Goal: Communication & Community: Share content

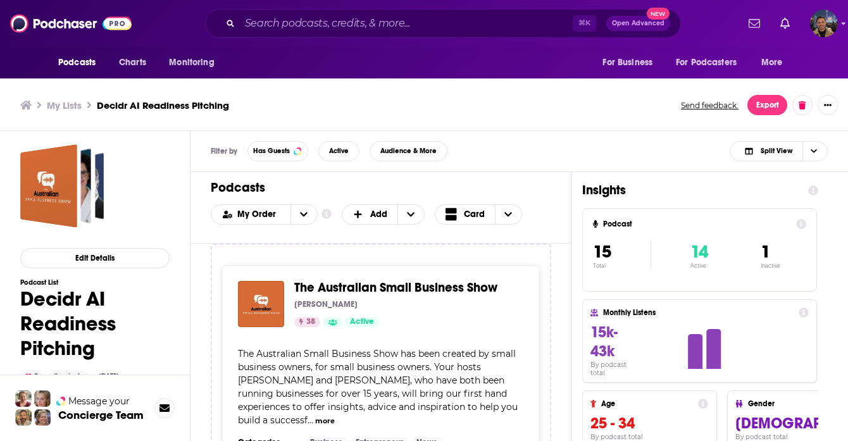
click at [491, 123] on div "My Lists Decidr AI Readiness Pitching Send feedback. Export" at bounding box center [424, 105] width 848 height 51
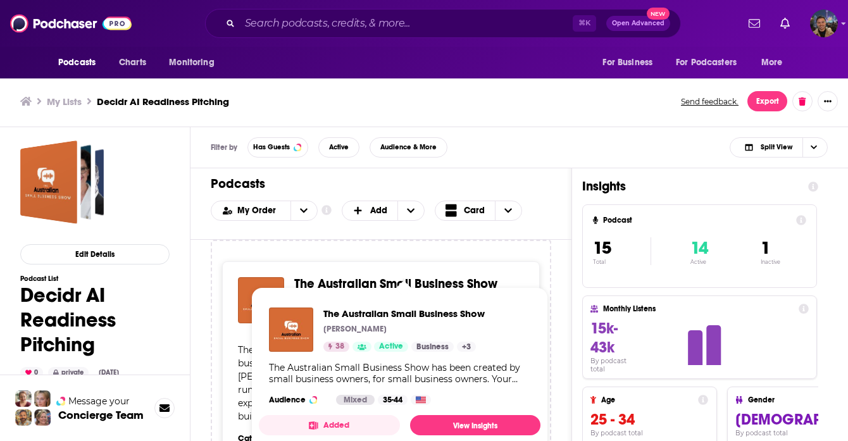
click at [49, 312] on h1 "Decidr AI Readiness Pitching" at bounding box center [94, 320] width 149 height 74
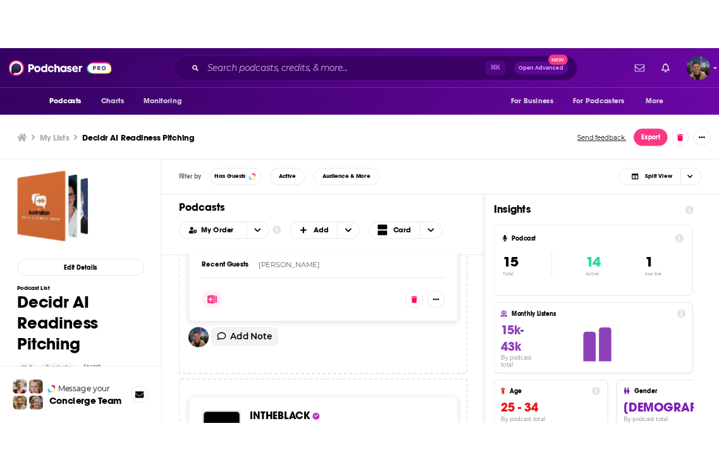
scroll to position [1809, 0]
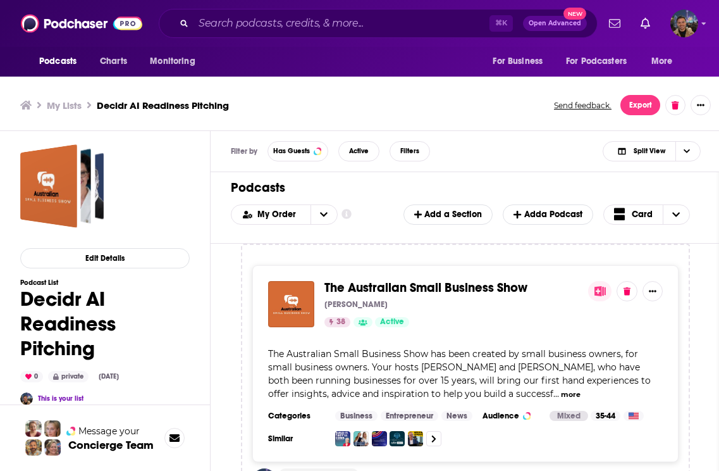
click at [408, 308] on div "[PERSON_NAME]" at bounding box center [452, 304] width 254 height 10
click at [366, 297] on div "The Australian Small Business Show [PERSON_NAME] 38 Active" at bounding box center [452, 304] width 254 height 46
click at [292, 305] on img "The Australian Small Business Show" at bounding box center [291, 304] width 46 height 46
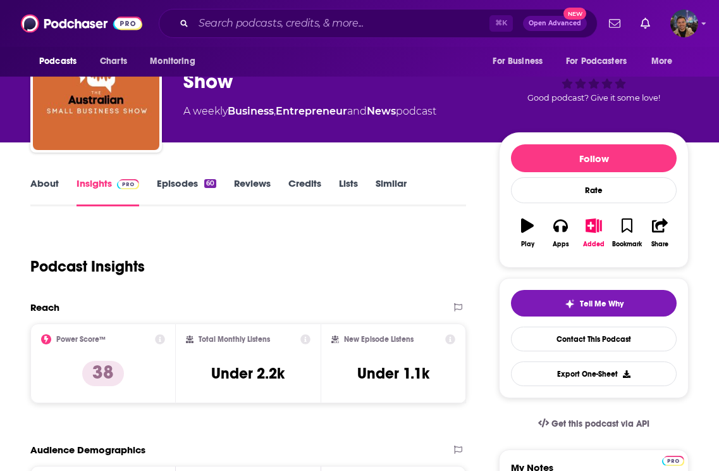
scroll to position [89, 0]
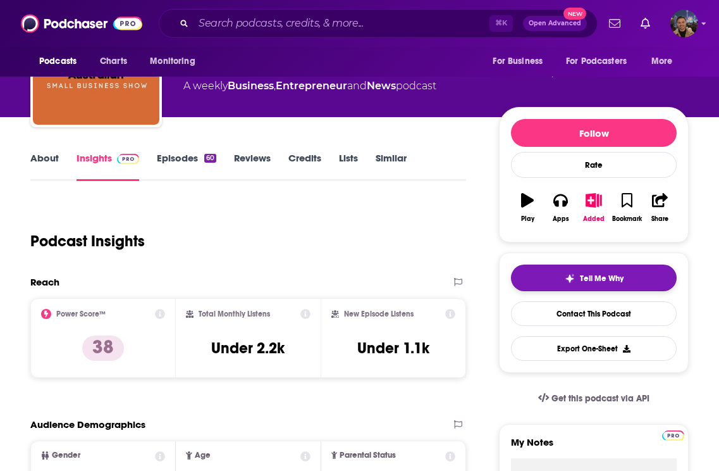
click at [604, 271] on button "Tell Me Why" at bounding box center [594, 277] width 166 height 27
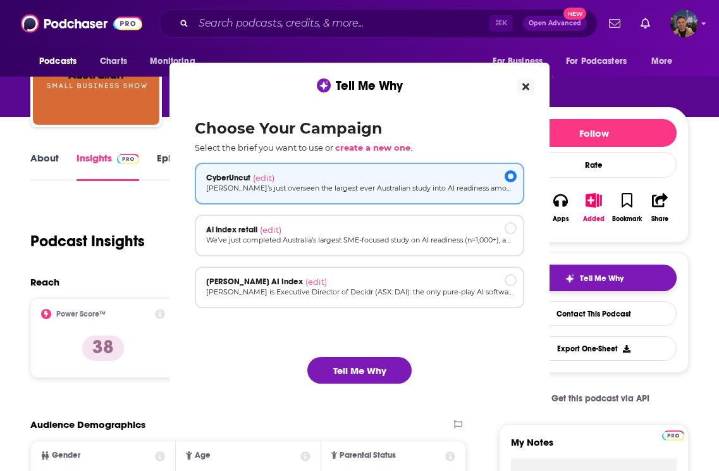
scroll to position [0, 0]
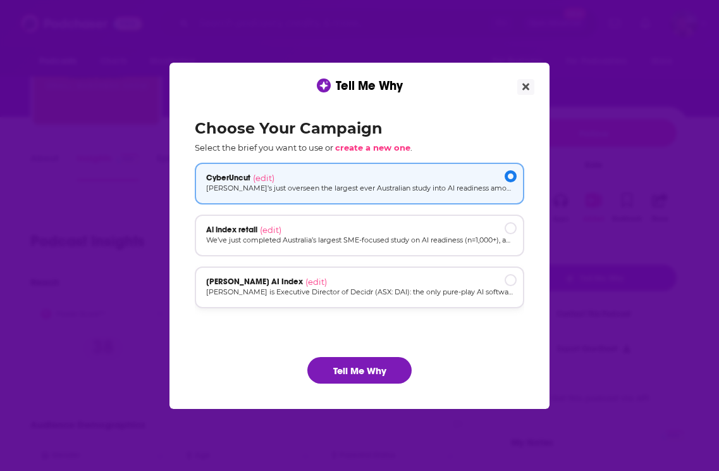
click at [321, 291] on p "[PERSON_NAME] is Executive Director of Decidr (ASX: DAI): the only pure-play AI…" at bounding box center [359, 292] width 307 height 11
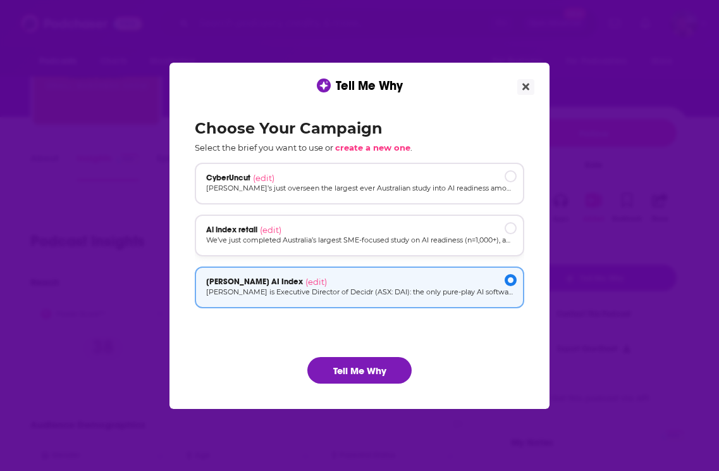
click at [328, 232] on div "Ai index retail (edit)" at bounding box center [359, 230] width 307 height 10
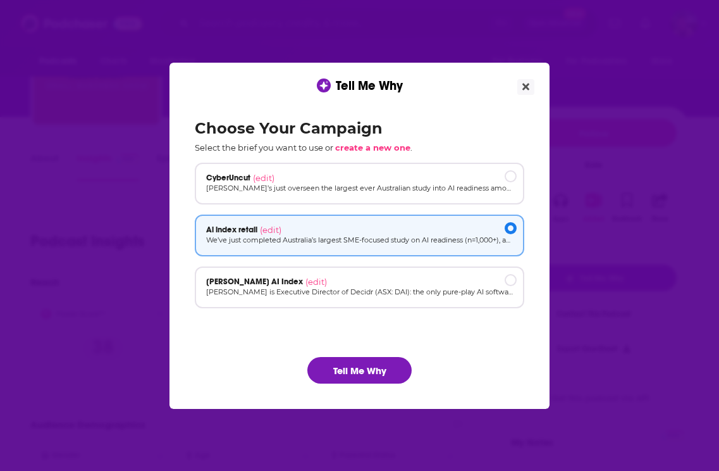
click at [326, 263] on ul "CyberUncut (edit) [PERSON_NAME]’s just overseen the largest ever Australian stu…" at bounding box center [360, 250] width 330 height 174
click at [319, 299] on div "[PERSON_NAME] AI Index (edit)" at bounding box center [360, 287] width 330 height 42
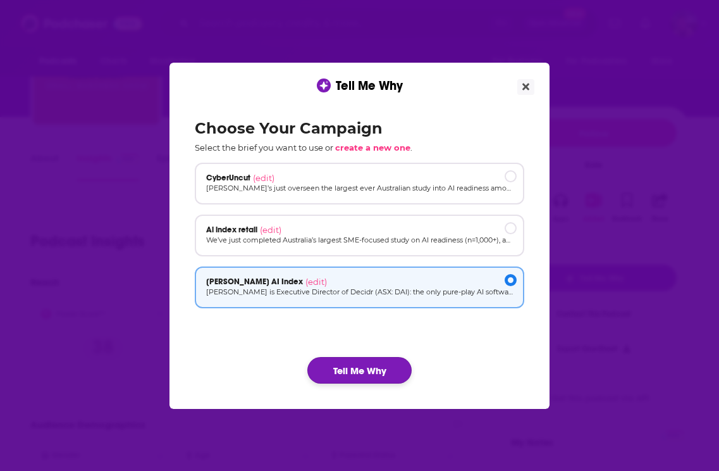
click at [375, 377] on button "Tell Me Why" at bounding box center [359, 370] width 104 height 27
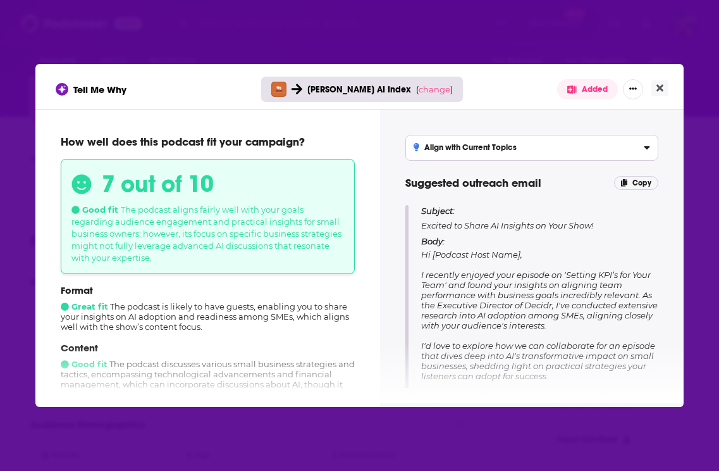
scroll to position [82, 0]
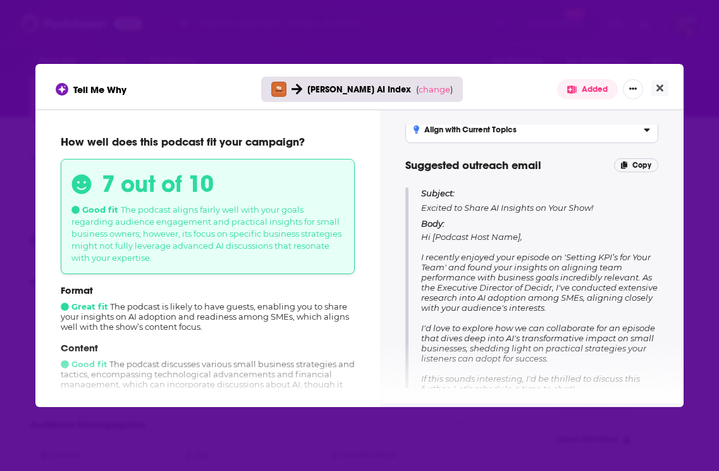
click at [567, 273] on span "Hi [Podcast Host Name], I recently enjoyed your episode on 'Setting KPI’s for Y…" at bounding box center [539, 338] width 237 height 213
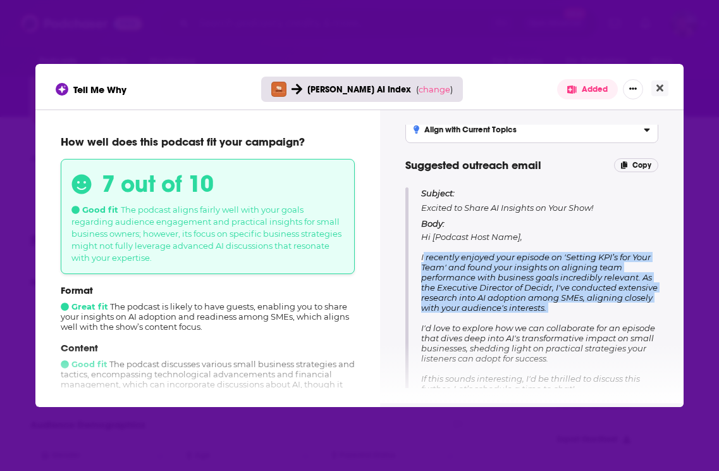
click at [567, 273] on span "Hi [Podcast Host Name], I recently enjoyed your episode on 'Setting KPI’s for Y…" at bounding box center [539, 338] width 237 height 213
click at [571, 275] on span "Hi [Podcast Host Name], I recently enjoyed your episode on 'Setting KPI’s for Y…" at bounding box center [539, 338] width 237 height 213
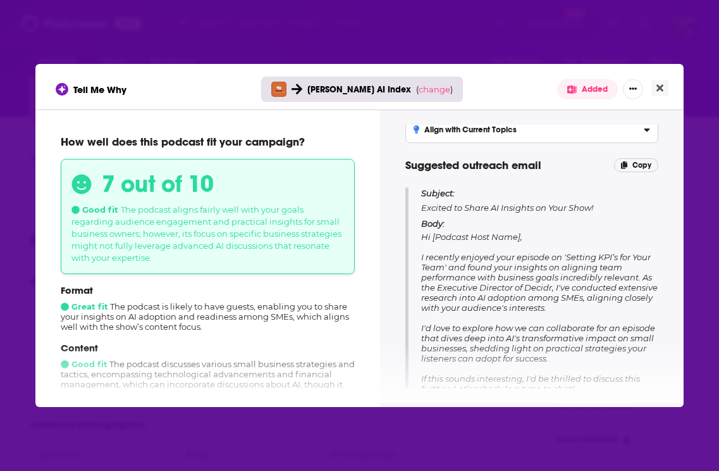
scroll to position [117, 0]
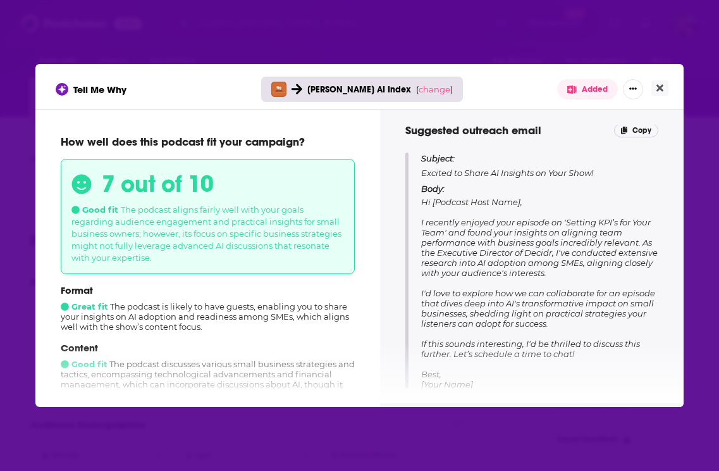
click at [569, 253] on span "Hi [Podcast Host Name], I recently enjoyed your episode on 'Setting KPI’s for Y…" at bounding box center [539, 303] width 237 height 213
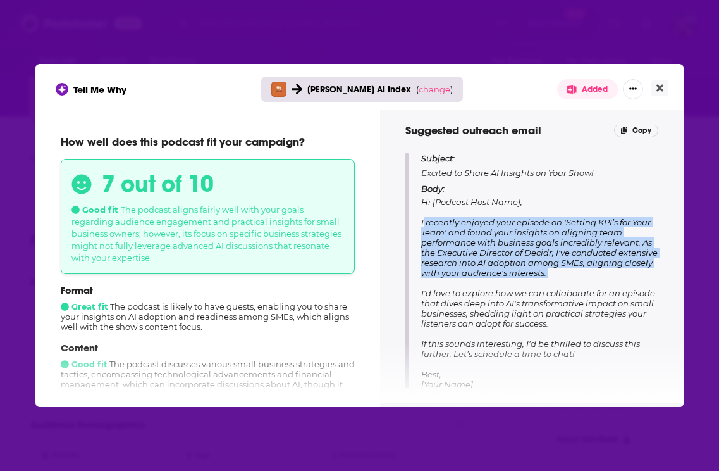
click at [569, 253] on span "Hi [Podcast Host Name], I recently enjoyed your episode on 'Setting KPI’s for Y…" at bounding box center [539, 303] width 237 height 213
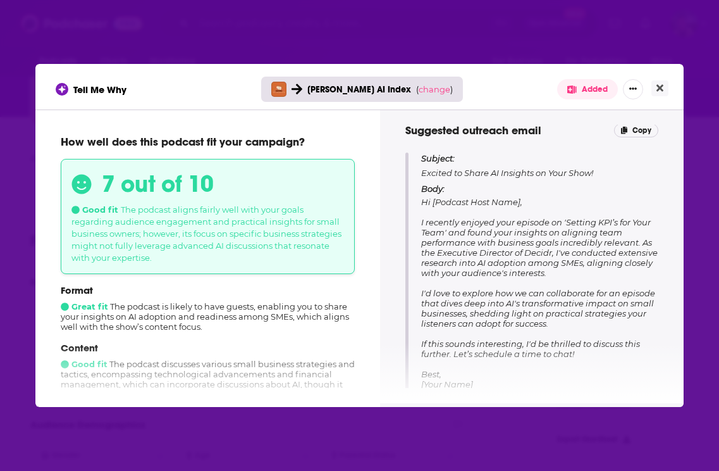
click at [590, 253] on span "Hi [Podcast Host Name], I recently enjoyed your episode on 'Setting KPI’s for Y…" at bounding box center [539, 303] width 237 height 213
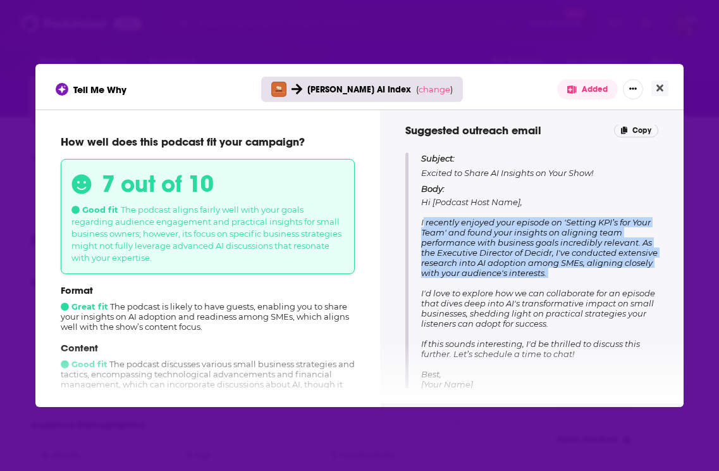
click at [590, 253] on span "Hi [Podcast Host Name], I recently enjoyed your episode on 'Setting KPI’s for Y…" at bounding box center [539, 303] width 237 height 213
click at [600, 253] on span "Hi [Podcast Host Name], I recently enjoyed your episode on 'Setting KPI’s for Y…" at bounding box center [539, 303] width 237 height 213
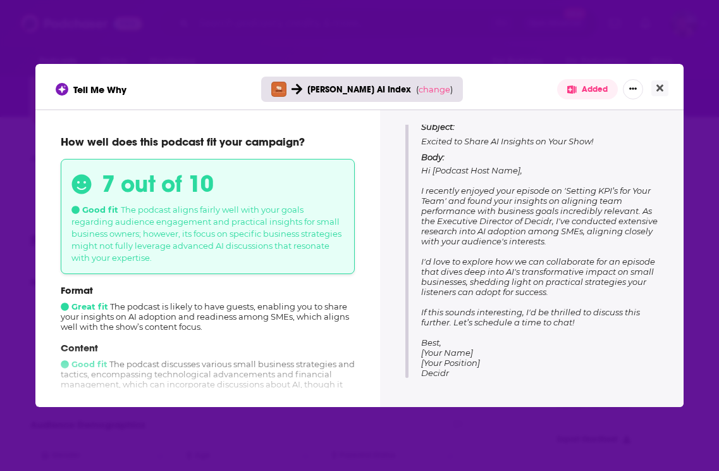
scroll to position [149, 0]
click at [578, 276] on span "Hi [Podcast Host Name], I recently enjoyed your episode on 'Setting KPI’s for Y…" at bounding box center [539, 271] width 237 height 213
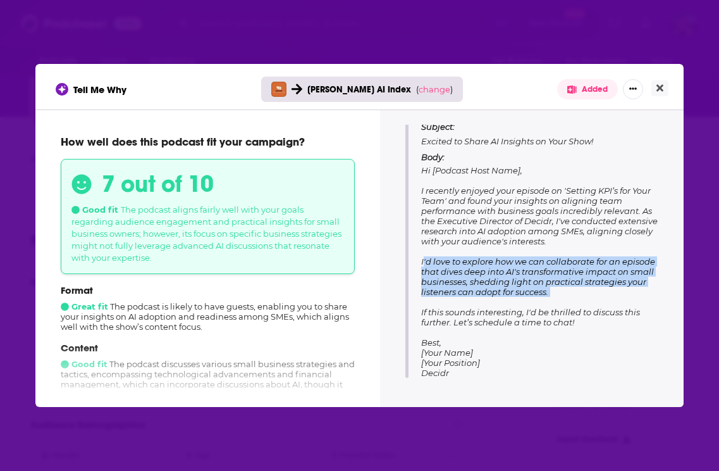
click at [578, 276] on span "Hi [Podcast Host Name], I recently enjoyed your episode on 'Setting KPI’s for Y…" at bounding box center [539, 271] width 237 height 213
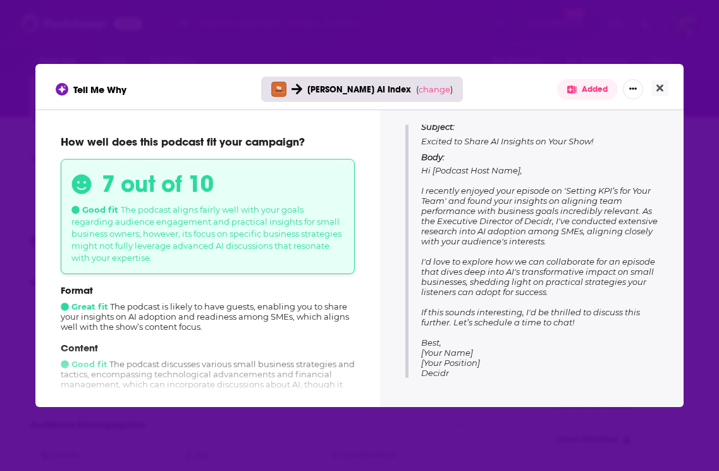
click at [592, 276] on span "Hi [Podcast Host Name], I recently enjoyed your episode on 'Setting KPI’s for Y…" at bounding box center [539, 271] width 237 height 213
drag, startPoint x: 575, startPoint y: 293, endPoint x: 421, endPoint y: 189, distance: 186.3
click at [421, 189] on p "Body: Hi [Podcast Host Name], I recently enjoyed your episode on 'Setting KPI’s…" at bounding box center [539, 265] width 237 height 226
copy span "I recently enjoyed your episode on 'Setting KPI’s for Your Team' and found your…"
click at [662, 89] on icon "Close" at bounding box center [660, 88] width 7 height 7
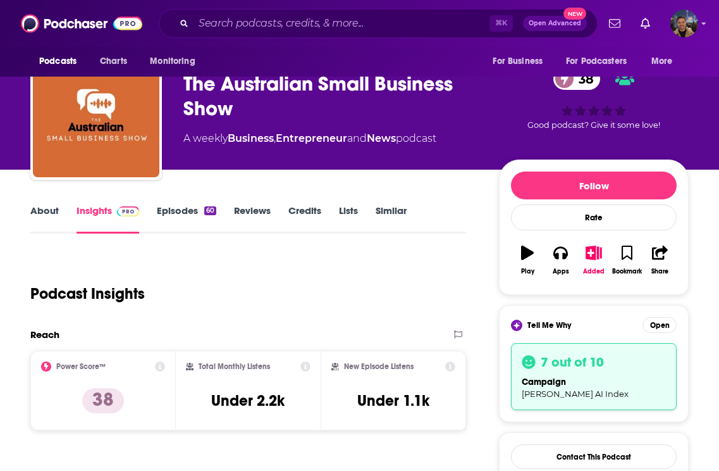
scroll to position [40, 0]
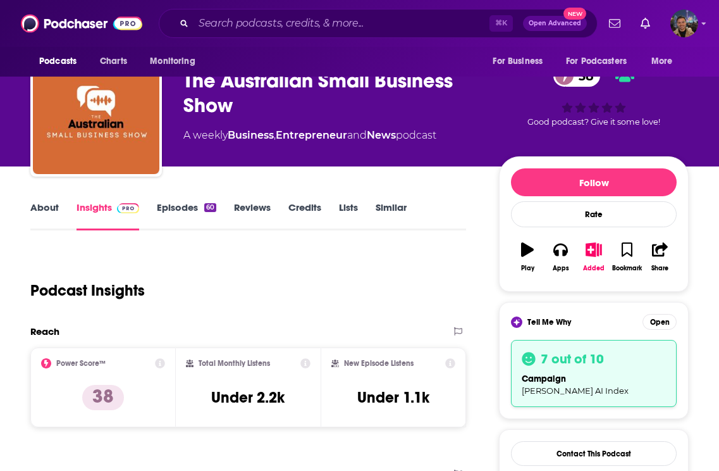
click at [156, 14] on div "Podcasts Charts Monitoring ⌘ K Open Advanced New For Business For Podcasters Mo…" at bounding box center [373, 23] width 449 height 29
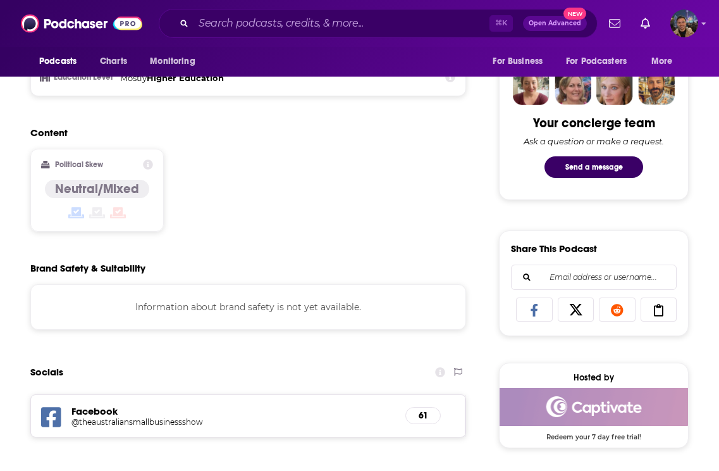
scroll to position [952, 0]
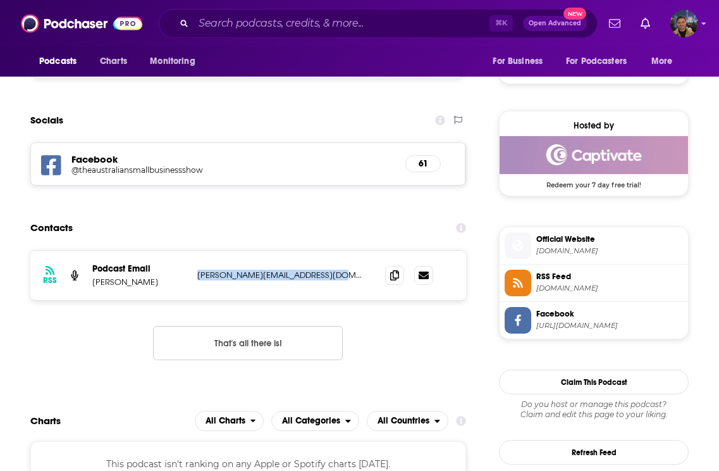
drag, startPoint x: 330, startPoint y: 276, endPoint x: 199, endPoint y: 272, distance: 131.0
click at [199, 272] on p "[PERSON_NAME][EMAIL_ADDRESS][DOMAIN_NAME]" at bounding box center [281, 275] width 168 height 11
copy p "[PERSON_NAME][EMAIL_ADDRESS][DOMAIN_NAME]"
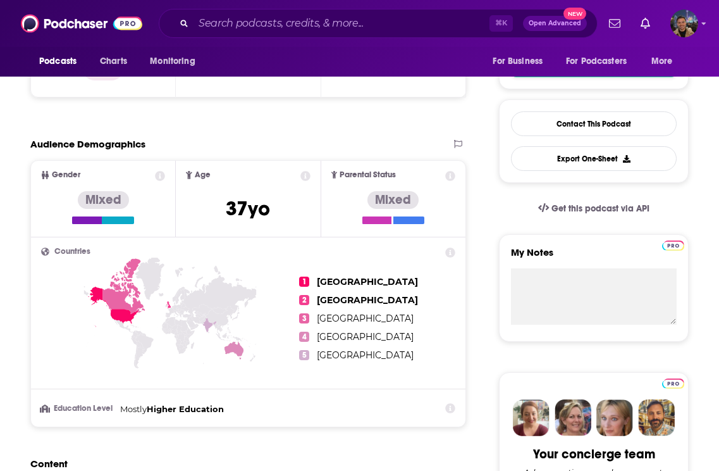
scroll to position [302, 0]
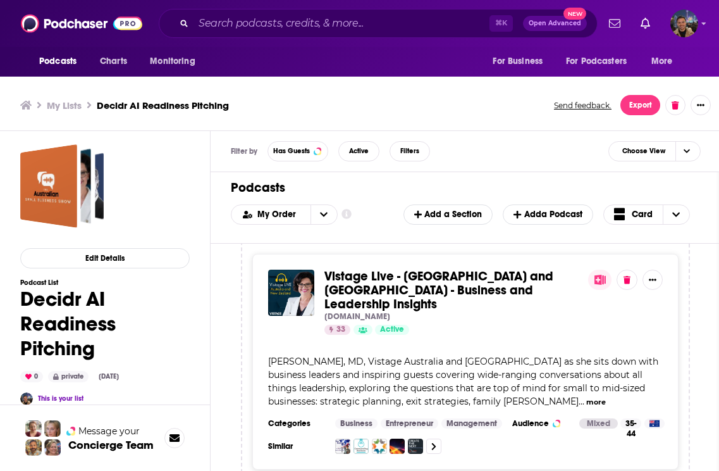
scroll to position [304, 0]
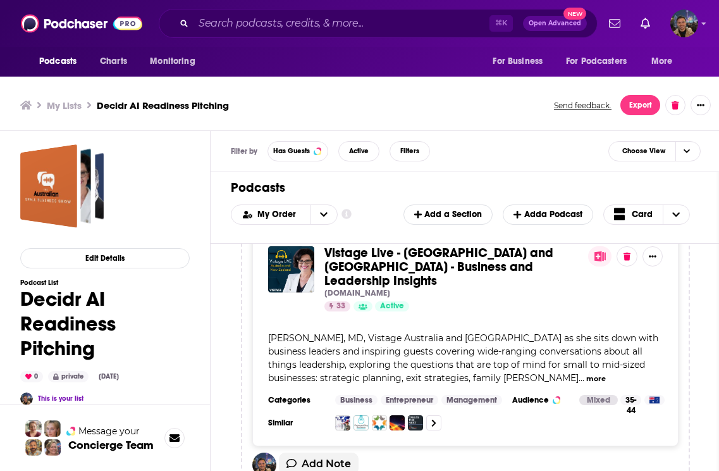
click at [583, 343] on span "[PERSON_NAME], MD, Vistage Australia and [GEOGRAPHIC_DATA] as she sits down wit…" at bounding box center [463, 357] width 390 height 51
click at [465, 288] on div "[DOMAIN_NAME]" at bounding box center [452, 293] width 254 height 10
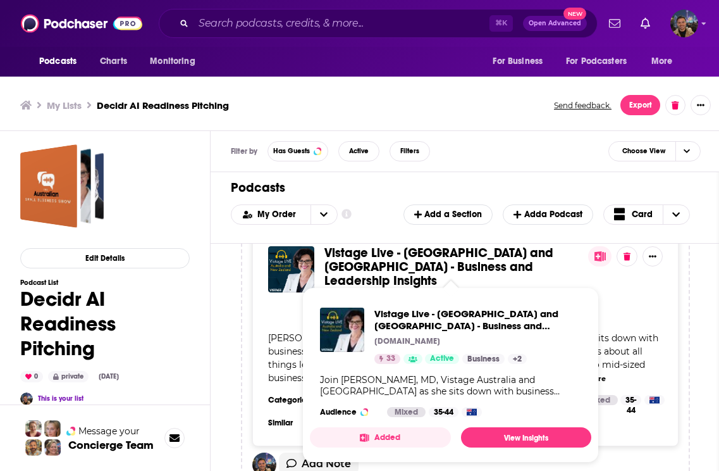
click at [501, 254] on span "Vistage Live - [GEOGRAPHIC_DATA] and [GEOGRAPHIC_DATA] - Business and Leadershi…" at bounding box center [439, 267] width 229 height 44
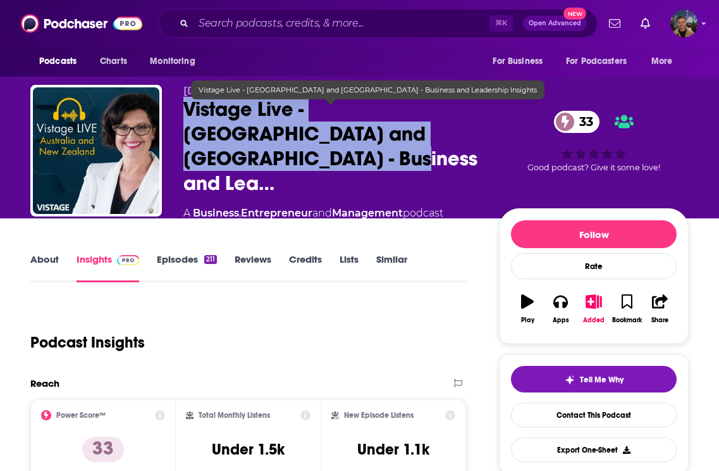
drag, startPoint x: 264, startPoint y: 168, endPoint x: 186, endPoint y: 121, distance: 91.7
click at [186, 121] on span "Vistage Live - [GEOGRAPHIC_DATA] and [GEOGRAPHIC_DATA] - Business and Lea…" at bounding box center [330, 146] width 295 height 99
copy h2 "Vistage Live - [GEOGRAPHIC_DATA] and [GEOGRAPHIC_DATA] - Business and Lea…"
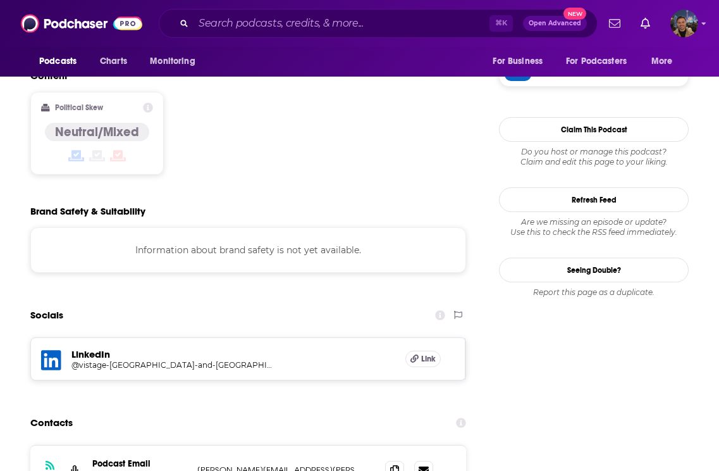
scroll to position [1115, 0]
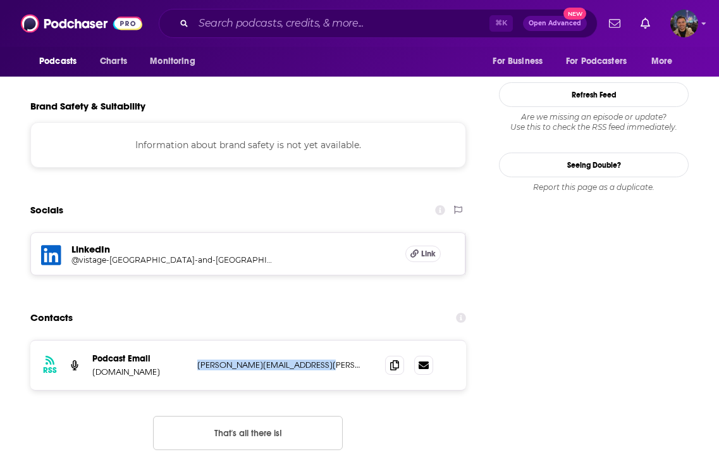
drag, startPoint x: 331, startPoint y: 280, endPoint x: 195, endPoint y: 279, distance: 135.4
click at [195, 340] on div "RSS Podcast Email [DOMAIN_NAME] [PERSON_NAME][DOMAIN_NAME][EMAIL_ADDRESS][PERSO…" at bounding box center [248, 364] width 436 height 49
copy p "[PERSON_NAME][EMAIL_ADDRESS][PERSON_NAME][DOMAIN_NAME]"
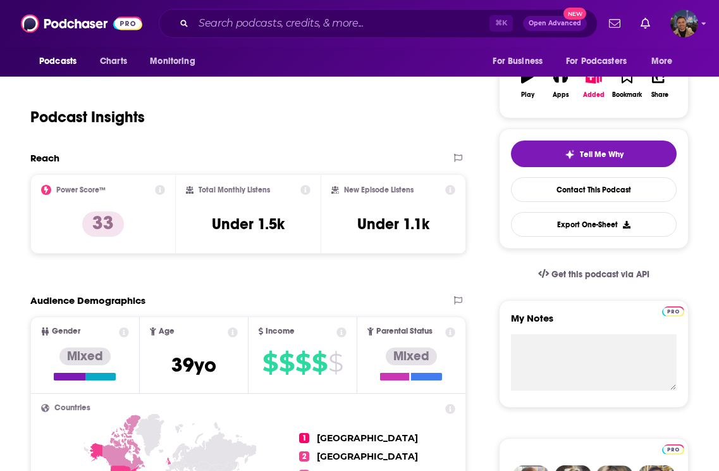
scroll to position [206, 0]
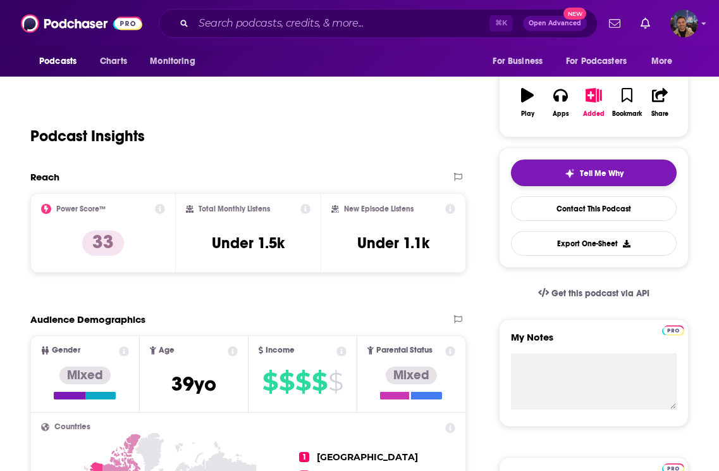
click at [590, 159] on button "Tell Me Why" at bounding box center [594, 172] width 166 height 27
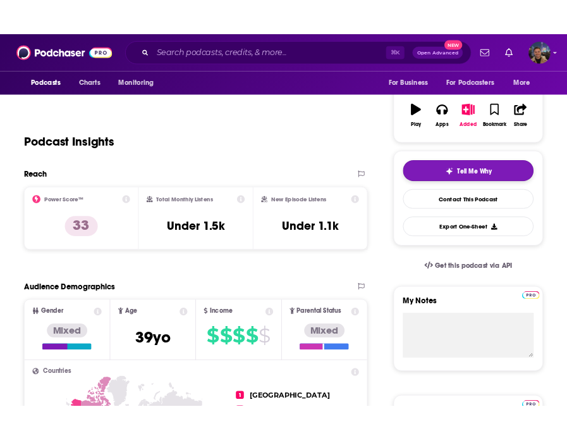
scroll to position [0, 0]
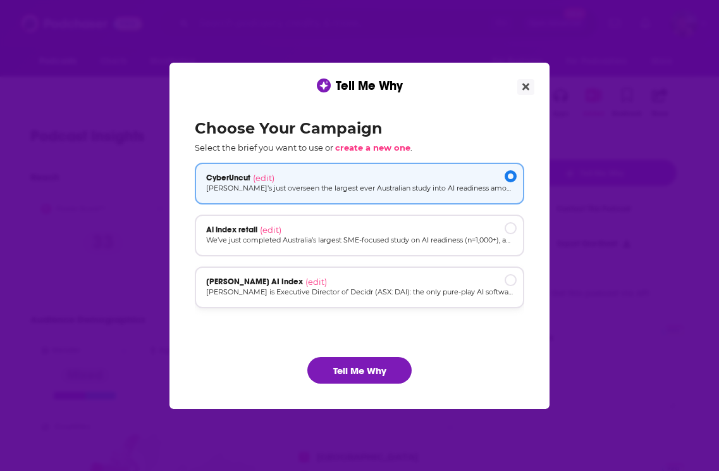
click at [290, 299] on div "[PERSON_NAME] AI Index (edit)" at bounding box center [360, 287] width 330 height 42
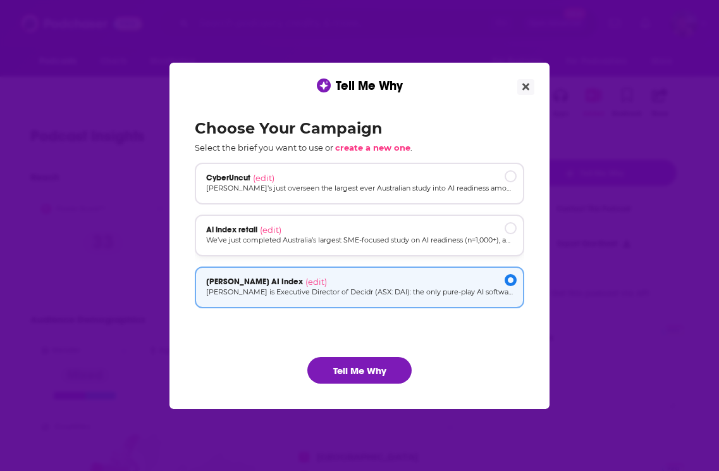
click at [369, 252] on div "Ai index retail (edit)" at bounding box center [360, 235] width 330 height 42
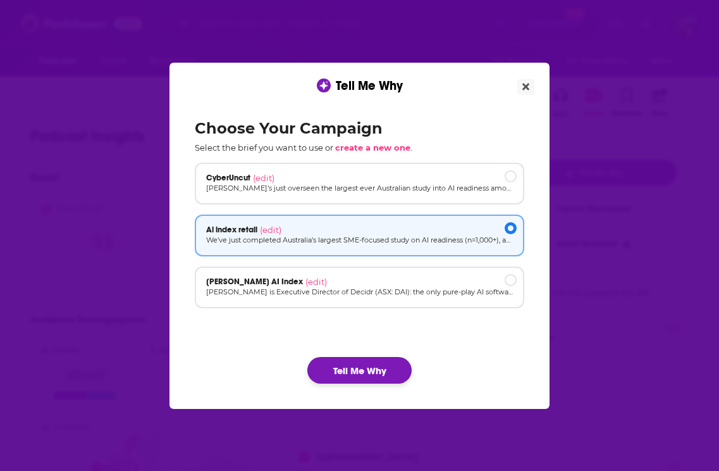
click at [349, 378] on button "Tell Me Why" at bounding box center [359, 370] width 104 height 27
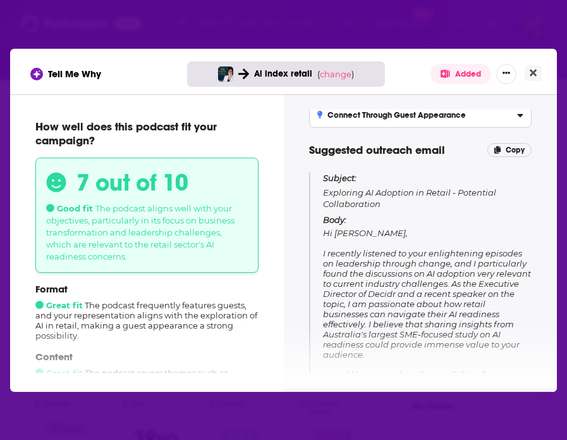
scroll to position [87, 0]
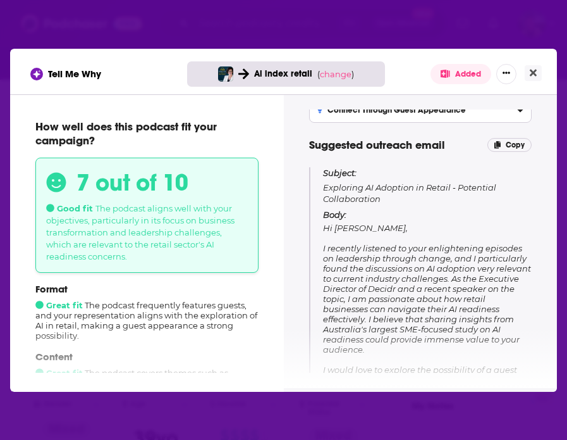
click at [399, 273] on span "Hi [PERSON_NAME], I recently listened to your enlightening episodes on leadersh…" at bounding box center [427, 344] width 208 height 243
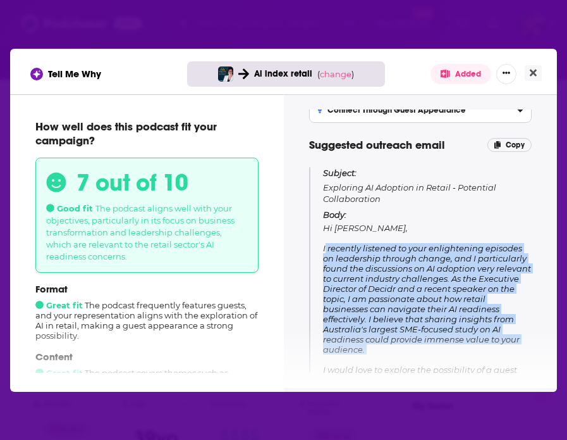
click at [399, 273] on span "Hi [PERSON_NAME], I recently listened to your enlightening episodes on leadersh…" at bounding box center [427, 344] width 208 height 243
click at [421, 273] on span "Hi [PERSON_NAME], I recently listened to your enlightening episodes on leadersh…" at bounding box center [427, 344] width 208 height 243
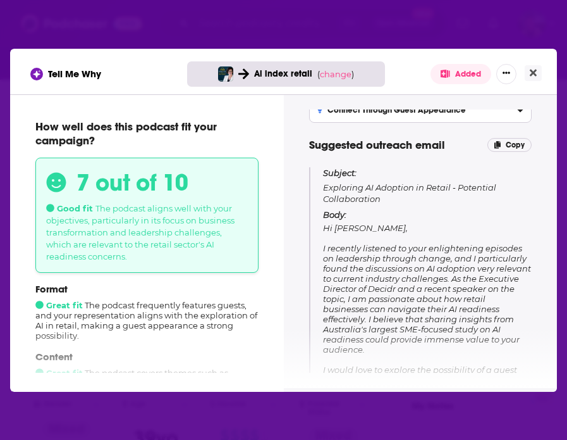
scroll to position [104, 0]
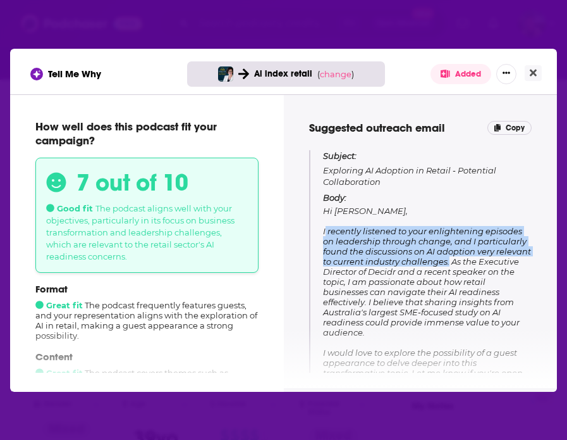
drag, startPoint x: 484, startPoint y: 263, endPoint x: 323, endPoint y: 232, distance: 163.7
click at [323, 232] on span "Hi [PERSON_NAME], I recently listened to your enlightening episodes on leadersh…" at bounding box center [427, 327] width 208 height 243
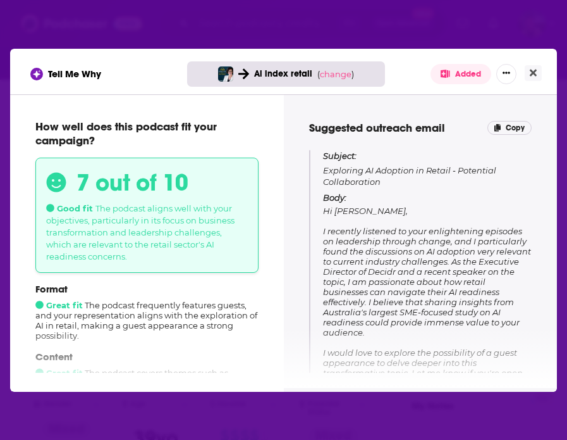
click at [385, 168] on p "Subject: Exploring AI Adoption in Retail - Potential Collaboration" at bounding box center [427, 168] width 209 height 37
drag, startPoint x: 453, startPoint y: 171, endPoint x: 325, endPoint y: 171, distance: 127.8
click at [325, 171] on p "Subject: Exploring AI Adoption in Retail - Potential Collaboration" at bounding box center [427, 168] width 209 height 37
copy p "Exploring AI Adoption in Retail"
click at [383, 240] on span "Hi [PERSON_NAME], I recently listened to your enlightening episodes on leadersh…" at bounding box center [427, 327] width 208 height 243
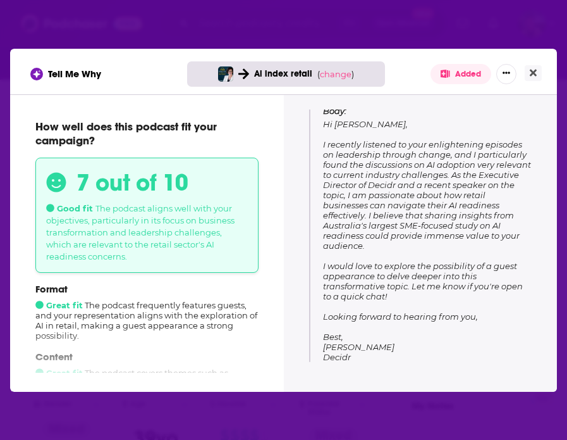
scroll to position [190, 0]
click at [534, 76] on icon "Close" at bounding box center [533, 73] width 7 height 10
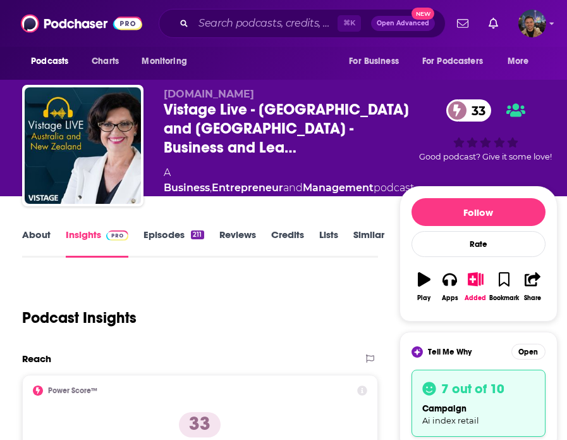
scroll to position [0, 0]
click at [40, 239] on link "About" at bounding box center [36, 242] width 28 height 29
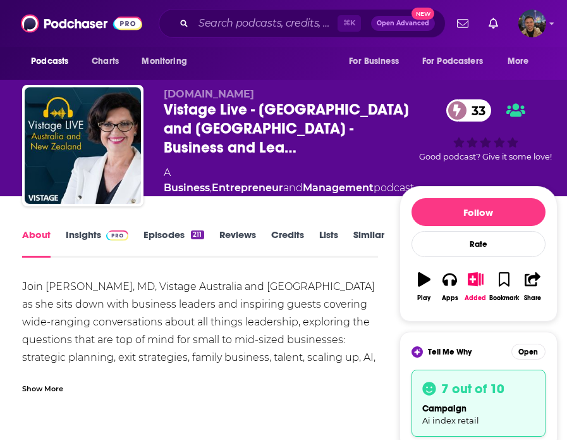
click at [49, 389] on div "Show More" at bounding box center [42, 387] width 41 height 12
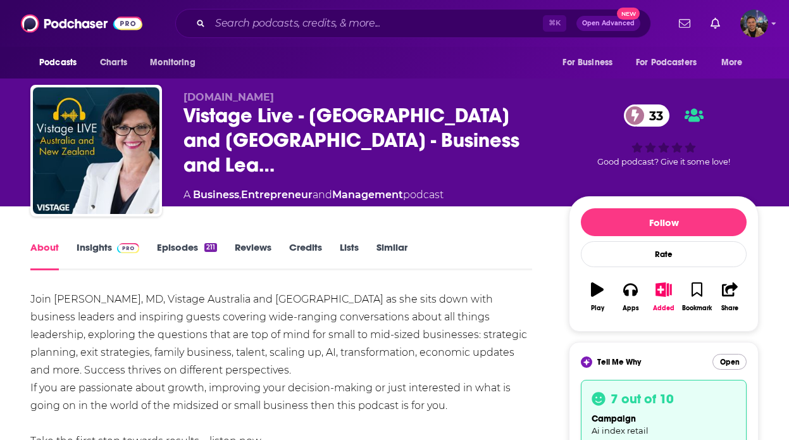
click at [738, 364] on button "Open" at bounding box center [729, 362] width 34 height 16
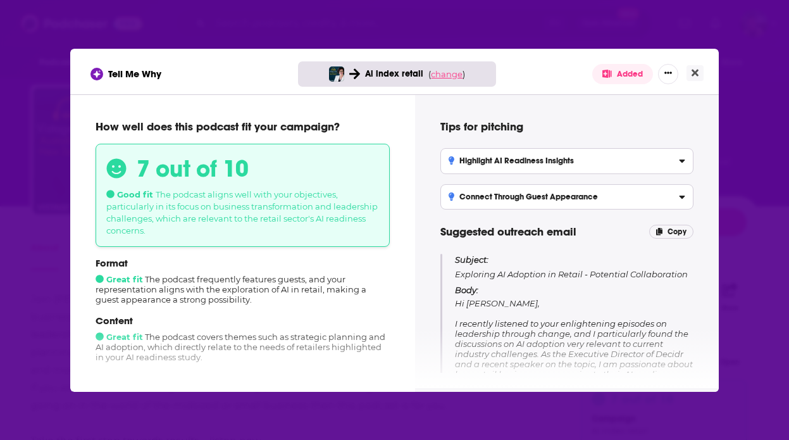
click at [447, 71] on span "change" at bounding box center [447, 74] width 32 height 10
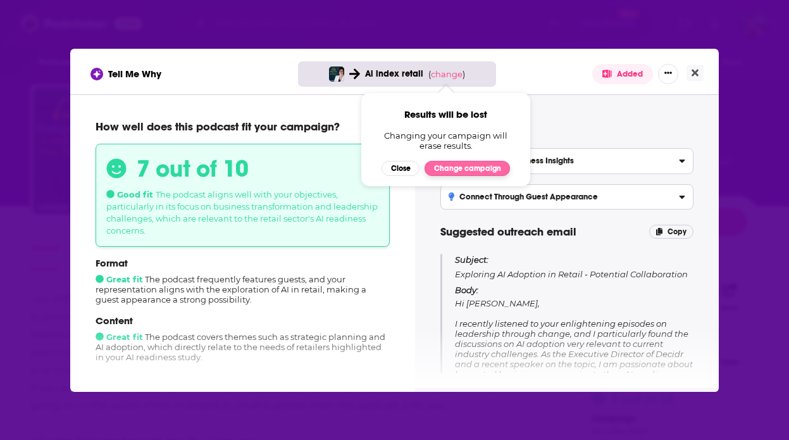
click at [444, 167] on button "Change campaign" at bounding box center [467, 168] width 85 height 15
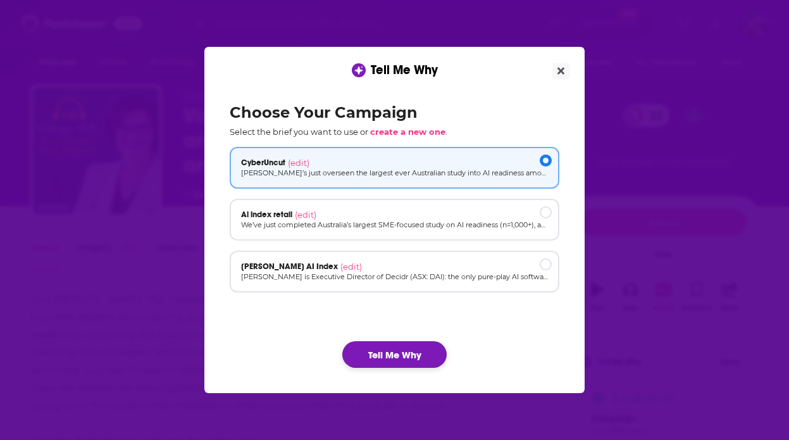
click at [396, 361] on button "Tell Me Why" at bounding box center [394, 354] width 104 height 27
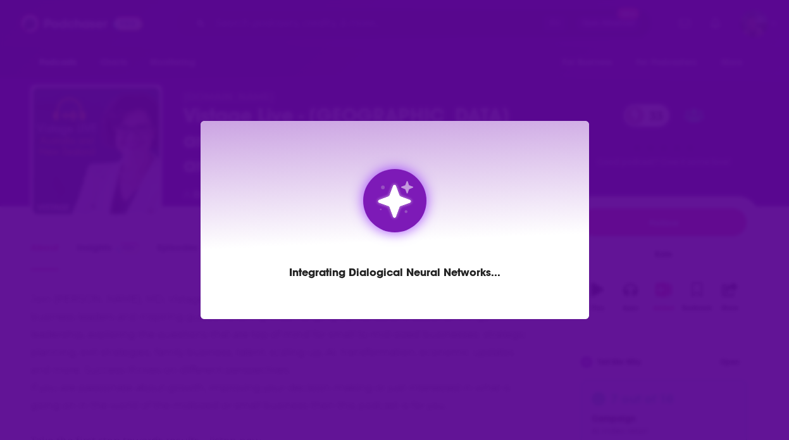
click at [547, 132] on div "Integrating Dialogical Neural Networks ..." at bounding box center [395, 220] width 388 height 198
drag, startPoint x: 547, startPoint y: 132, endPoint x: 547, endPoint y: 156, distance: 24.7
click at [547, 136] on div "Asking the podcast oracle ..." at bounding box center [395, 220] width 388 height 198
click at [628, 176] on div "Illuminating data passages ..." at bounding box center [394, 220] width 789 height 440
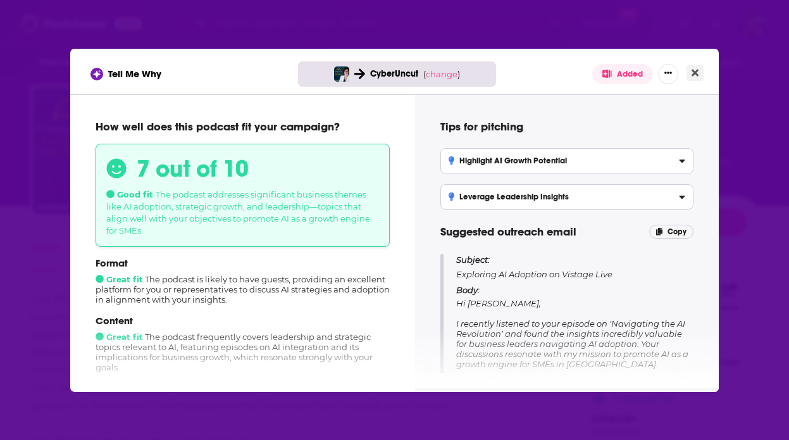
click at [699, 71] on button "Close" at bounding box center [694, 73] width 17 height 16
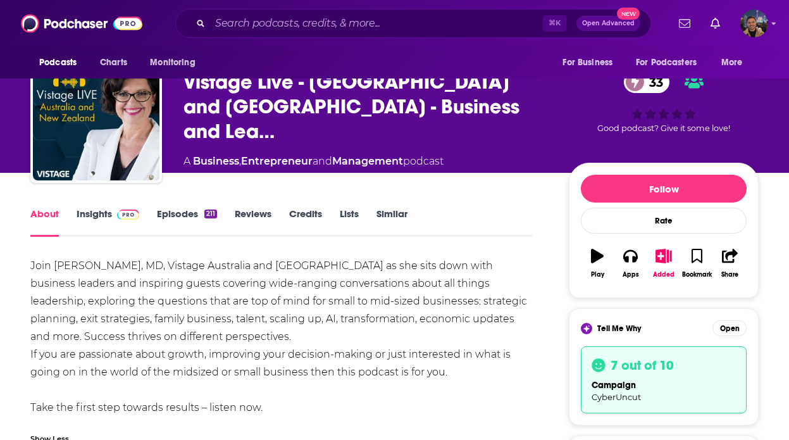
scroll to position [36, 0]
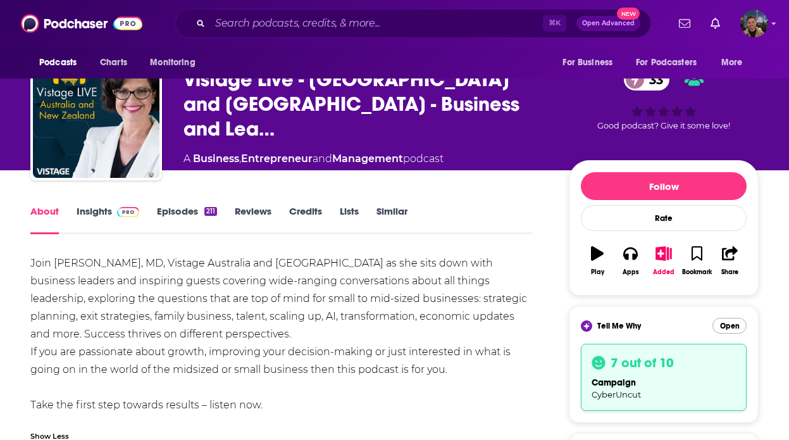
click at [726, 325] on button "Open" at bounding box center [729, 326] width 34 height 16
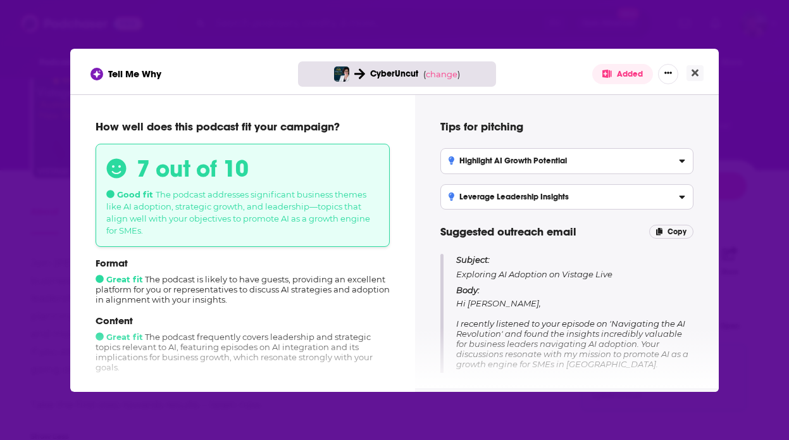
scroll to position [0, 0]
click at [443, 75] on span "change" at bounding box center [442, 74] width 32 height 10
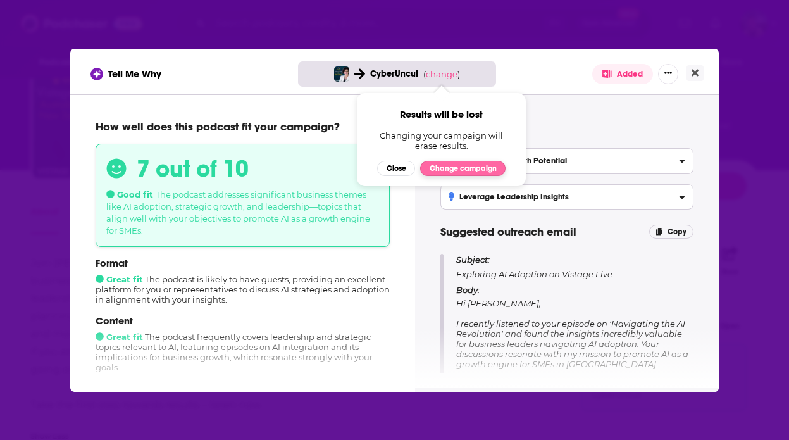
click at [471, 166] on button "Change campaign" at bounding box center [462, 168] width 85 height 15
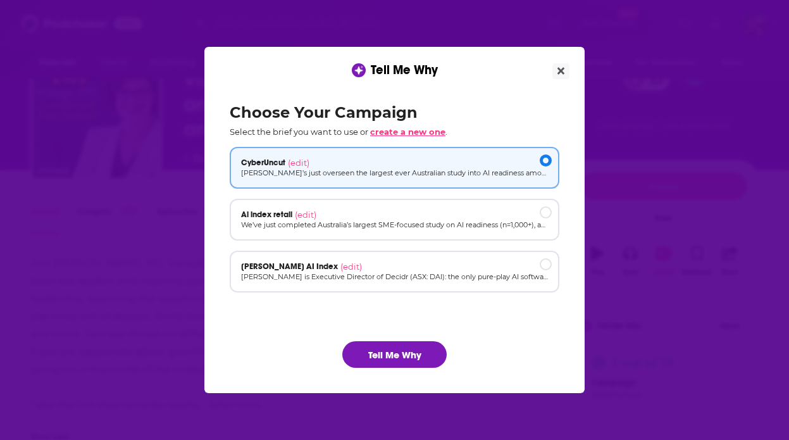
click at [412, 133] on span "create a new one" at bounding box center [407, 132] width 75 height 10
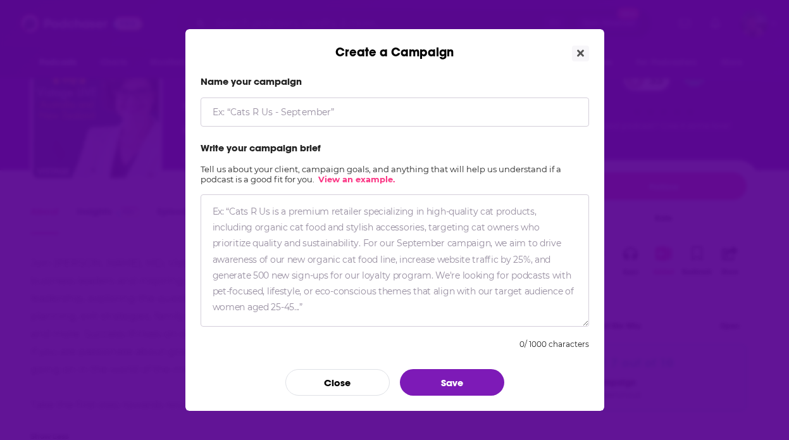
click at [266, 224] on textarea "Create a Campaign" at bounding box center [395, 260] width 388 height 132
paste textarea "Lore ips’do sita. Consecte adipisci el sedd eiusmod 'Tempori UTL’e dol Magn Ali…"
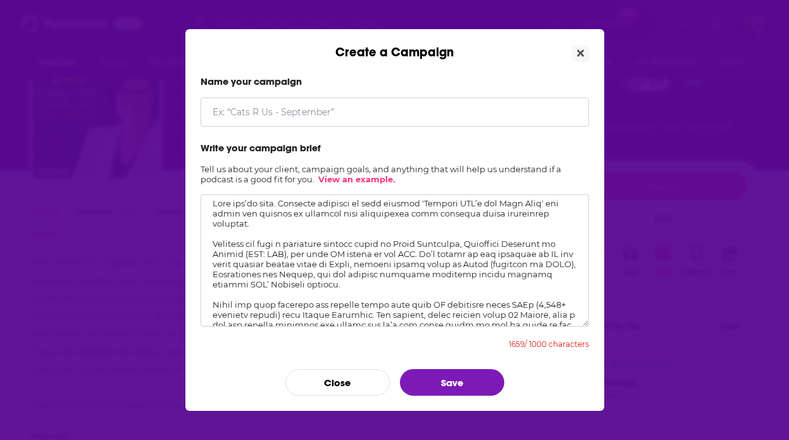
scroll to position [6, 0]
drag, startPoint x: 261, startPoint y: 233, endPoint x: 195, endPoint y: 204, distance: 72.2
click at [195, 204] on div "Name your campaign Write your campaign brief Tell us about your client, campaig…" at bounding box center [394, 235] width 419 height 350
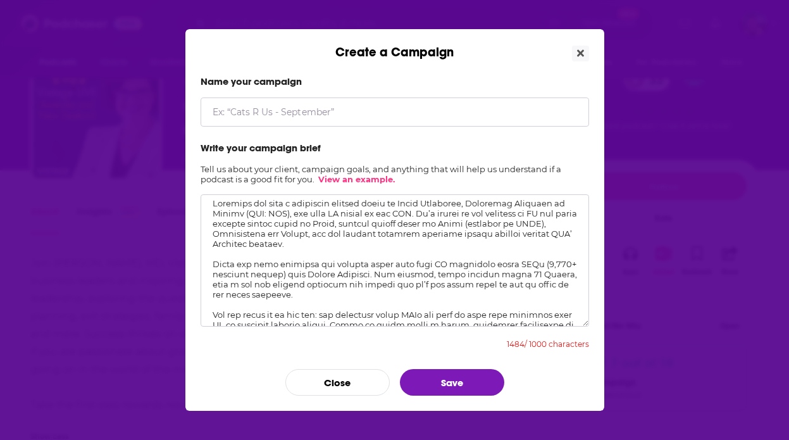
click at [211, 225] on textarea "Create a Campaign" at bounding box center [395, 260] width 388 height 132
click at [211, 273] on textarea "Create a Campaign" at bounding box center [395, 260] width 388 height 132
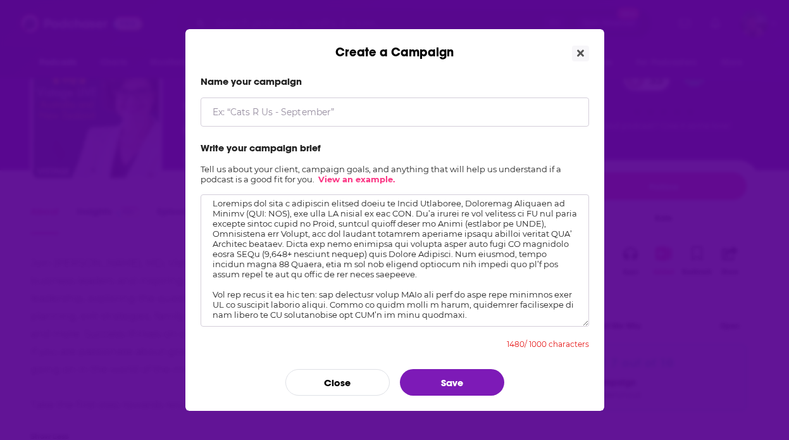
drag, startPoint x: 288, startPoint y: 256, endPoint x: 416, endPoint y: 223, distance: 132.4
click at [416, 223] on textarea "Create a Campaign" at bounding box center [395, 260] width 388 height 132
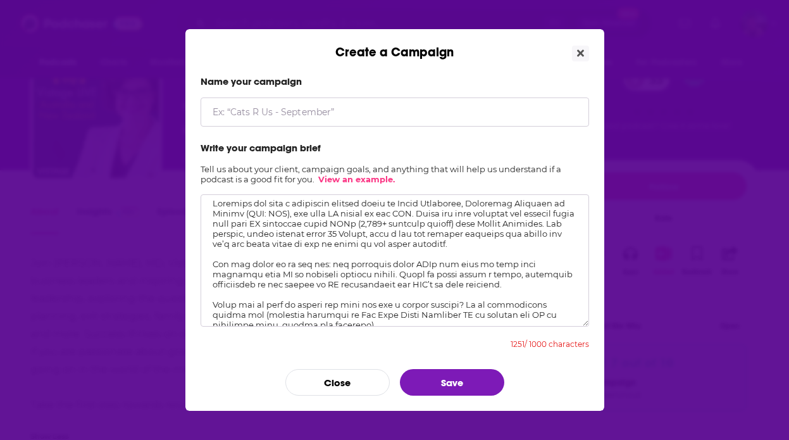
click at [213, 273] on textarea "Create a Campaign" at bounding box center [395, 260] width 388 height 132
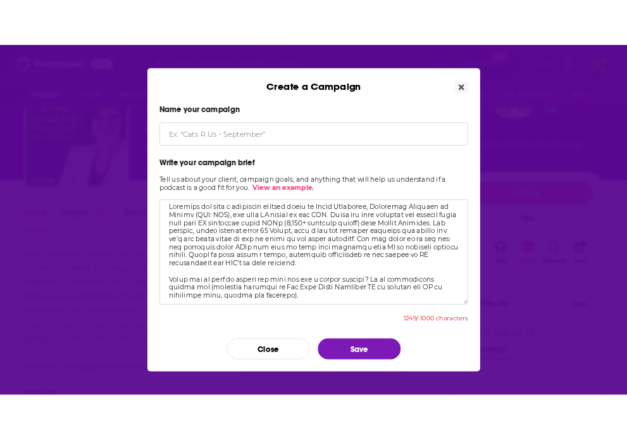
scroll to position [56, 0]
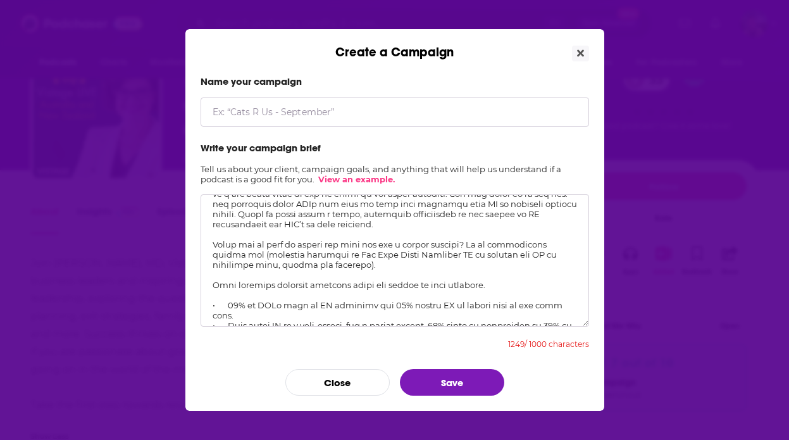
drag, startPoint x: 326, startPoint y: 279, endPoint x: 202, endPoint y: 253, distance: 126.1
click at [202, 253] on textarea "Create a Campaign" at bounding box center [395, 260] width 388 height 132
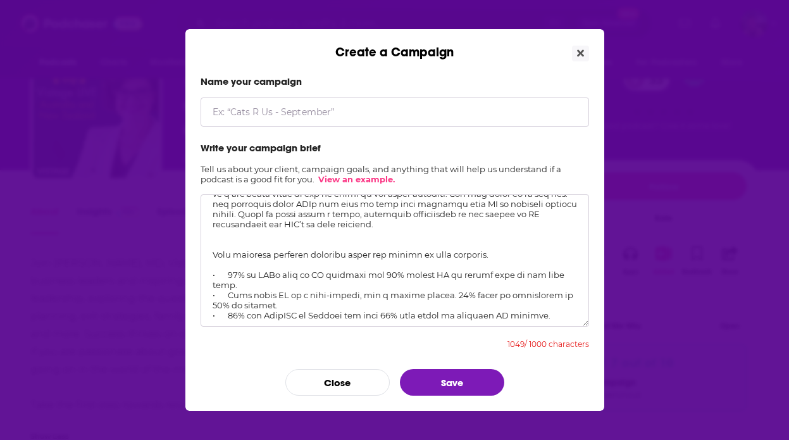
click at [211, 268] on textarea "Create a Campaign" at bounding box center [395, 260] width 388 height 132
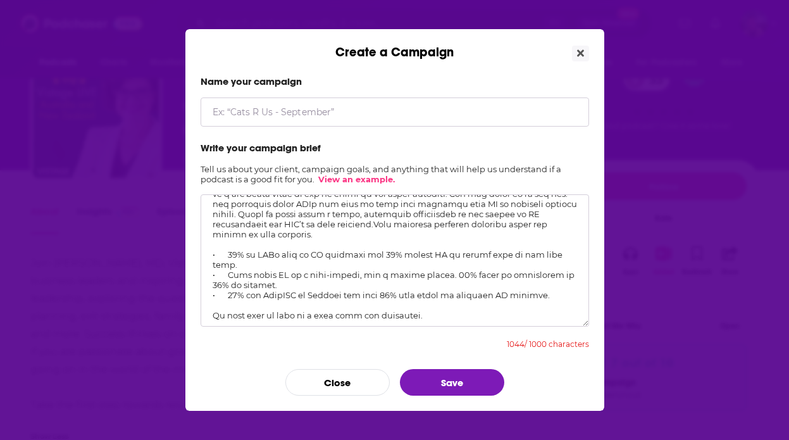
drag, startPoint x: 405, startPoint y: 243, endPoint x: 371, endPoint y: 237, distance: 34.1
click at [371, 237] on textarea "Create a Campaign" at bounding box center [395, 260] width 388 height 132
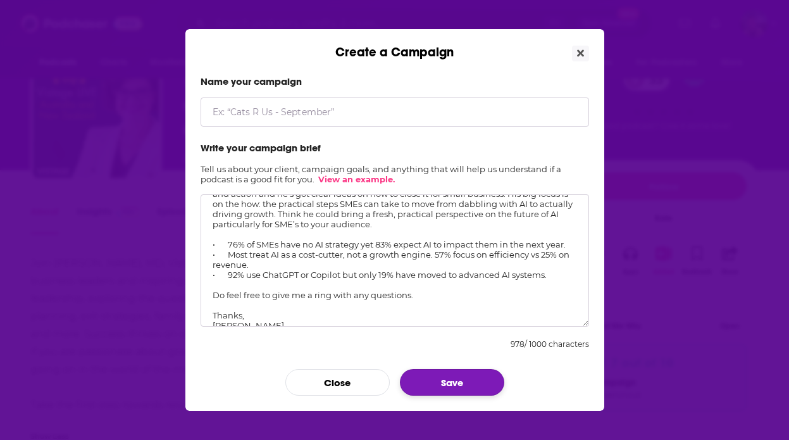
type textarea "Reaching out with a potential podcast guest in [PERSON_NAME], Executive Directo…"
click at [464, 374] on button "Save" at bounding box center [452, 382] width 104 height 27
type input "[PERSON_NAME] BUSINESS SMALL"
click at [462, 388] on button "Save" at bounding box center [452, 382] width 104 height 27
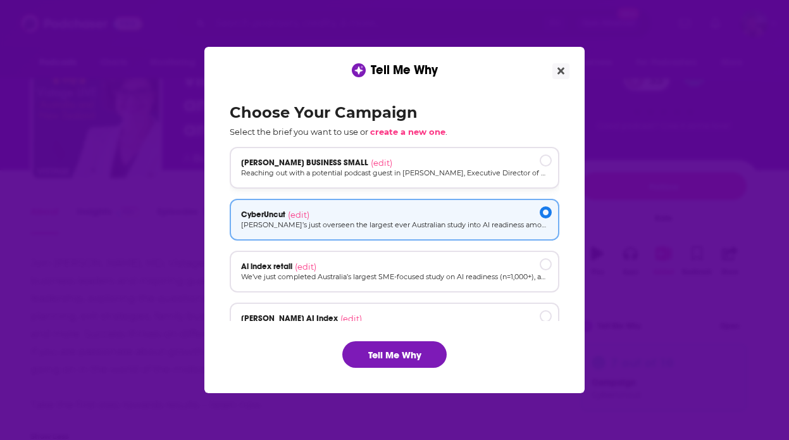
click at [390, 179] on div "[PERSON_NAME] BUSINESS SMALL (edit) Reaching out with a potential podcast guest…" at bounding box center [395, 168] width 330 height 42
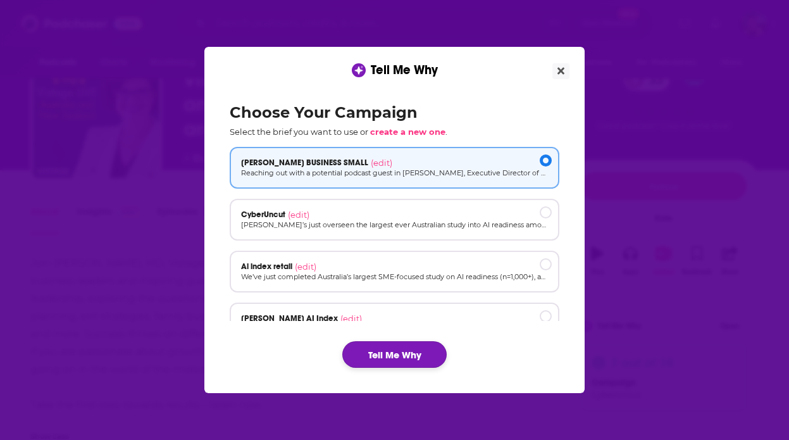
click at [410, 356] on button "Tell Me Why" at bounding box center [394, 354] width 104 height 27
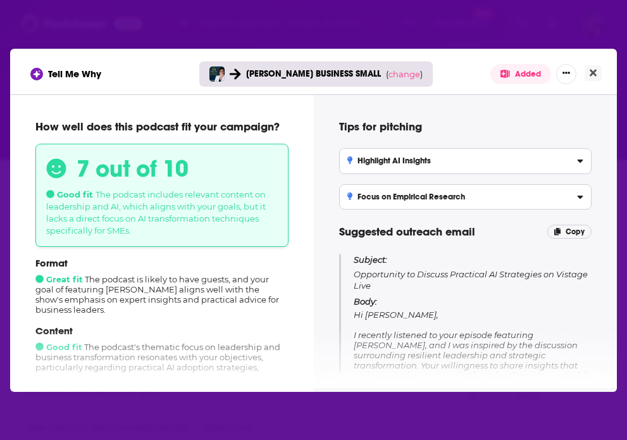
scroll to position [42, 0]
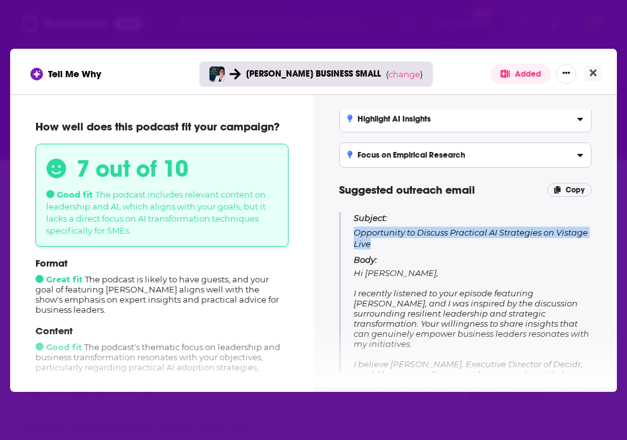
drag, startPoint x: 383, startPoint y: 242, endPoint x: 356, endPoint y: 232, distance: 28.8
click at [356, 232] on p "Subject: Opportunity to Discuss Practical AI Strategies on Vistage Live" at bounding box center [473, 230] width 238 height 37
copy p "Opportunity to Discuss Practical AI Strategies on Vistage Live"
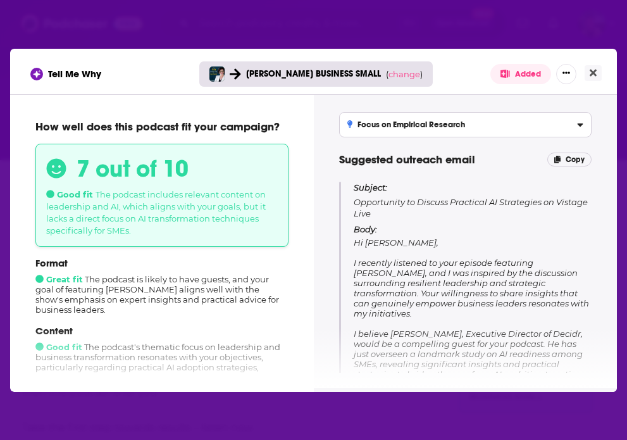
click at [411, 294] on span "Hi [PERSON_NAME], I recently listened to your episode featuring [PERSON_NAME], …" at bounding box center [471, 363] width 235 height 253
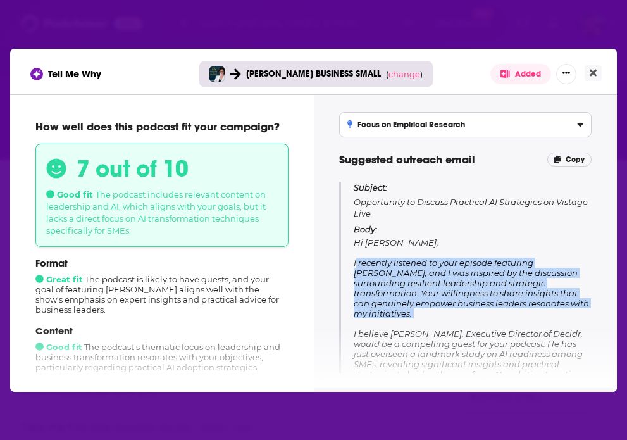
click at [411, 294] on span "Hi [PERSON_NAME], I recently listened to your episode featuring [PERSON_NAME], …" at bounding box center [471, 363] width 235 height 253
click at [423, 294] on span "Hi [PERSON_NAME], I recently listened to your episode featuring [PERSON_NAME], …" at bounding box center [471, 363] width 235 height 253
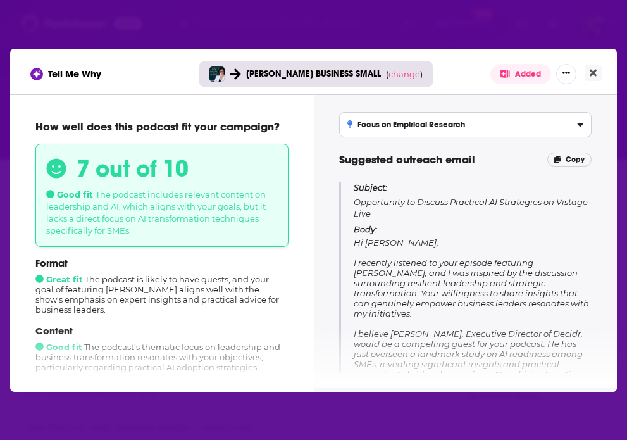
scroll to position [88, 0]
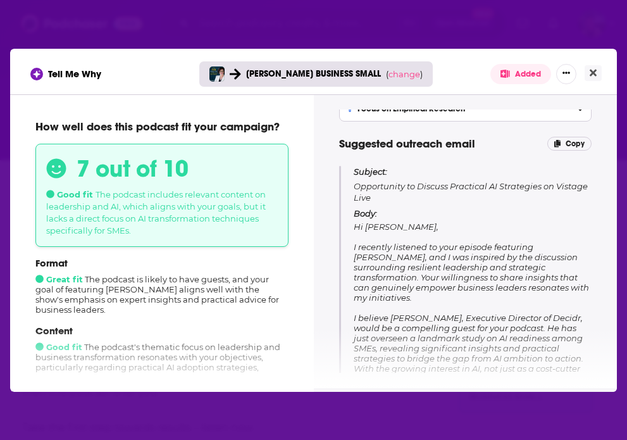
click at [423, 271] on span "Hi [PERSON_NAME], I recently listened to your episode featuring [PERSON_NAME], …" at bounding box center [471, 347] width 235 height 253
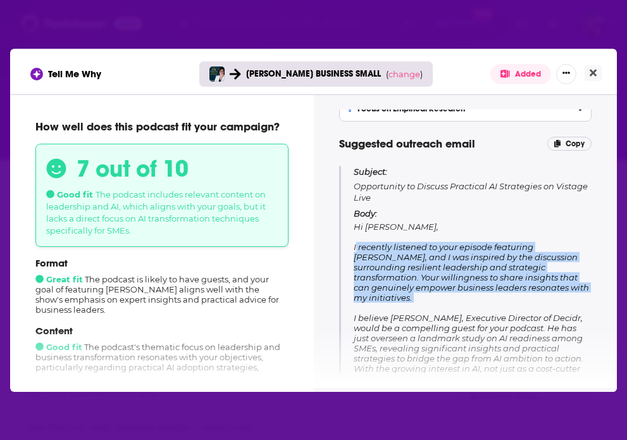
click at [423, 271] on span "Hi [PERSON_NAME], I recently listened to your episode featuring [PERSON_NAME], …" at bounding box center [471, 347] width 235 height 253
click at [443, 271] on span "Hi [PERSON_NAME], I recently listened to your episode featuring [PERSON_NAME], …" at bounding box center [471, 347] width 235 height 253
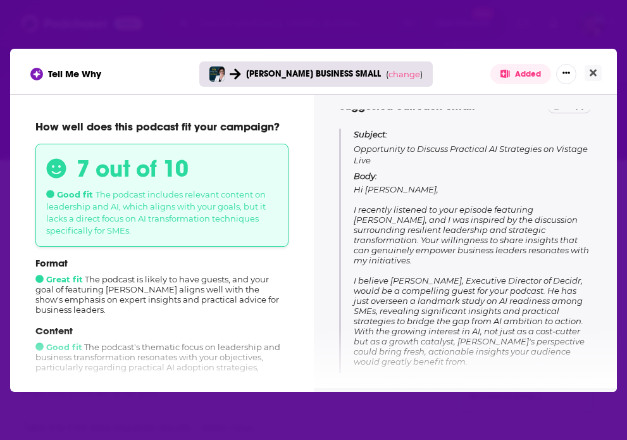
scroll to position [156, 0]
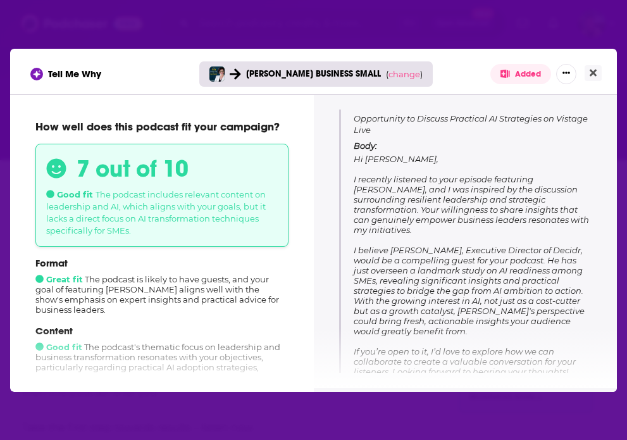
click at [481, 284] on span "Hi [PERSON_NAME], I recently listened to your episode featuring [PERSON_NAME], …" at bounding box center [471, 280] width 235 height 253
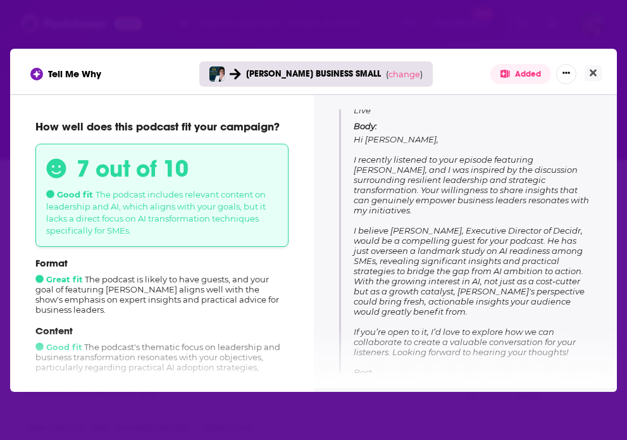
click at [435, 292] on span "Hi [PERSON_NAME], I recently listened to your episode featuring [PERSON_NAME], …" at bounding box center [471, 260] width 235 height 253
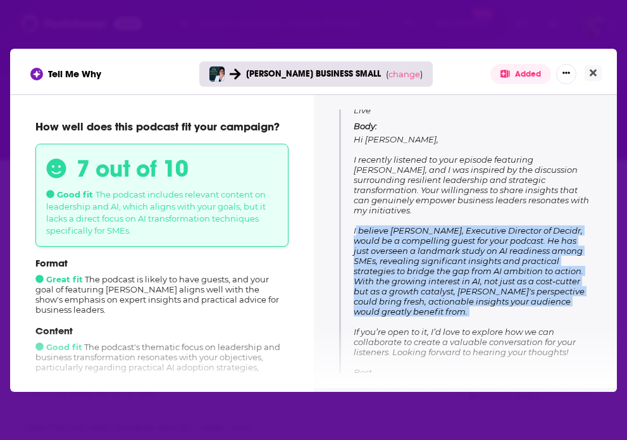
click at [435, 292] on span "Hi [PERSON_NAME], I recently listened to your episode featuring [PERSON_NAME], …" at bounding box center [471, 260] width 235 height 253
click at [433, 305] on p "Body: Hi [PERSON_NAME], I recently listened to your episode featuring [PERSON_N…" at bounding box center [473, 254] width 238 height 266
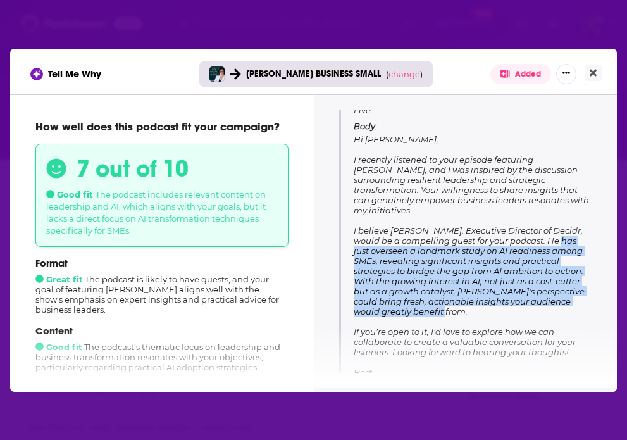
drag, startPoint x: 430, startPoint y: 297, endPoint x: 549, endPoint y: 232, distance: 136.2
click at [549, 232] on p "Body: Hi [PERSON_NAME], I recently listened to your episode featuring [PERSON_N…" at bounding box center [473, 254] width 238 height 266
copy span "He has just overseen a landmark study on AI readiness among SMEs, revealing sig…"
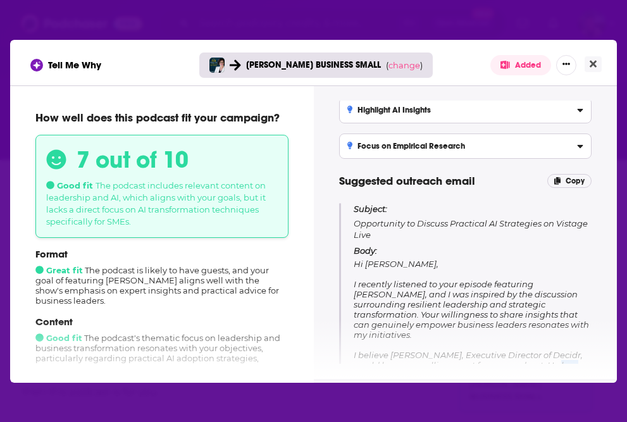
scroll to position [50, 0]
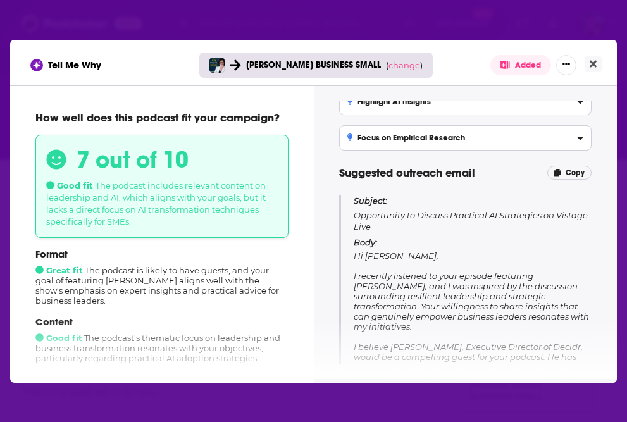
click at [440, 287] on span "Hi [PERSON_NAME], I recently listened to your episode featuring [PERSON_NAME], …" at bounding box center [471, 377] width 235 height 253
drag, startPoint x: 362, startPoint y: 275, endPoint x: 580, endPoint y: 280, distance: 218.3
click at [580, 280] on p "Body: Hi [PERSON_NAME], I recently listened to your episode featuring [PERSON_N…" at bounding box center [473, 370] width 238 height 266
copy span "ecently listened to your episode featuring [PERSON_NAME],"
click at [594, 59] on icon "Close" at bounding box center [593, 64] width 7 height 10
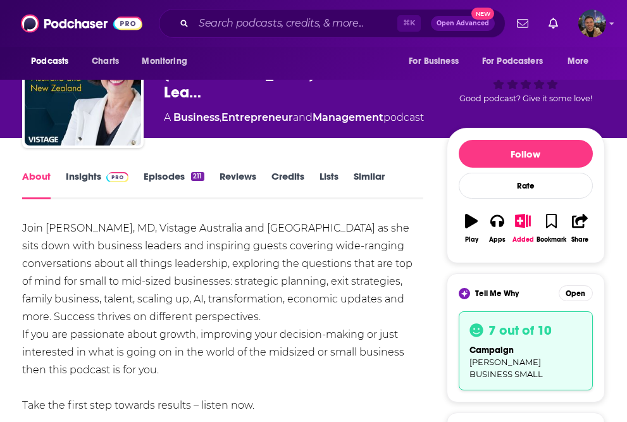
scroll to position [77, 0]
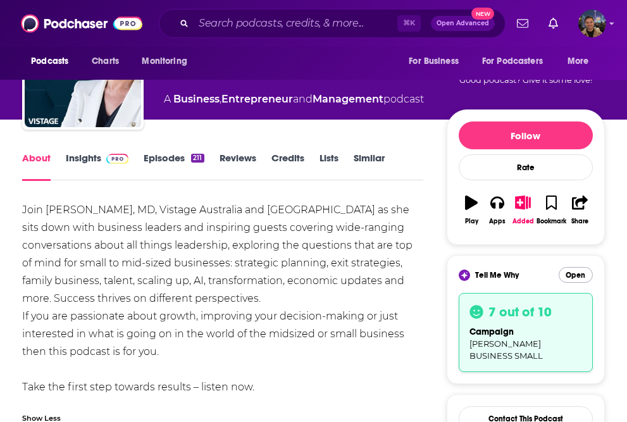
click at [585, 276] on button "Open" at bounding box center [576, 275] width 34 height 16
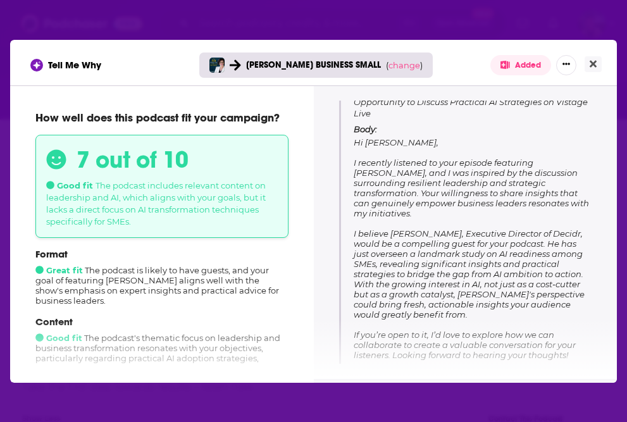
scroll to position [162, 0]
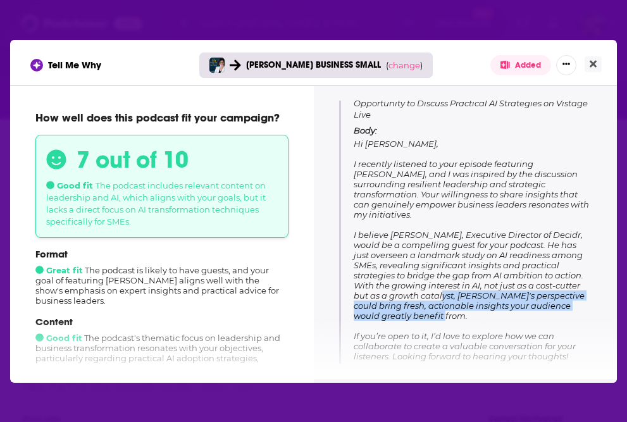
drag, startPoint x: 442, startPoint y: 302, endPoint x: 431, endPoint y: 289, distance: 17.0
click at [431, 289] on p "Body: Hi [PERSON_NAME], I recently listened to your episode featuring [PERSON_N…" at bounding box center [473, 258] width 238 height 266
click at [431, 289] on span "Hi [PERSON_NAME], I recently listened to your episode featuring [PERSON_NAME], …" at bounding box center [471, 265] width 235 height 253
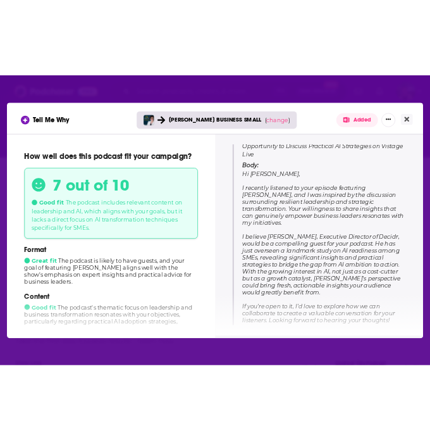
scroll to position [130, 0]
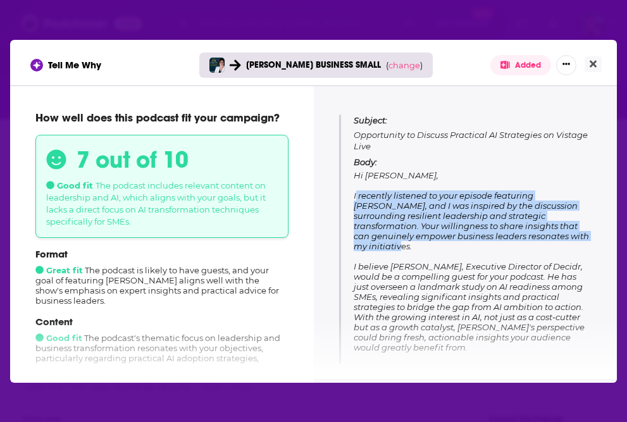
drag, startPoint x: 587, startPoint y: 232, endPoint x: 354, endPoint y: 194, distance: 236.0
click at [354, 194] on p "Body: Hi [PERSON_NAME], I recently listened to your episode featuring [PERSON_N…" at bounding box center [473, 290] width 238 height 266
copy span "I recently listened to your episode featuring [PERSON_NAME], and I was inspired…"
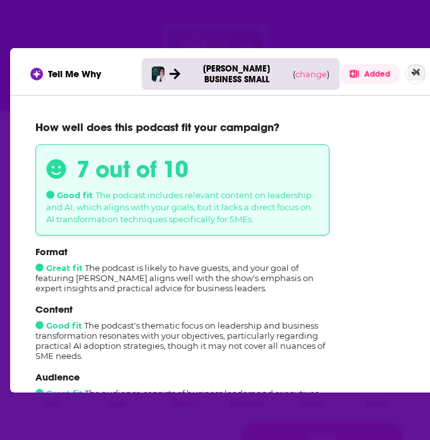
click at [418, 73] on icon "Close" at bounding box center [416, 71] width 7 height 7
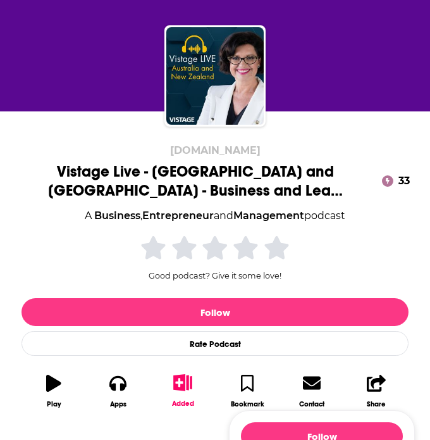
scroll to position [77, 0]
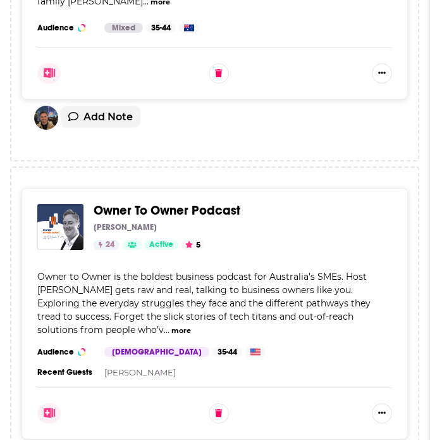
scroll to position [997, 0]
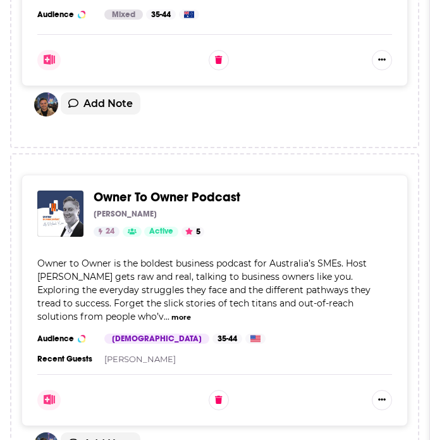
click at [168, 189] on span "Owner To Owner Podcast" at bounding box center [167, 197] width 147 height 16
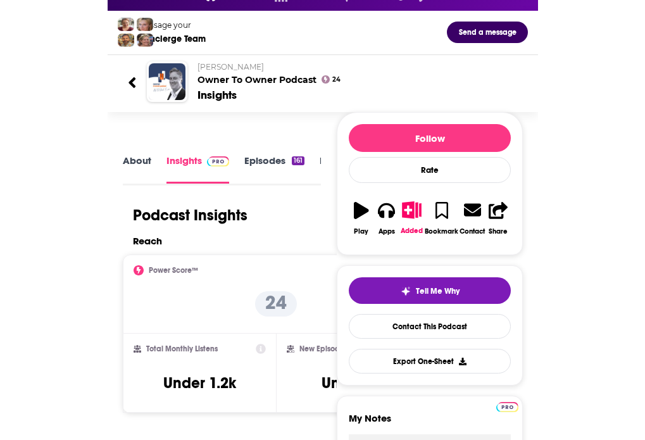
scroll to position [91, 0]
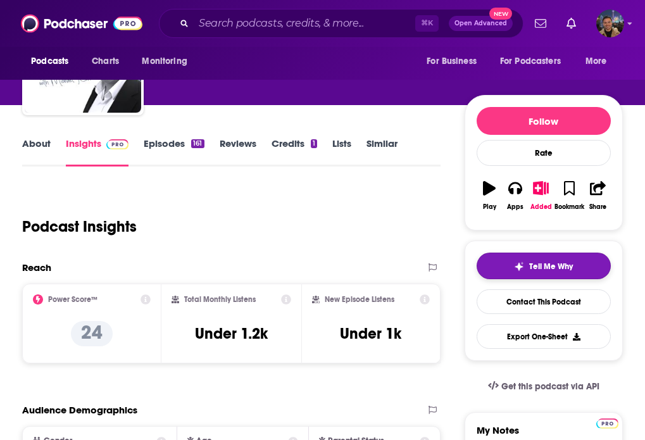
click at [559, 272] on button "Tell Me Why" at bounding box center [543, 265] width 134 height 27
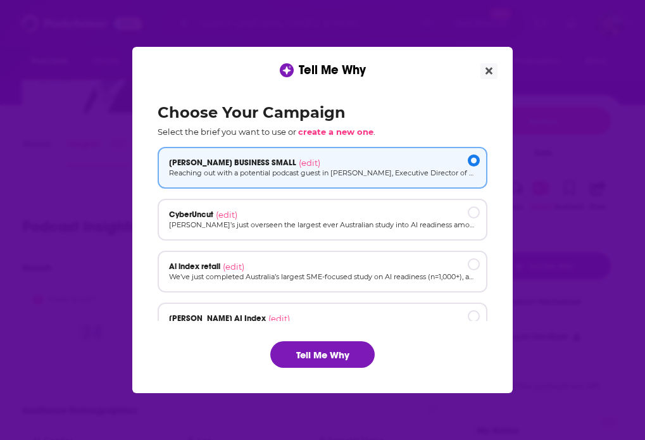
scroll to position [0, 0]
click at [325, 350] on button "Tell Me Why" at bounding box center [322, 354] width 104 height 27
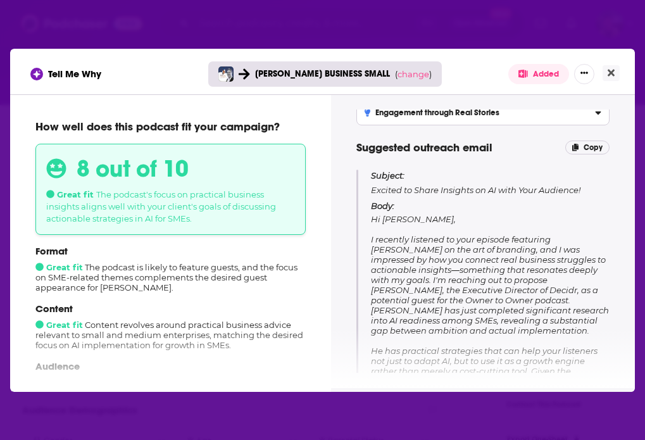
scroll to position [94, 0]
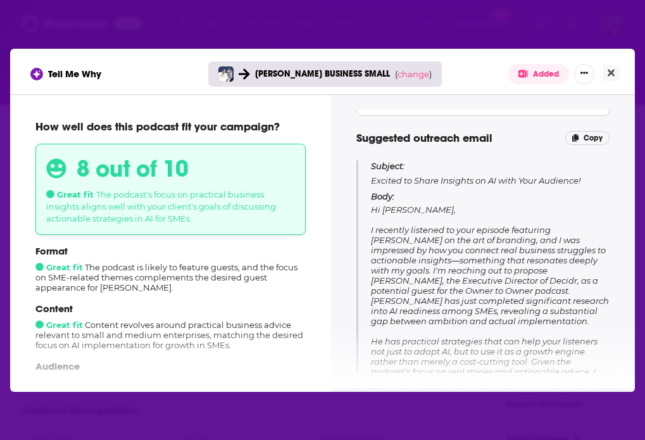
click at [483, 278] on span "Hi [PERSON_NAME], I recently listened to your episode featuring [PERSON_NAME] o…" at bounding box center [490, 345] width 238 height 283
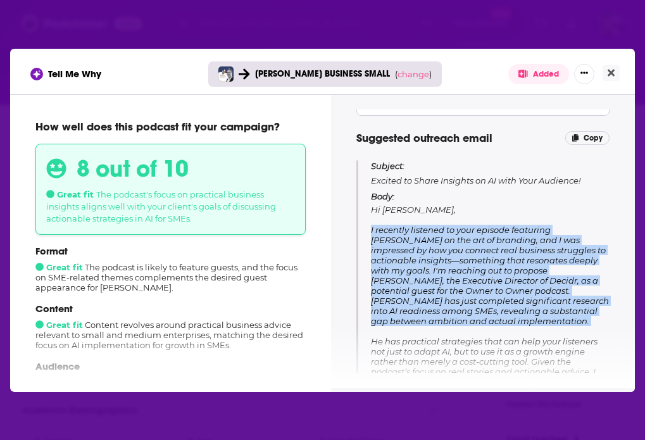
click at [483, 278] on span "Hi [PERSON_NAME], I recently listened to your episode featuring [PERSON_NAME] o…" at bounding box center [490, 345] width 238 height 283
click at [492, 278] on span "Hi [PERSON_NAME], I recently listened to your episode featuring [PERSON_NAME] o…" at bounding box center [490, 345] width 238 height 283
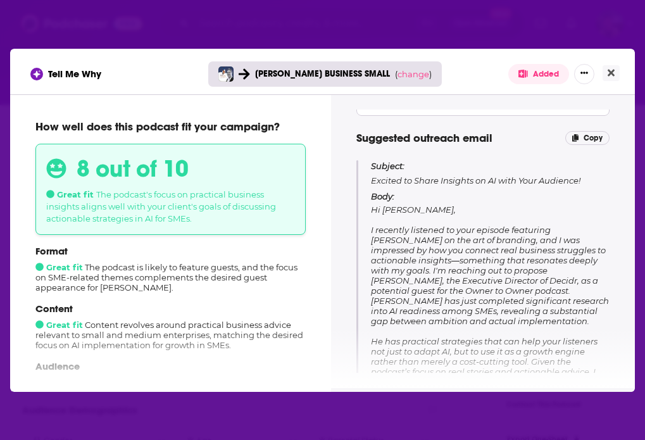
click at [492, 278] on span "Hi [PERSON_NAME], I recently listened to your episode featuring [PERSON_NAME] o…" at bounding box center [490, 345] width 238 height 283
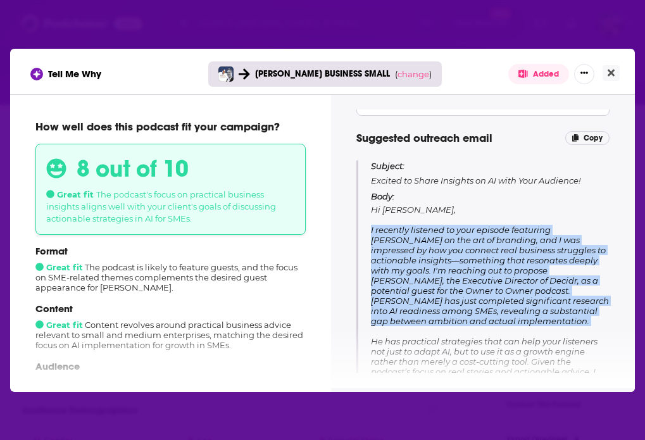
click at [492, 278] on span "Hi [PERSON_NAME], I recently listened to your episode featuring [PERSON_NAME] o…" at bounding box center [490, 345] width 238 height 283
click at [504, 278] on span "Hi [PERSON_NAME], I recently listened to your episode featuring [PERSON_NAME] o…" at bounding box center [490, 345] width 238 height 283
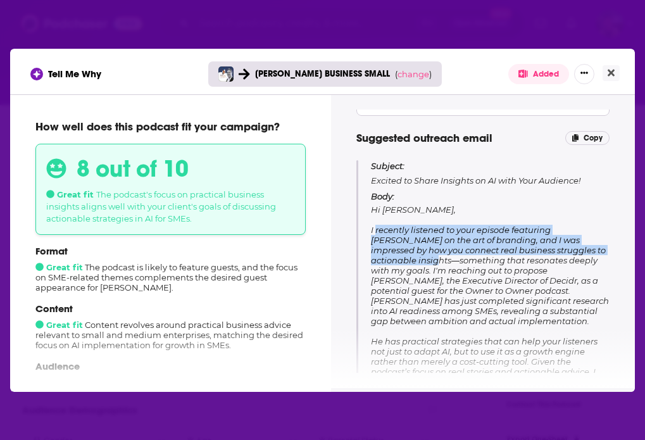
drag, startPoint x: 590, startPoint y: 250, endPoint x: 376, endPoint y: 233, distance: 215.1
click at [376, 233] on span "Hi [PERSON_NAME], I recently listened to your episode featuring [PERSON_NAME] o…" at bounding box center [490, 345] width 238 height 283
copy span "recently listened to your episode featuring [PERSON_NAME] on the art of brandin…"
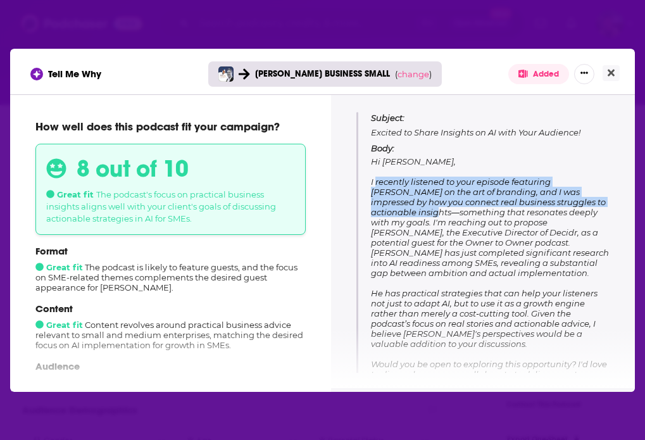
scroll to position [178, 0]
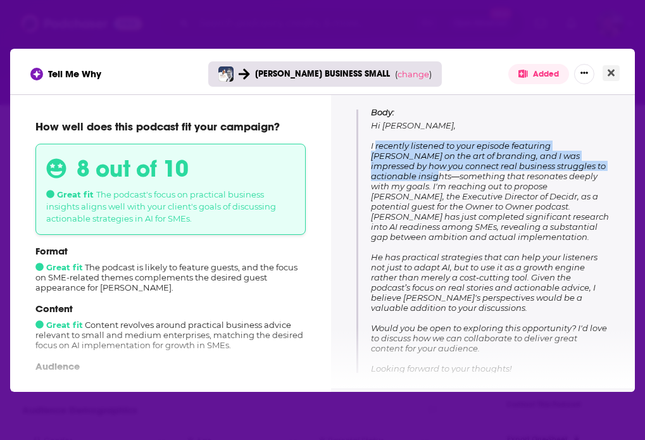
click at [613, 70] on icon "Close" at bounding box center [610, 72] width 7 height 7
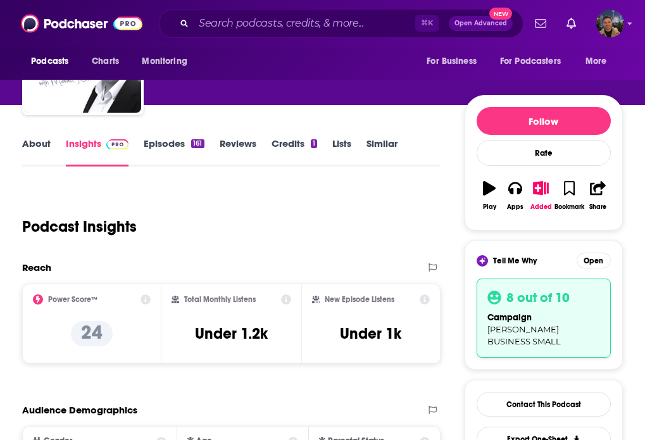
scroll to position [91, 0]
click at [42, 153] on link "About" at bounding box center [36, 151] width 28 height 29
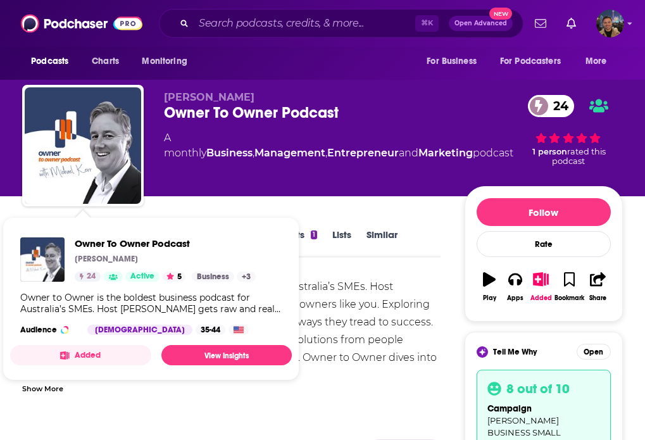
click at [376, 315] on div "Owner to Owner is the boldest business podcast for Australia’s SMEs. Host [PERS…" at bounding box center [231, 375] width 418 height 195
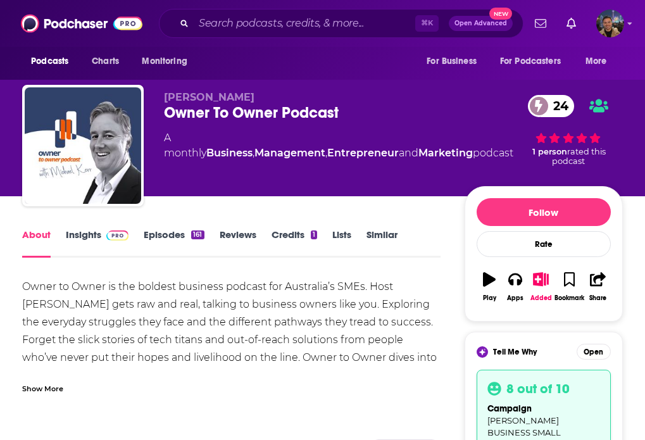
click at [163, 240] on link "Episodes 161" at bounding box center [174, 242] width 60 height 29
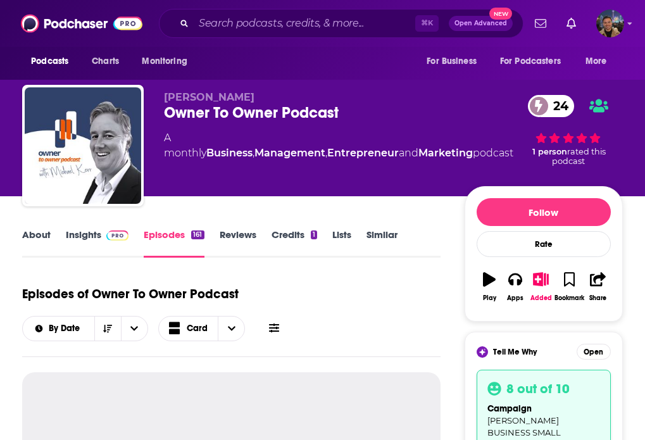
click at [80, 241] on link "Insights" at bounding box center [97, 242] width 63 height 29
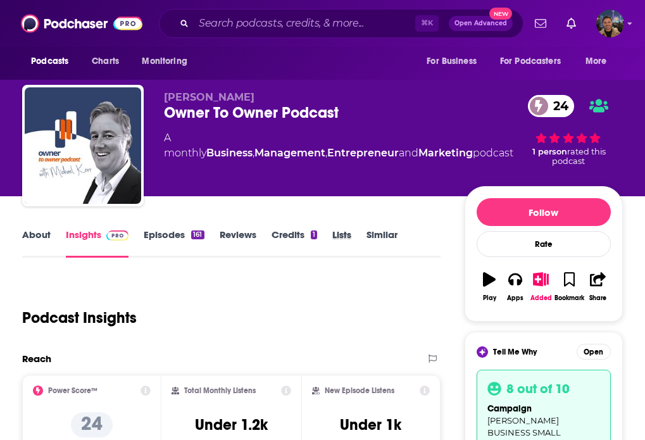
click at [364, 232] on div "Lists" at bounding box center [349, 242] width 34 height 29
click at [376, 232] on link "Similar" at bounding box center [381, 242] width 31 height 29
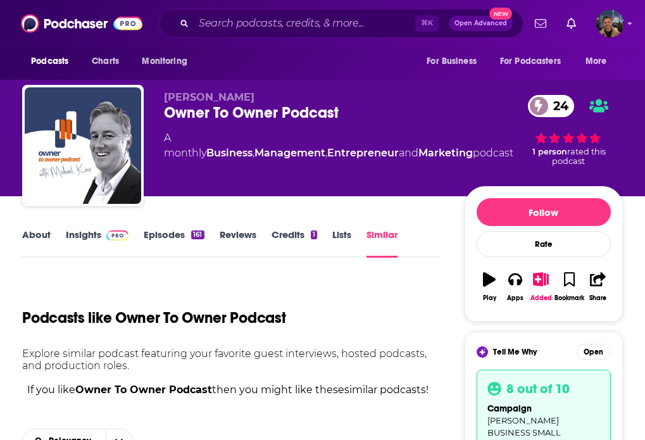
click at [344, 233] on link "Lists" at bounding box center [341, 242] width 19 height 29
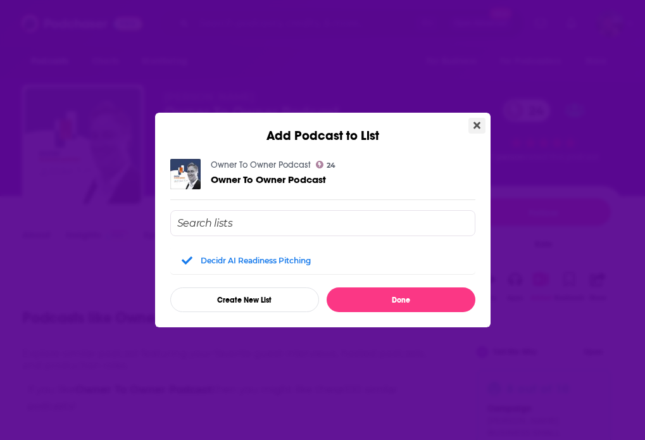
click at [481, 123] on button "Close" at bounding box center [476, 126] width 17 height 16
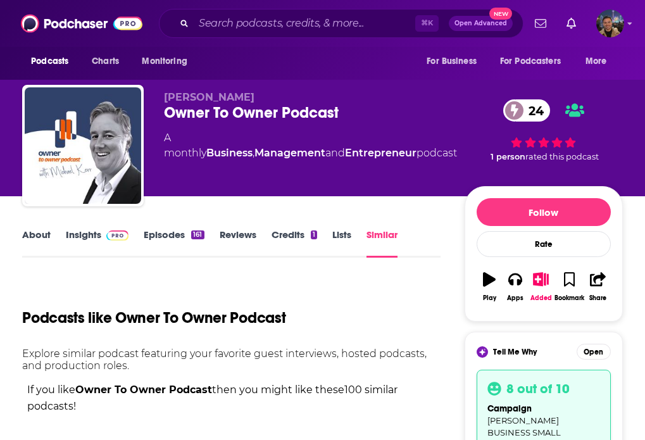
click at [201, 94] on span "[PERSON_NAME]" at bounding box center [209, 97] width 90 height 12
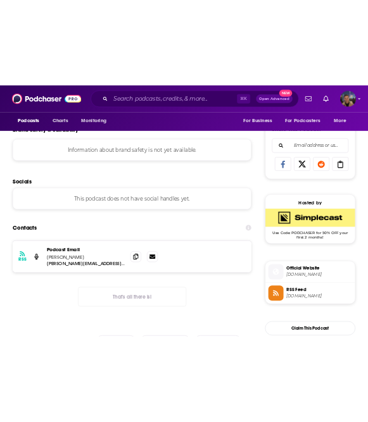
scroll to position [886, 0]
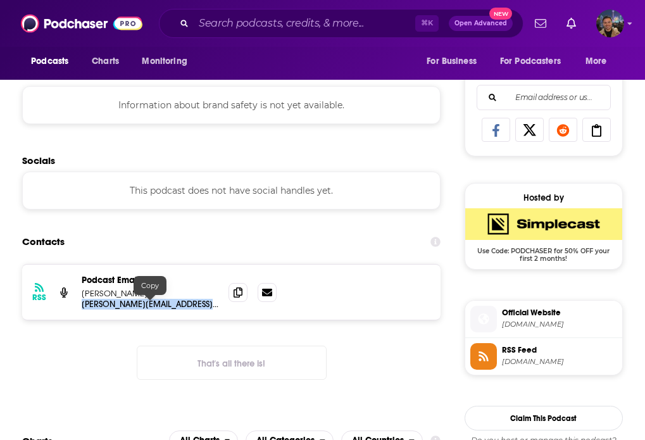
drag, startPoint x: 214, startPoint y: 305, endPoint x: 84, endPoint y: 303, distance: 129.7
click at [84, 303] on p "[PERSON_NAME][EMAIL_ADDRESS][PERSON_NAME][DOMAIN_NAME]" at bounding box center [150, 304] width 137 height 11
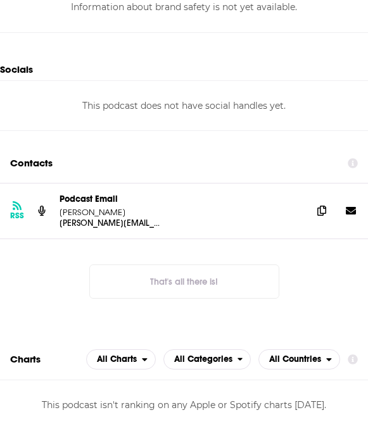
scroll to position [1177, 0]
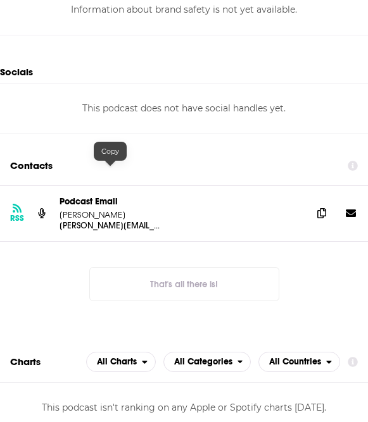
click at [149, 220] on p "[PERSON_NAME][EMAIL_ADDRESS][PERSON_NAME][DOMAIN_NAME]" at bounding box center [109, 225] width 101 height 11
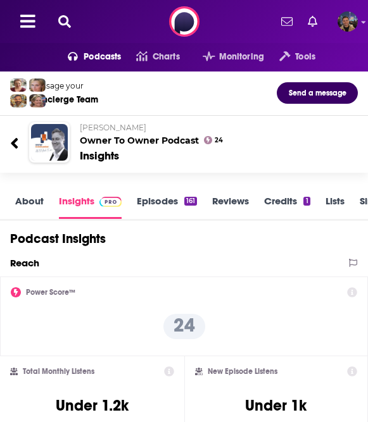
scroll to position [0, 0]
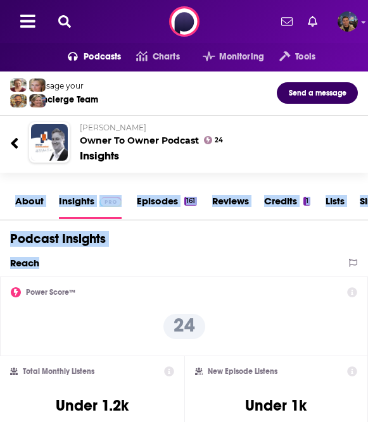
drag, startPoint x: 133, startPoint y: 154, endPoint x: 114, endPoint y: 258, distance: 106.1
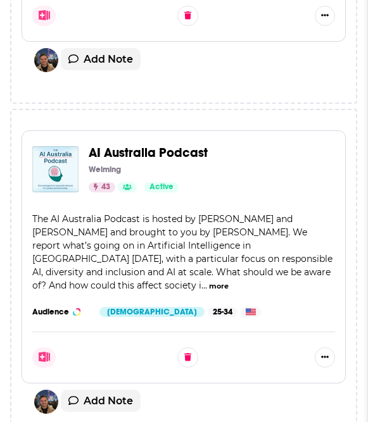
scroll to position [2401, 0]
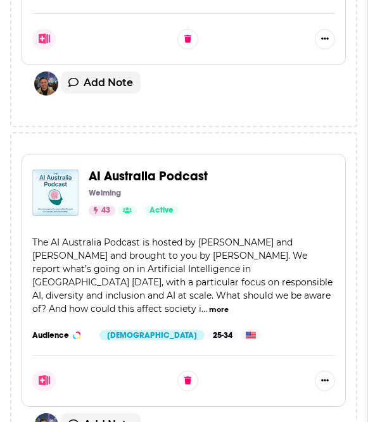
click at [157, 170] on span "AI Australia Podcast" at bounding box center [148, 176] width 119 height 16
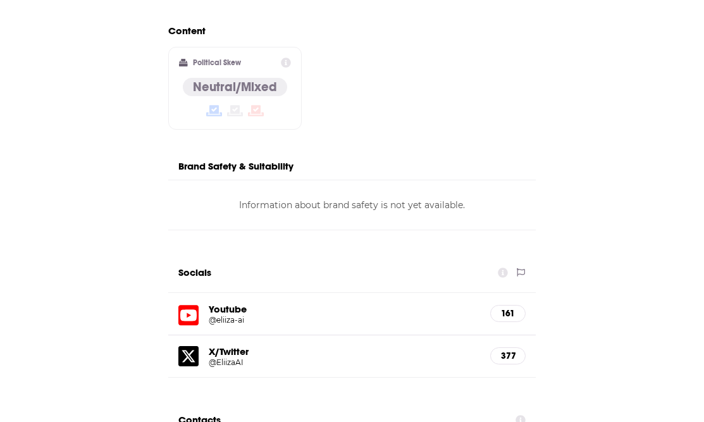
scroll to position [1475, 0]
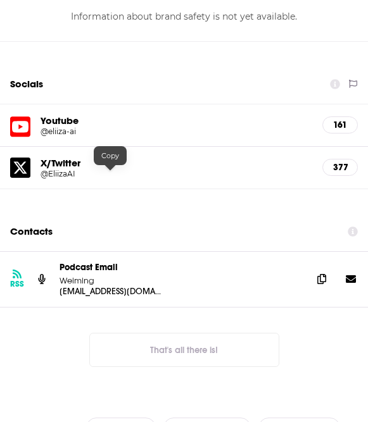
click at [117, 262] on div "Podcast Email Weiming" at bounding box center [180, 274] width 242 height 24
click at [106, 286] on p "[EMAIL_ADDRESS][DOMAIN_NAME]" at bounding box center [109, 291] width 101 height 11
click at [114, 262] on div "Podcast Email Weiming" at bounding box center [180, 274] width 242 height 24
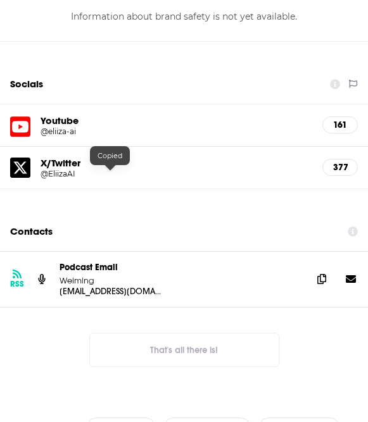
click at [109, 286] on p "[EMAIL_ADDRESS][DOMAIN_NAME]" at bounding box center [109, 291] width 101 height 11
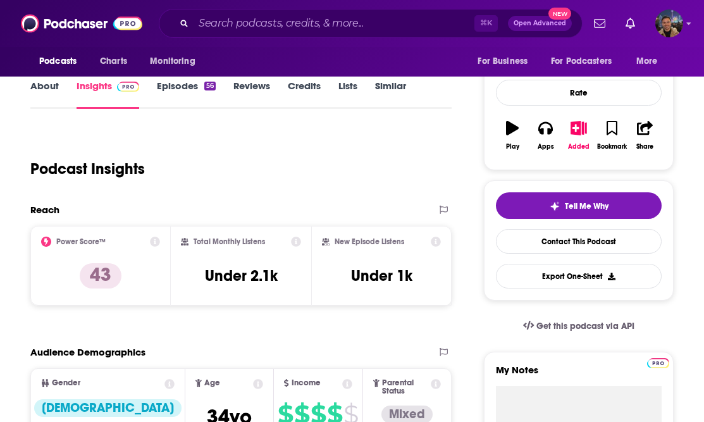
scroll to position [156, 0]
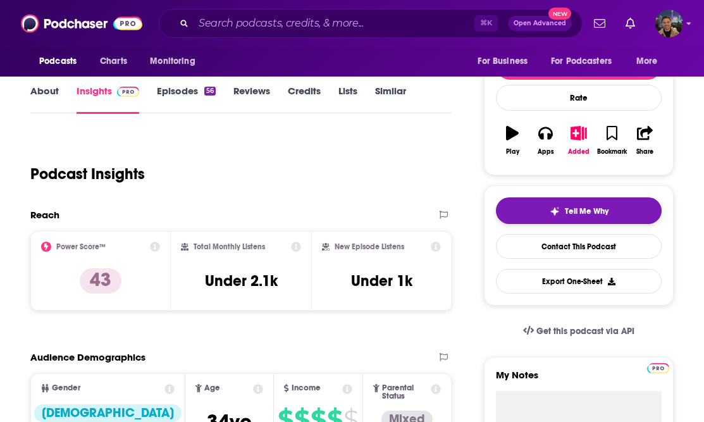
click at [617, 207] on button "Tell Me Why" at bounding box center [579, 210] width 166 height 27
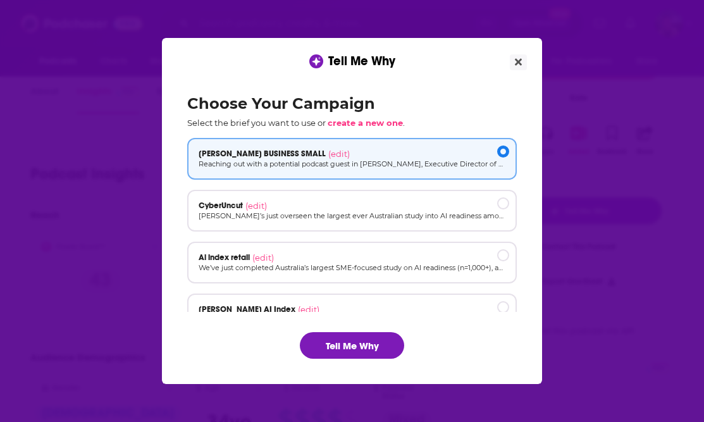
scroll to position [0, 0]
click at [324, 221] on div "CyberUncut (edit) [PERSON_NAME]’s just overseen the largest ever Australian stu…" at bounding box center [352, 211] width 330 height 42
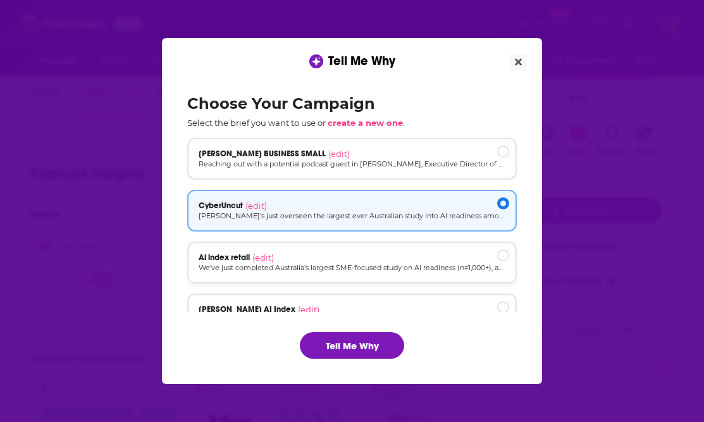
click at [318, 260] on div "Ai index retail (edit)" at bounding box center [352, 257] width 307 height 10
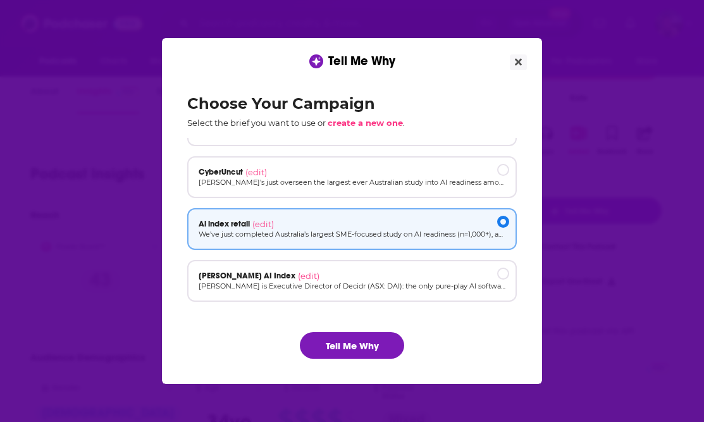
scroll to position [34, 0]
click at [319, 280] on div "[PERSON_NAME] AI Index (edit)" at bounding box center [352, 276] width 307 height 10
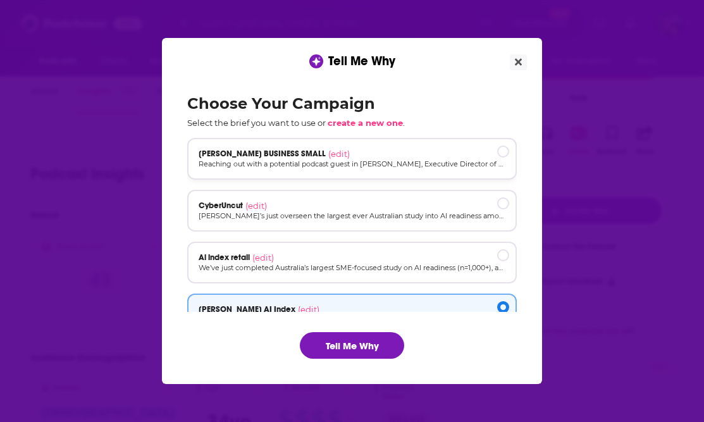
scroll to position [0, 0]
click at [333, 164] on p "Reaching out with a potential podcast guest in [PERSON_NAME], Executive Directo…" at bounding box center [352, 164] width 307 height 11
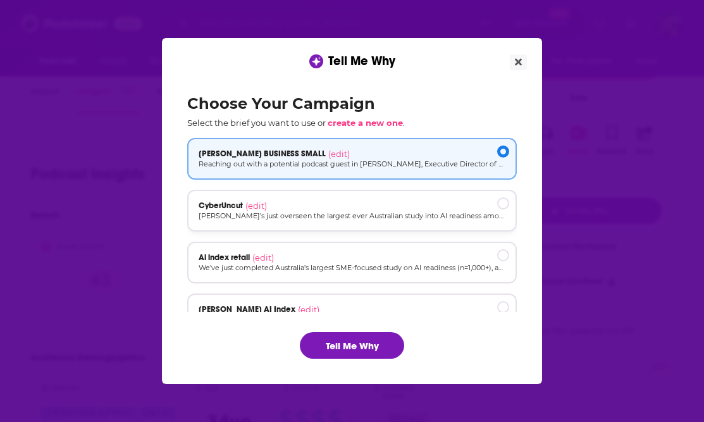
click at [340, 216] on p "[PERSON_NAME]’s just overseen the largest ever Australian study into AI readine…" at bounding box center [352, 216] width 307 height 11
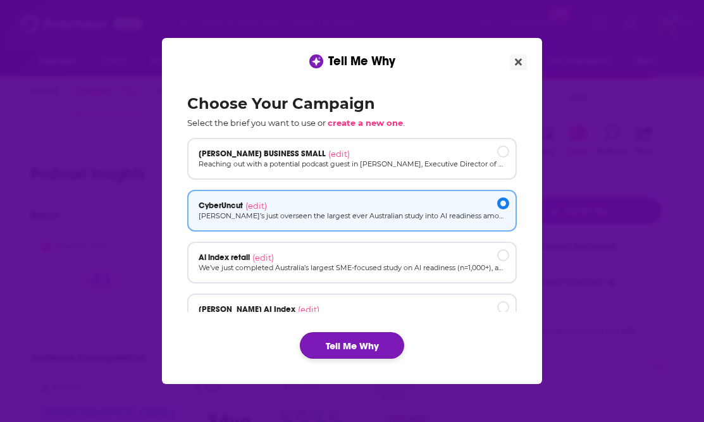
click at [355, 344] on button "Tell Me Why" at bounding box center [352, 345] width 104 height 27
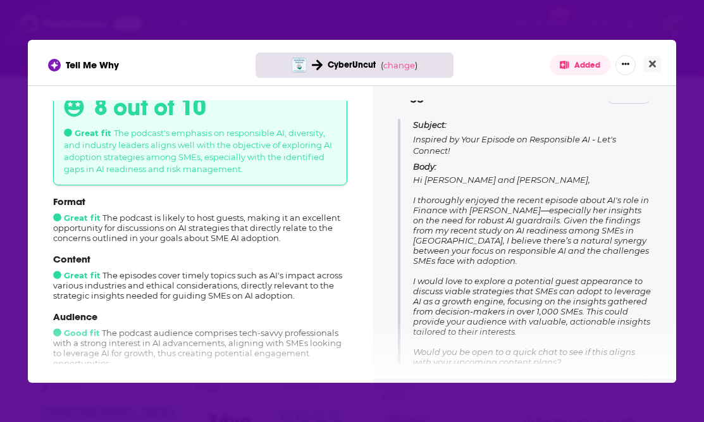
scroll to position [127, 0]
click at [471, 235] on span "Hi [PERSON_NAME] and [PERSON_NAME], I thoroughly enjoyed the recent episode abo…" at bounding box center [532, 300] width 238 height 253
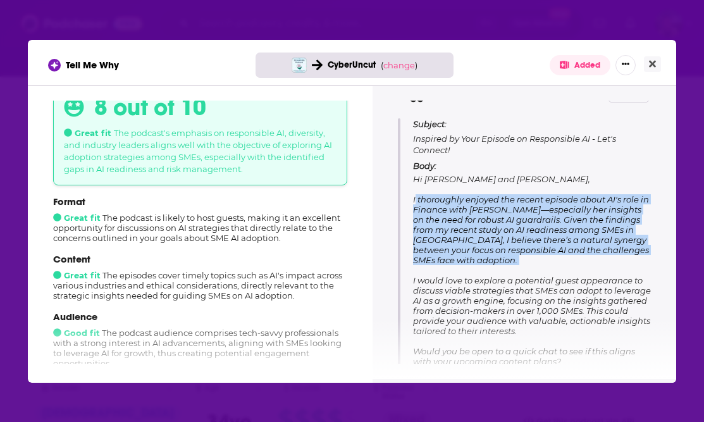
click at [471, 235] on span "Hi [PERSON_NAME] and [PERSON_NAME], I thoroughly enjoyed the recent episode abo…" at bounding box center [532, 300] width 238 height 253
click at [481, 235] on span "Hi [PERSON_NAME] and [PERSON_NAME], I thoroughly enjoyed the recent episode abo…" at bounding box center [532, 300] width 238 height 253
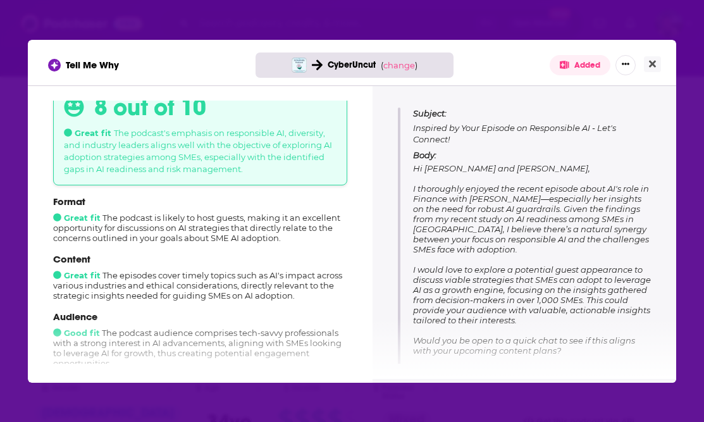
scroll to position [139, 0]
click at [462, 223] on span "Hi [PERSON_NAME] and [PERSON_NAME], I thoroughly enjoyed the recent episode abo…" at bounding box center [532, 288] width 238 height 253
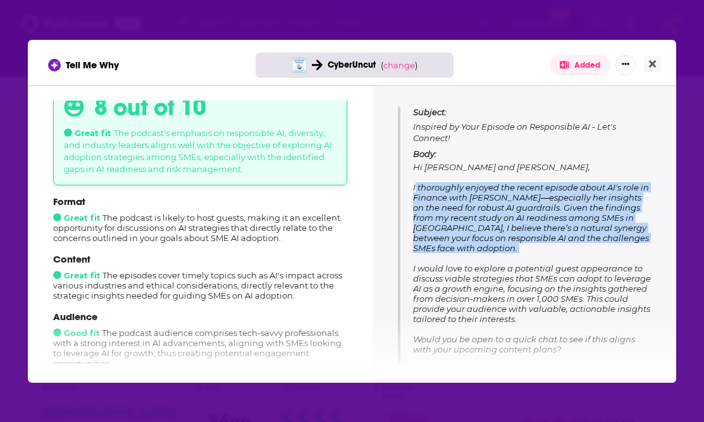
click at [462, 223] on span "Hi [PERSON_NAME] and [PERSON_NAME], I thoroughly enjoyed the recent episode abo…" at bounding box center [532, 288] width 238 height 253
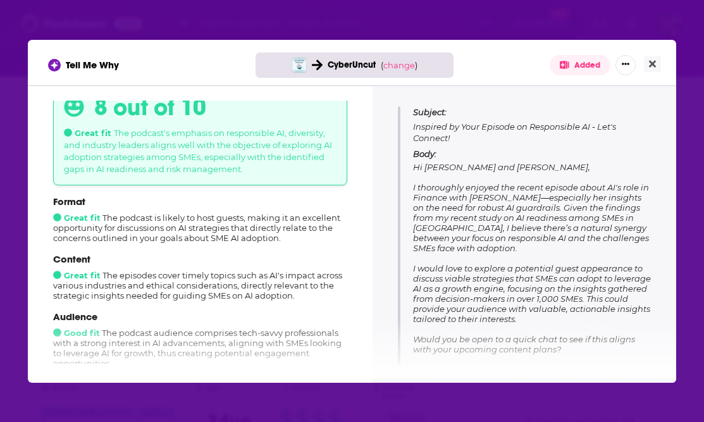
click at [476, 224] on span "Hi [PERSON_NAME] and [PERSON_NAME], I thoroughly enjoyed the recent episode abo…" at bounding box center [532, 288] width 238 height 253
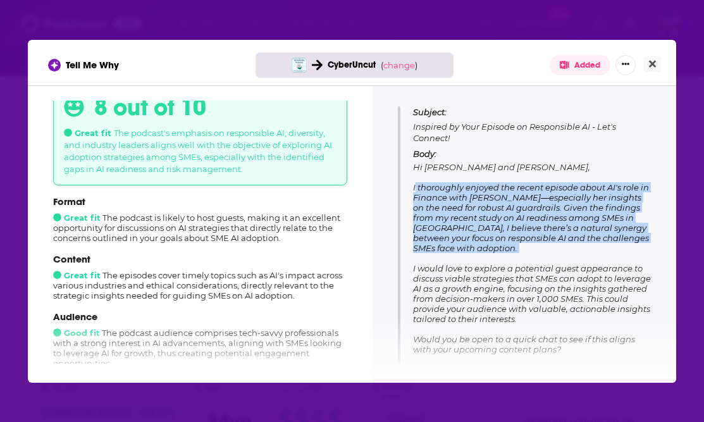
click at [476, 224] on span "Hi [PERSON_NAME] and [PERSON_NAME], I thoroughly enjoyed the recent episode abo…" at bounding box center [532, 288] width 238 height 253
click at [487, 226] on span "Hi [PERSON_NAME] and [PERSON_NAME], I thoroughly enjoyed the recent episode abo…" at bounding box center [532, 288] width 238 height 253
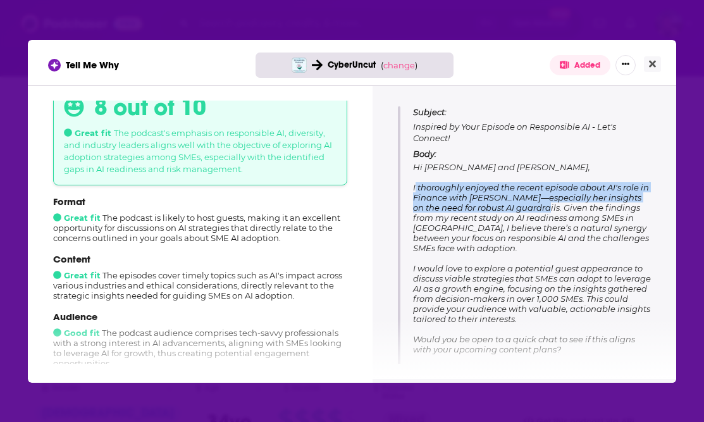
drag, startPoint x: 536, startPoint y: 209, endPoint x: 410, endPoint y: 190, distance: 127.2
click at [410, 190] on div "Subject: Inspired by Your Episode on Responsible AI - Let's Connect! Body: Hi […" at bounding box center [524, 260] width 253 height 309
click at [622, 196] on span "Hi [PERSON_NAME] and [PERSON_NAME], I thoroughly enjoyed the recent episode abo…" at bounding box center [532, 288] width 238 height 253
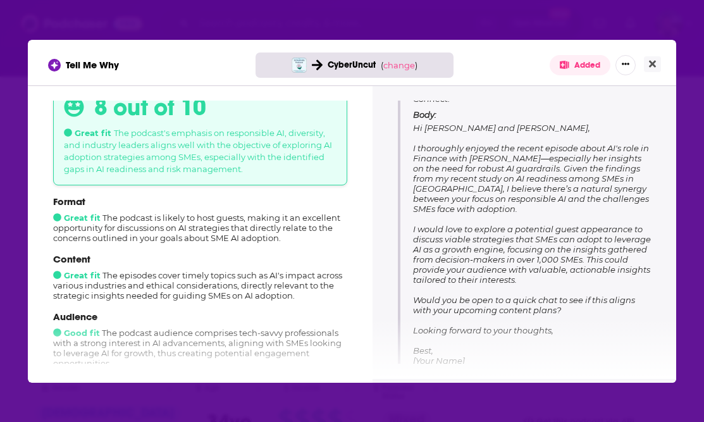
click at [499, 252] on span "Hi [PERSON_NAME] and [PERSON_NAME], I thoroughly enjoyed the recent episode abo…" at bounding box center [532, 249] width 238 height 253
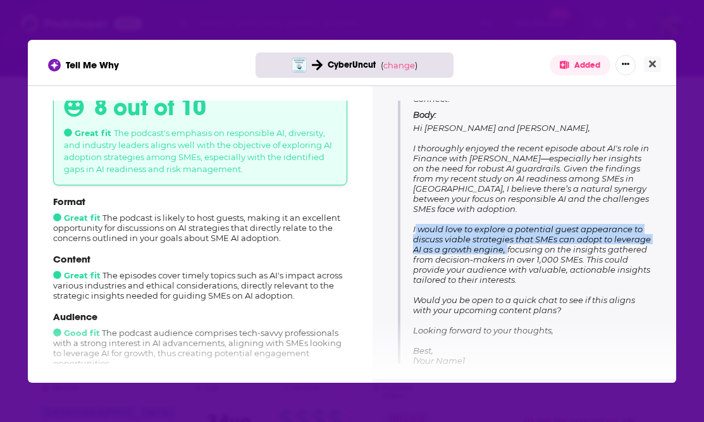
drag, startPoint x: 543, startPoint y: 248, endPoint x: 413, endPoint y: 226, distance: 132.1
click at [413, 226] on span "Hi [PERSON_NAME] and [PERSON_NAME], I thoroughly enjoyed the recent episode abo…" at bounding box center [532, 249] width 238 height 253
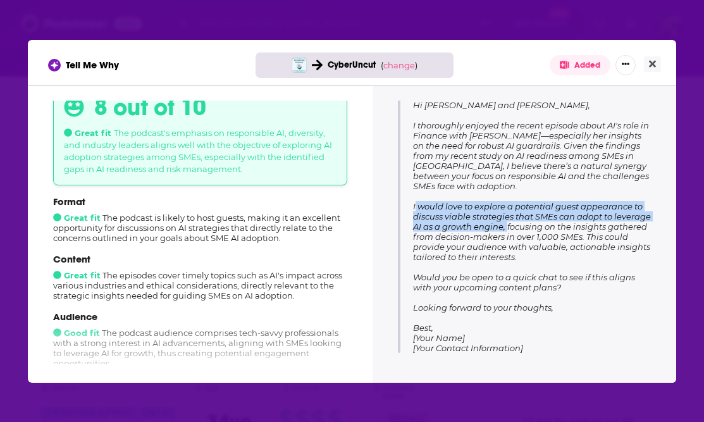
scroll to position [201, 0]
click at [658, 63] on button "Close" at bounding box center [652, 64] width 17 height 16
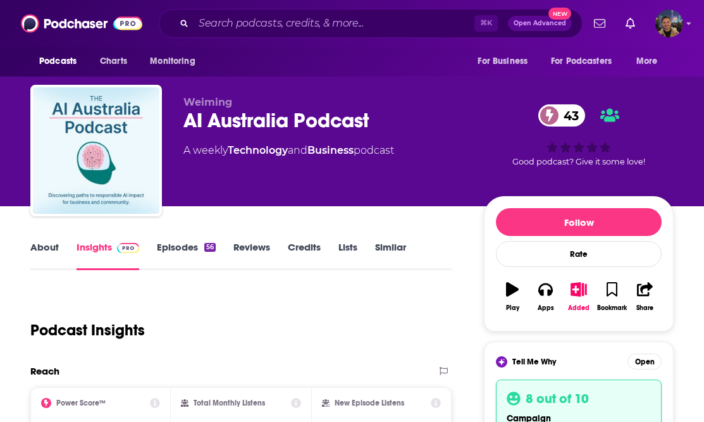
scroll to position [156, 0]
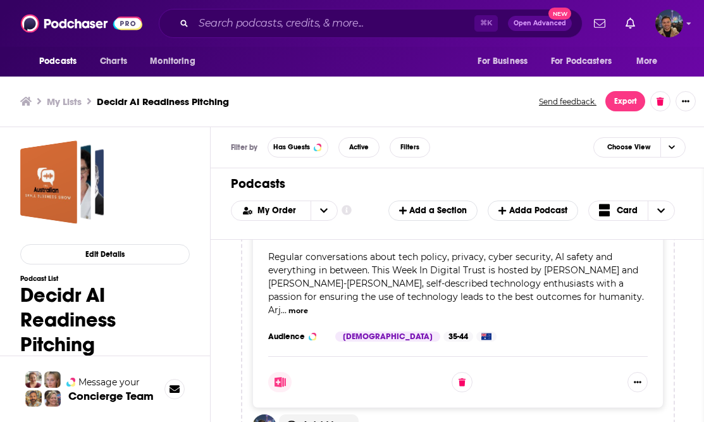
scroll to position [2501, 0]
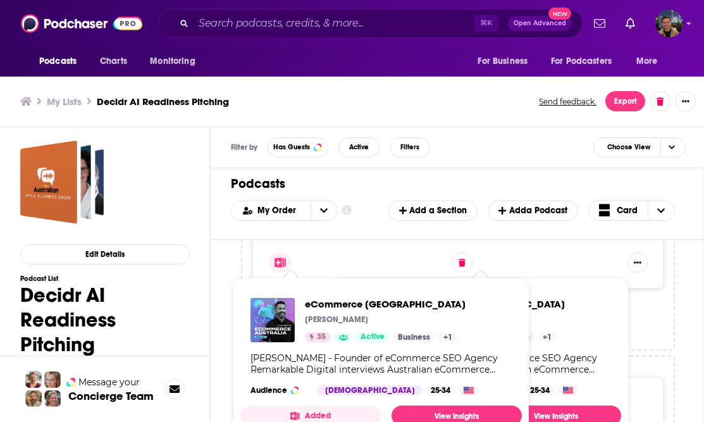
click at [278, 356] on div "[PERSON_NAME] - Founder of eCommerce SEO Agency Remarkable Digital interviews A…" at bounding box center [381, 363] width 261 height 23
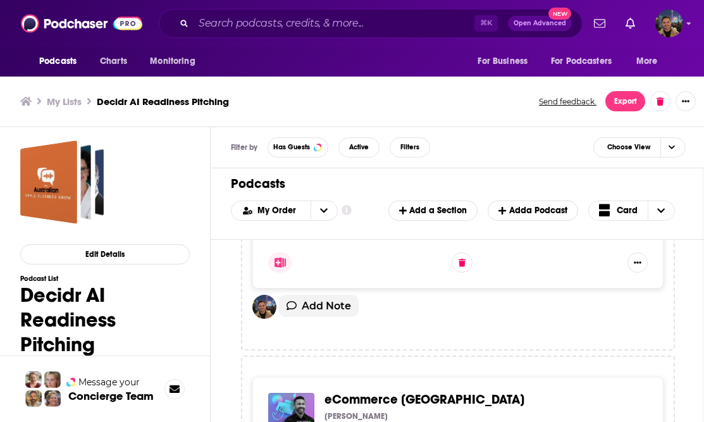
click at [433, 411] on div "[PERSON_NAME]" at bounding box center [481, 416] width 313 height 10
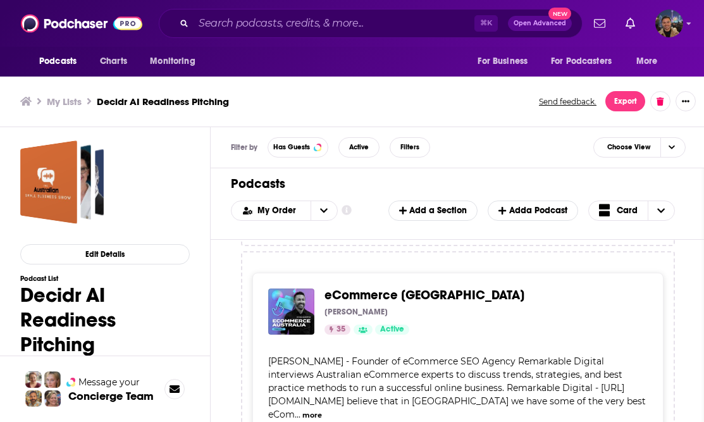
scroll to position [2609, 0]
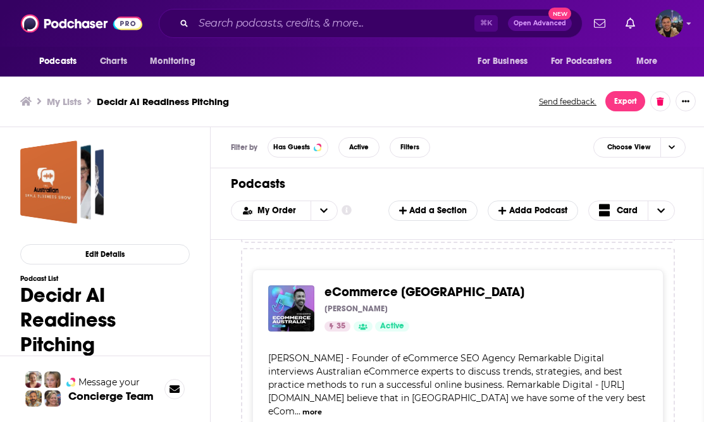
click at [431, 352] on span "[PERSON_NAME] - Founder of eCommerce SEO Agency Remarkable Digital interviews A…" at bounding box center [457, 384] width 378 height 65
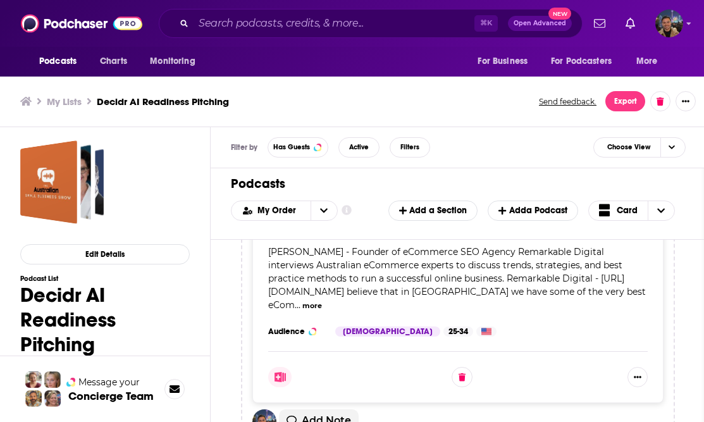
scroll to position [2534, 0]
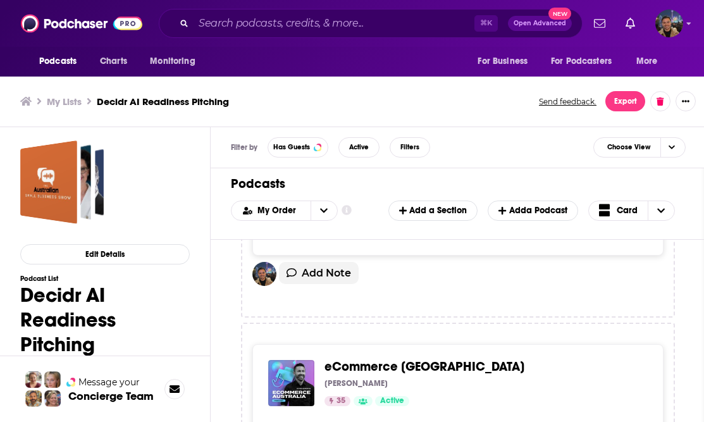
click at [399, 359] on span "eCommerce [GEOGRAPHIC_DATA]" at bounding box center [425, 367] width 200 height 16
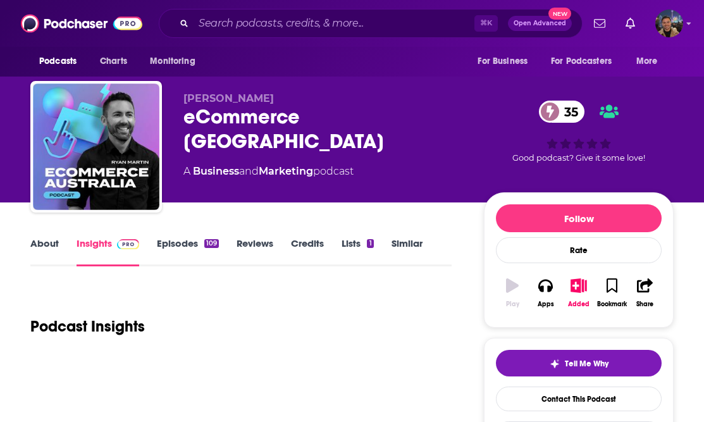
click at [399, 302] on div "Podcast Insights" at bounding box center [240, 319] width 421 height 65
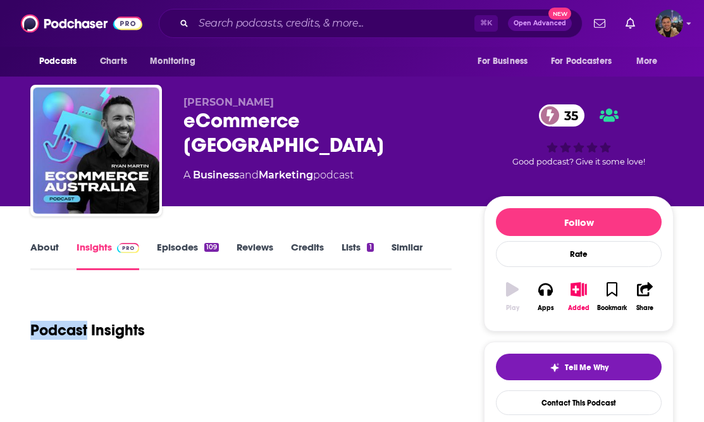
click at [399, 302] on div "Podcast Insights" at bounding box center [240, 322] width 421 height 65
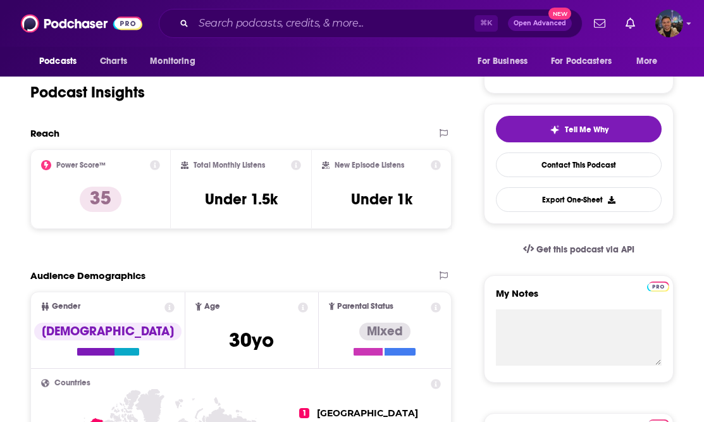
scroll to position [224, 0]
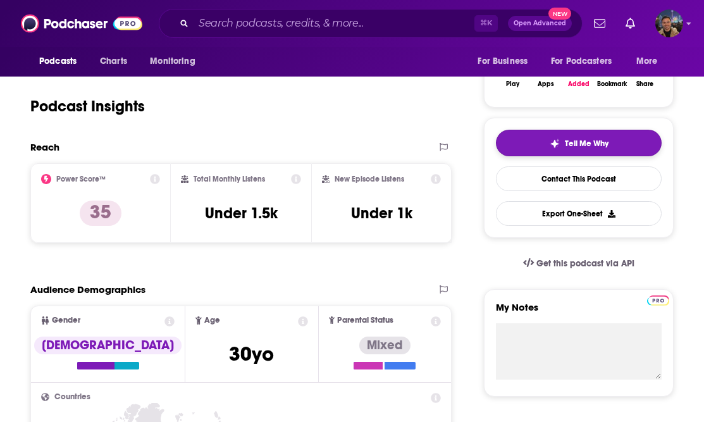
click at [595, 144] on span "Tell Me Why" at bounding box center [587, 144] width 44 height 10
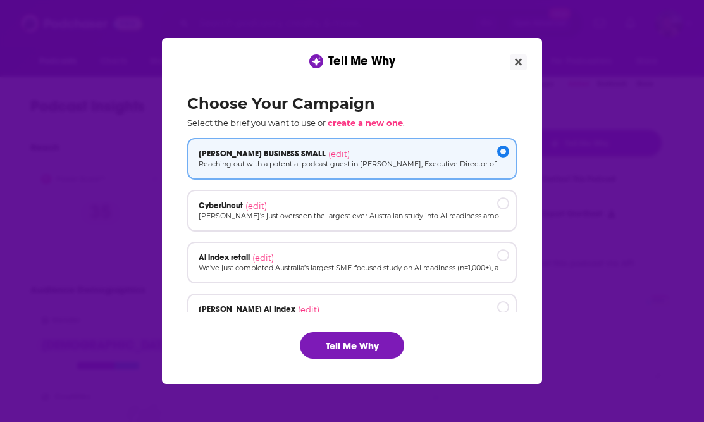
scroll to position [0, 0]
click at [234, 251] on div "Ai index retail (edit)" at bounding box center [352, 263] width 330 height 42
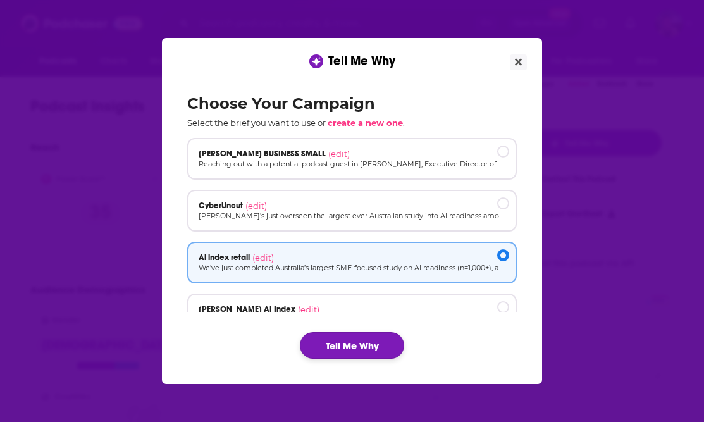
click at [360, 350] on button "Tell Me Why" at bounding box center [352, 345] width 104 height 27
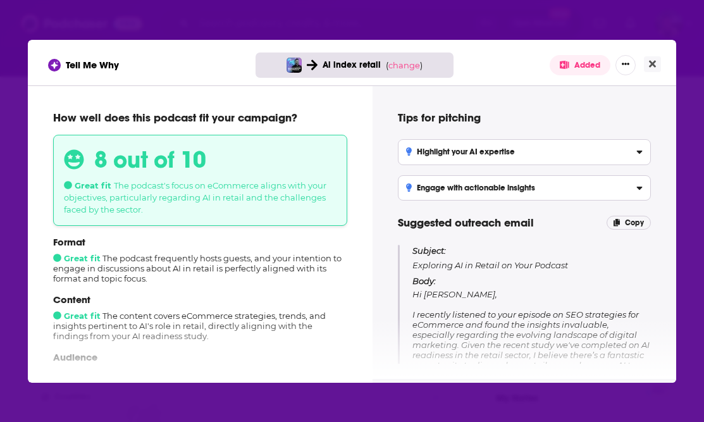
click at [564, 264] on p "Subject: Exploring AI in Retail on Your Podcast" at bounding box center [531, 258] width 239 height 26
click at [578, 270] on p "Subject: Exploring AI in Retail on Your Podcast" at bounding box center [531, 258] width 239 height 26
click at [499, 268] on p "Subject: Exploring AI in Retail on Your Podcast" at bounding box center [531, 258] width 239 height 26
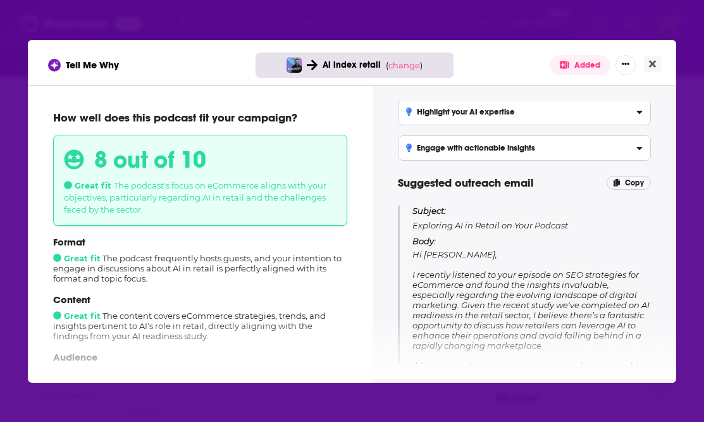
scroll to position [56, 0]
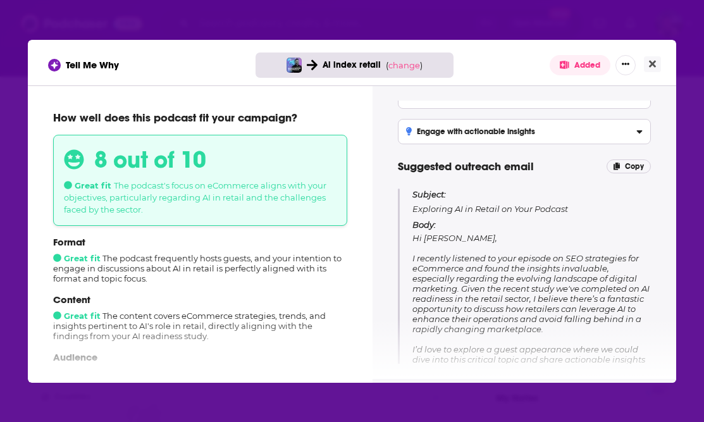
click at [499, 268] on span "Hi [PERSON_NAME], I recently listened to your episode on SEO strategies for eCo…" at bounding box center [530, 339] width 237 height 213
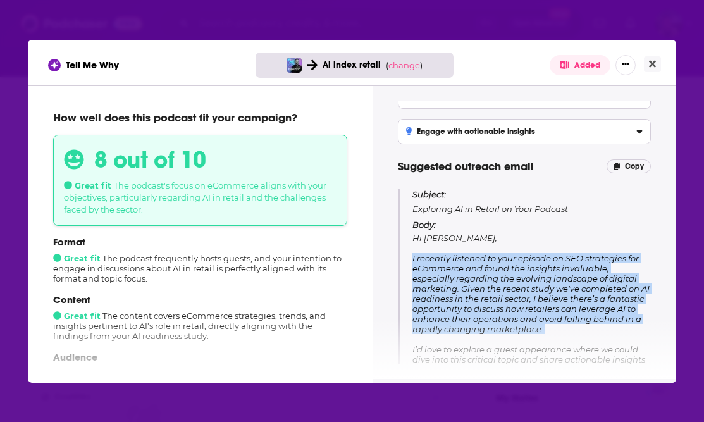
click at [499, 268] on span "Hi [PERSON_NAME], I recently listened to your episode on SEO strategies for eCo…" at bounding box center [530, 339] width 237 height 213
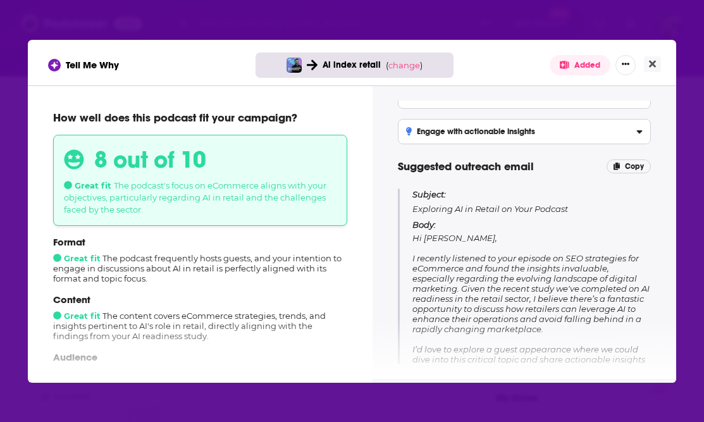
click at [511, 275] on span "Hi [PERSON_NAME], I recently listened to your episode on SEO strategies for eCo…" at bounding box center [530, 339] width 237 height 213
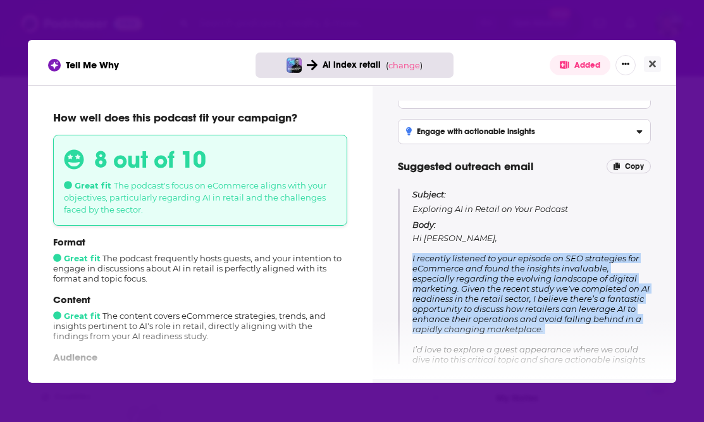
click at [511, 275] on span "Hi [PERSON_NAME], I recently listened to your episode on SEO strategies for eCo…" at bounding box center [530, 339] width 237 height 213
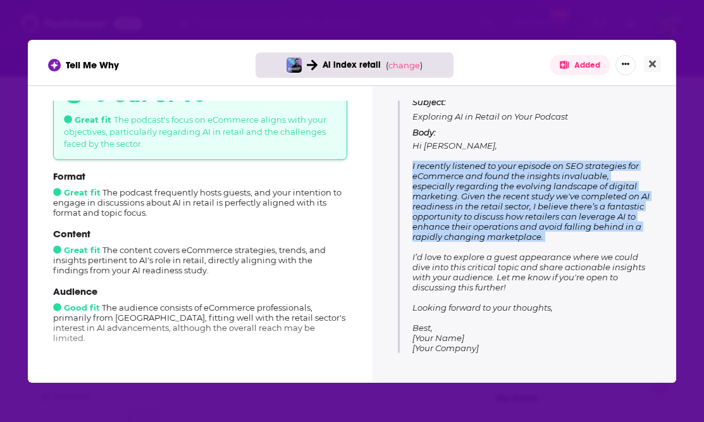
scroll to position [149, 0]
click at [656, 60] on button "Close" at bounding box center [652, 64] width 17 height 16
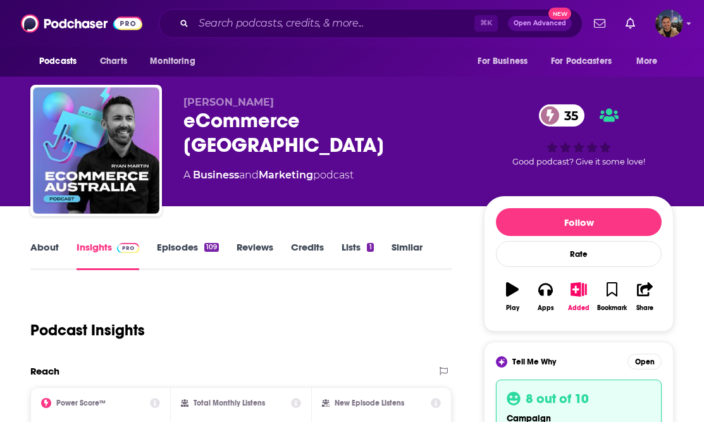
scroll to position [224, 0]
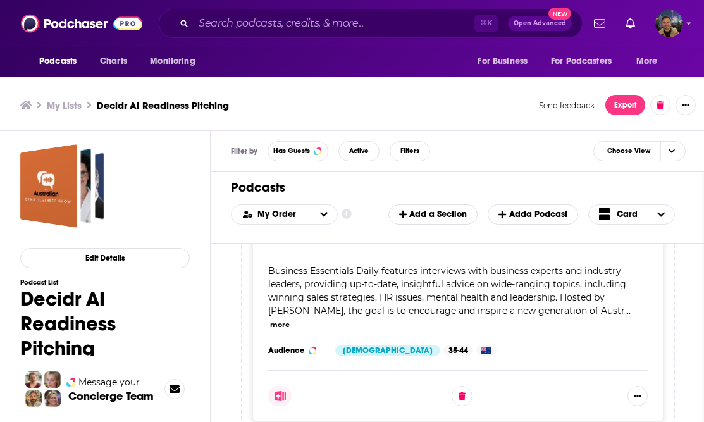
scroll to position [3463, 0]
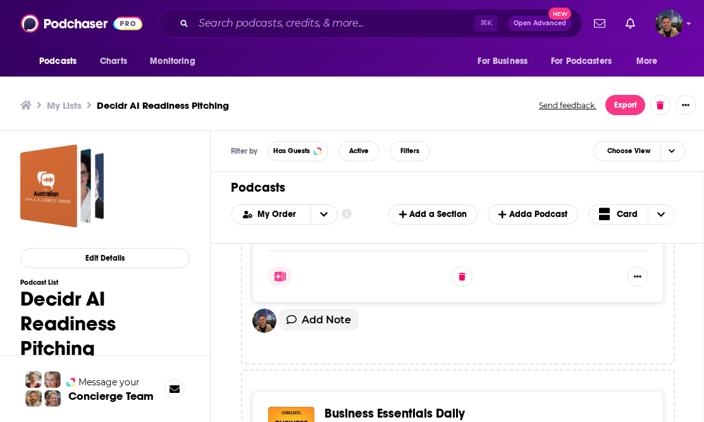
click at [67, 312] on h1 "Decidr AI Readiness Pitching" at bounding box center [105, 324] width 170 height 74
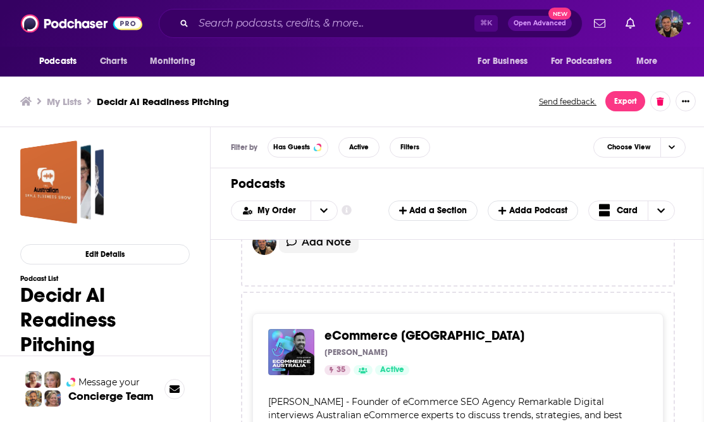
scroll to position [2586, 0]
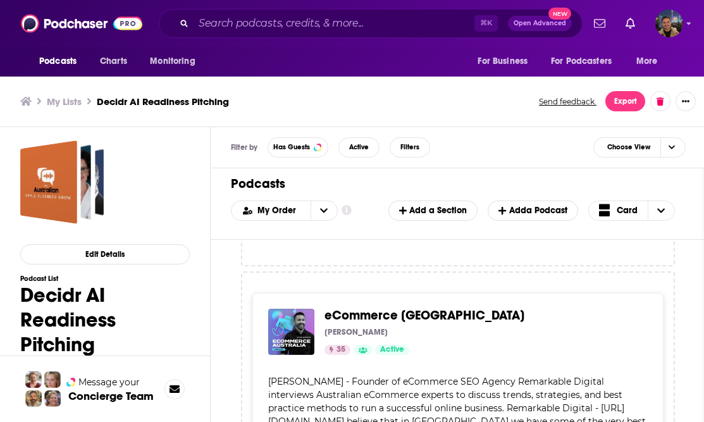
click at [415, 307] on span "eCommerce [GEOGRAPHIC_DATA]" at bounding box center [425, 315] width 200 height 16
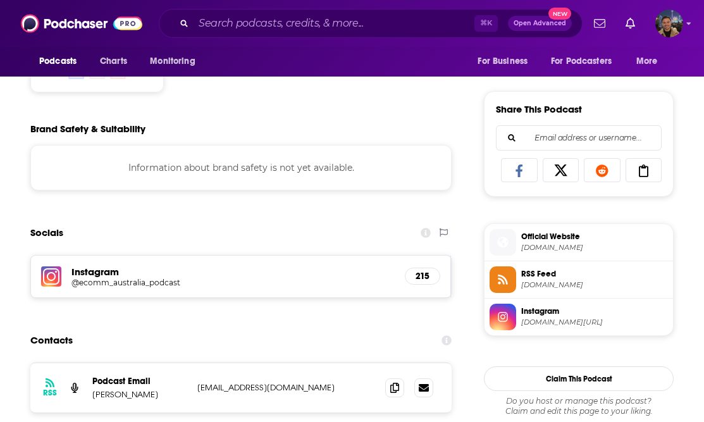
scroll to position [923, 0]
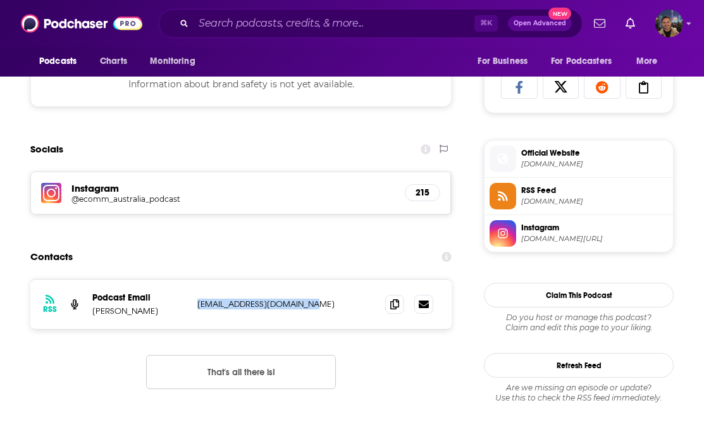
drag, startPoint x: 331, startPoint y: 306, endPoint x: 194, endPoint y: 302, distance: 136.7
click at [194, 302] on div "RSS Podcast Email [PERSON_NAME] [EMAIL_ADDRESS][DOMAIN_NAME] [EMAIL_ADDRESS][DO…" at bounding box center [240, 304] width 421 height 49
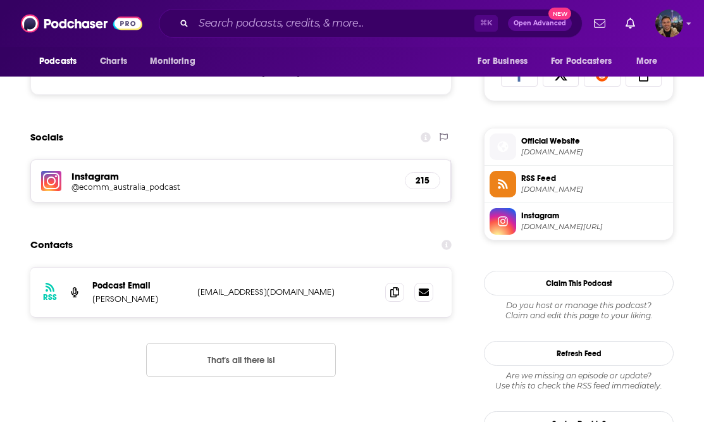
scroll to position [936, 0]
click at [285, 288] on p "[EMAIL_ADDRESS][DOMAIN_NAME]" at bounding box center [281, 291] width 168 height 11
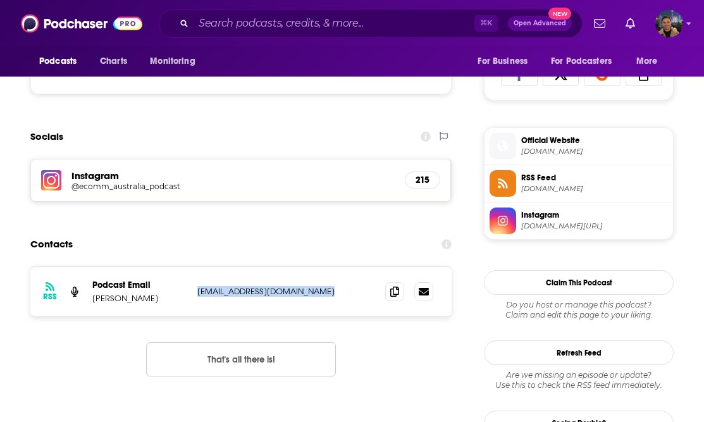
click at [285, 288] on p "[EMAIL_ADDRESS][DOMAIN_NAME]" at bounding box center [281, 291] width 168 height 11
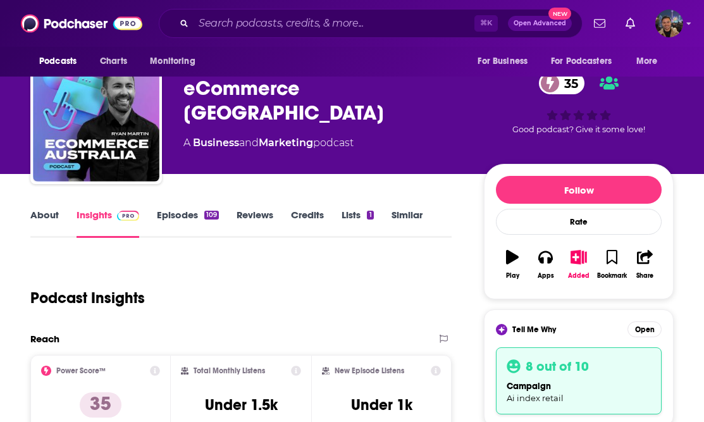
scroll to position [34, 0]
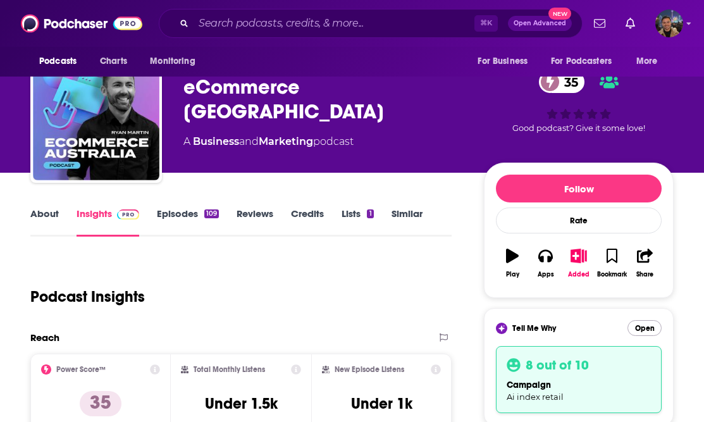
click at [649, 329] on button "Open" at bounding box center [645, 328] width 34 height 16
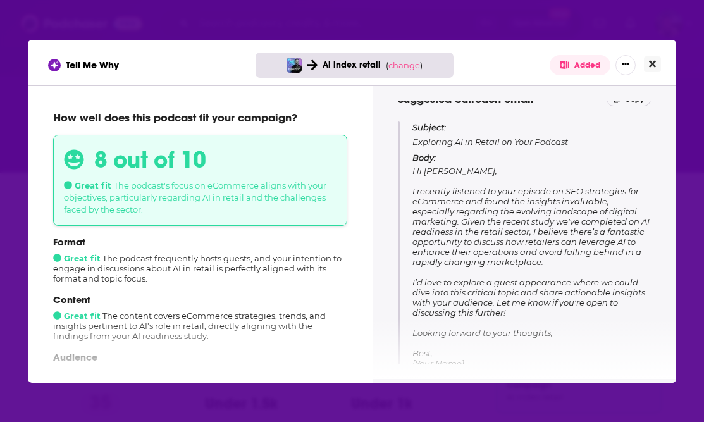
scroll to position [124, 0]
click at [544, 199] on span "Hi [PERSON_NAME], I recently listened to your episode on SEO strategies for eCo…" at bounding box center [530, 271] width 237 height 213
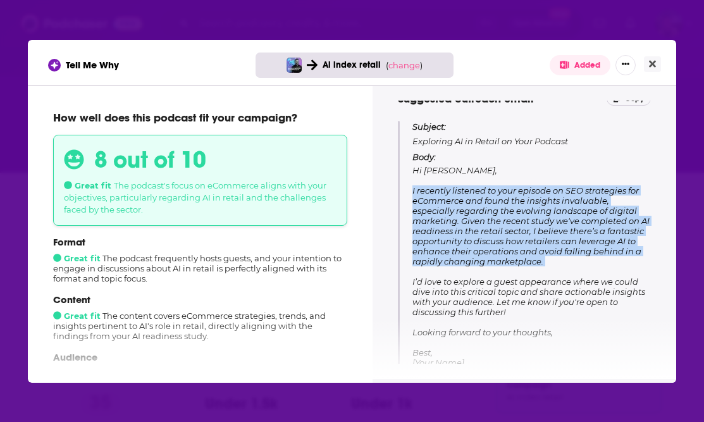
click at [544, 199] on span "Hi [PERSON_NAME], I recently listened to your episode on SEO strategies for eCo…" at bounding box center [530, 271] width 237 height 213
click at [650, 66] on icon "Close" at bounding box center [652, 63] width 7 height 7
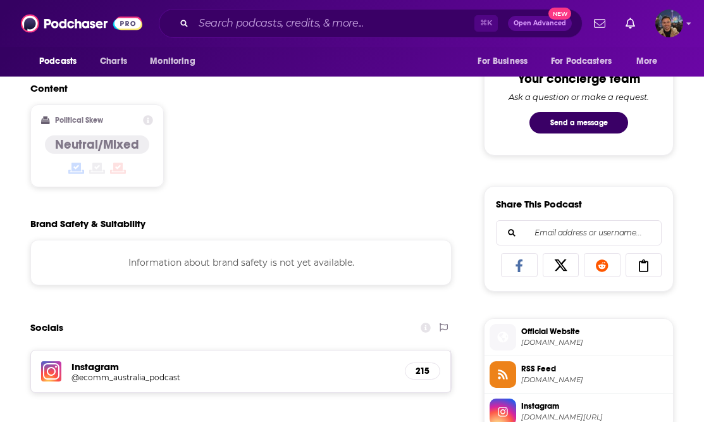
scroll to position [1010, 0]
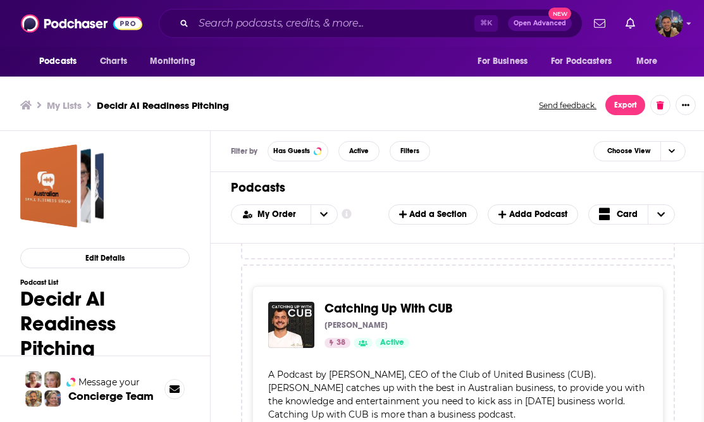
scroll to position [3254, 0]
click at [541, 368] on span "A Podcast by [PERSON_NAME], CEO of the Club of United Business (CUB). [PERSON_N…" at bounding box center [456, 393] width 376 height 51
click at [423, 301] on div "Catching Up With CUB [PERSON_NAME] 38 Active Categories Business Entrepreneur" at bounding box center [481, 324] width 313 height 46
click at [315, 301] on div "Catching Up With CUB [PERSON_NAME] 38 Active Categories Business Entrepreneur" at bounding box center [458, 324] width 380 height 46
click at [448, 368] on span "A Podcast by [PERSON_NAME], CEO of the Club of United Business (CUB). [PERSON_N…" at bounding box center [456, 393] width 376 height 51
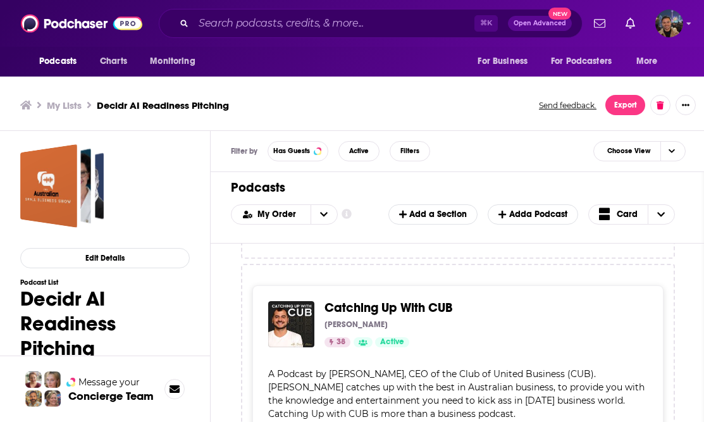
click at [448, 368] on span "A Podcast by [PERSON_NAME], CEO of the Club of United Business (CUB). [PERSON_N…" at bounding box center [456, 393] width 376 height 51
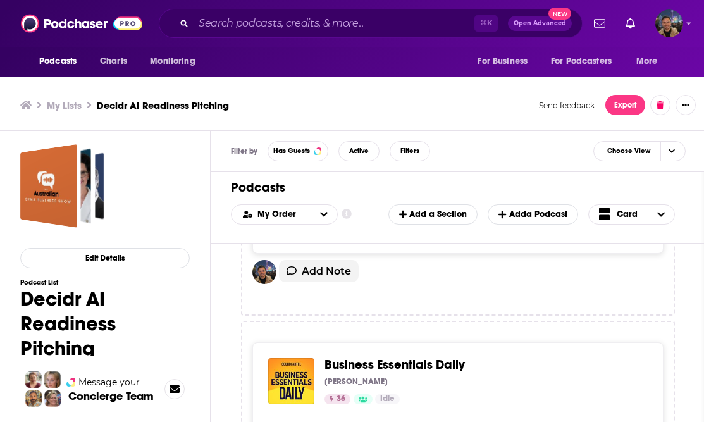
scroll to position [3562, 0]
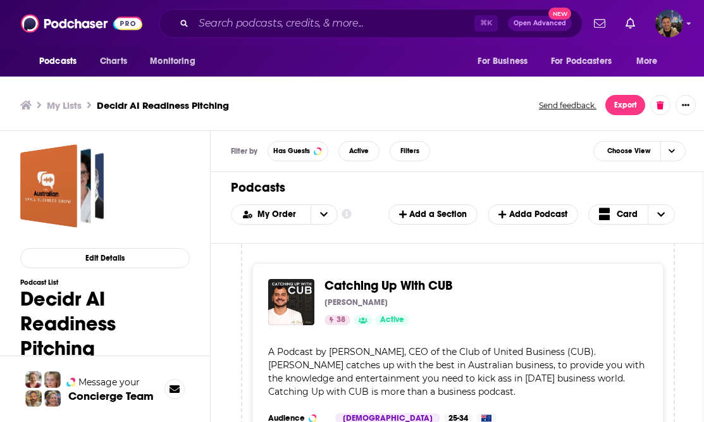
scroll to position [3221, 0]
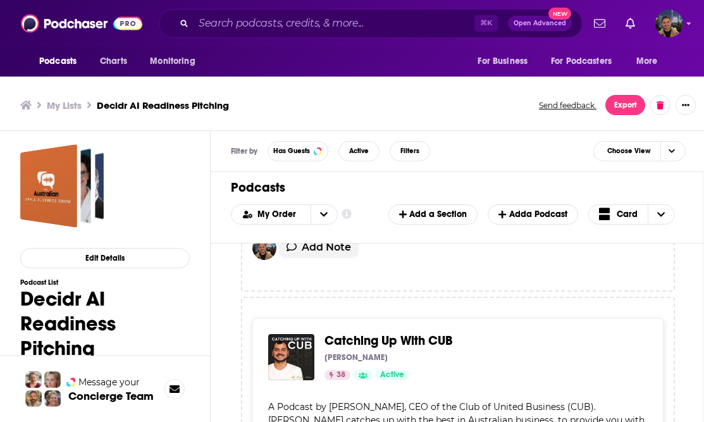
click at [403, 352] on div "[PERSON_NAME]" at bounding box center [481, 357] width 313 height 10
click at [299, 334] on img "Catching Up With CUB" at bounding box center [291, 357] width 46 height 46
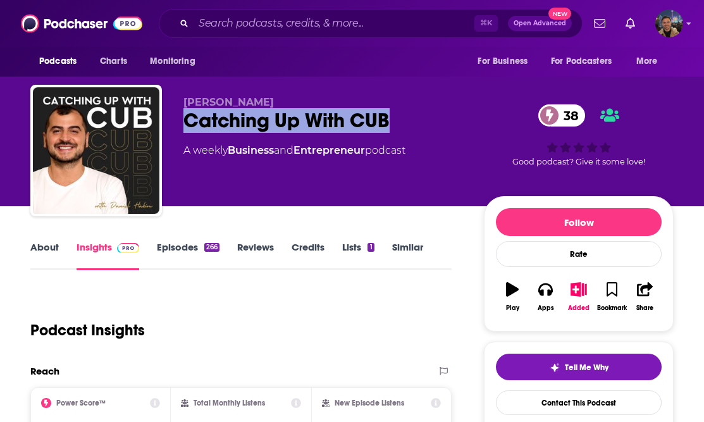
drag, startPoint x: 402, startPoint y: 119, endPoint x: 178, endPoint y: 122, distance: 224.0
click at [178, 122] on div "[PERSON_NAME] Catching Up With CUB 38 A weekly Business and Entrepreneur podcas…" at bounding box center [351, 153] width 643 height 137
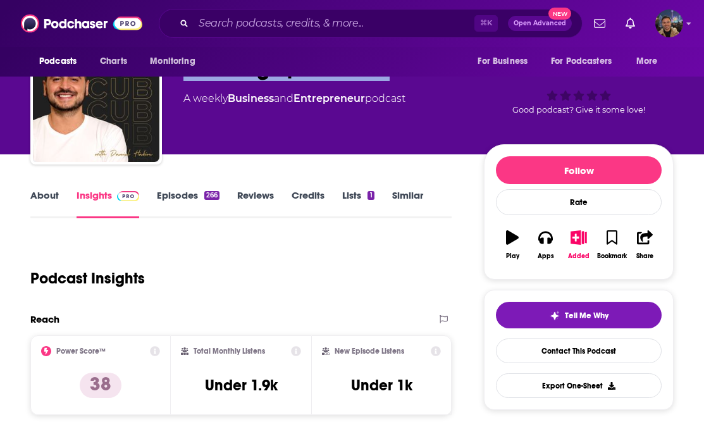
scroll to position [128, 0]
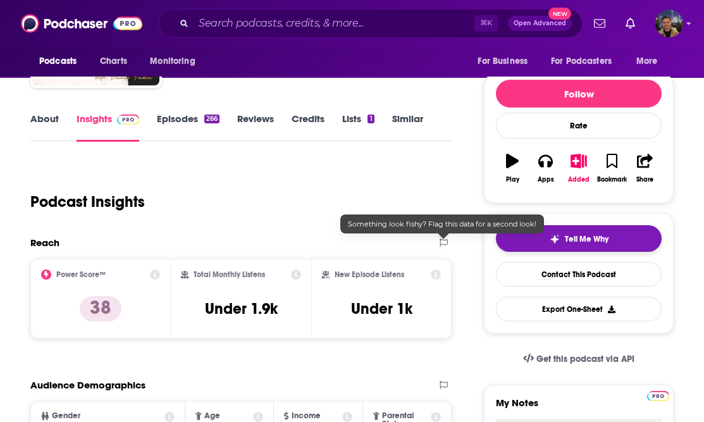
click at [614, 226] on button "Tell Me Why" at bounding box center [579, 238] width 166 height 27
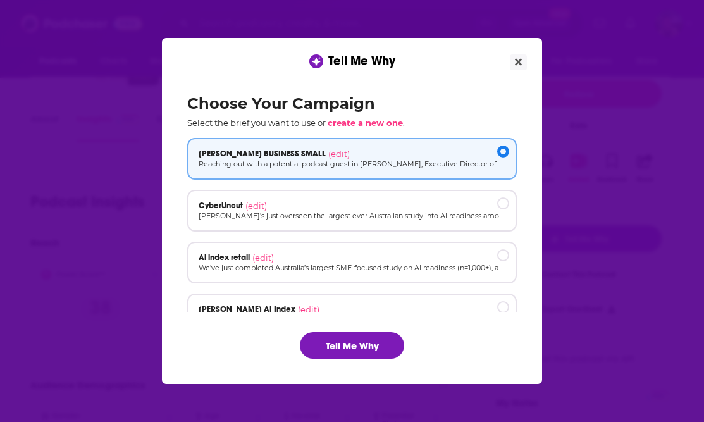
scroll to position [0, 0]
click at [368, 346] on button "Tell Me Why" at bounding box center [352, 345] width 104 height 27
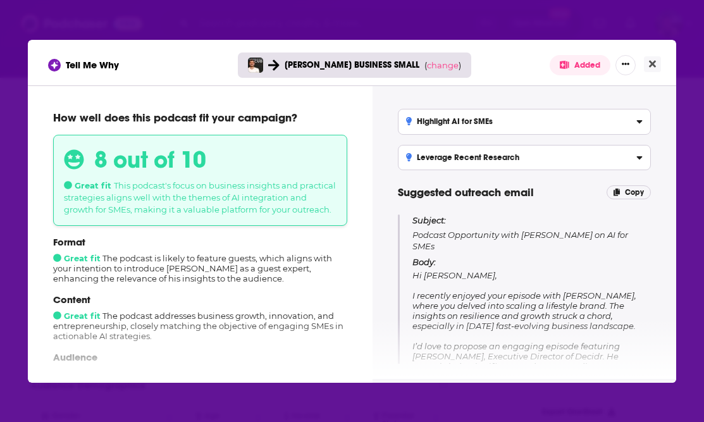
scroll to position [42, 0]
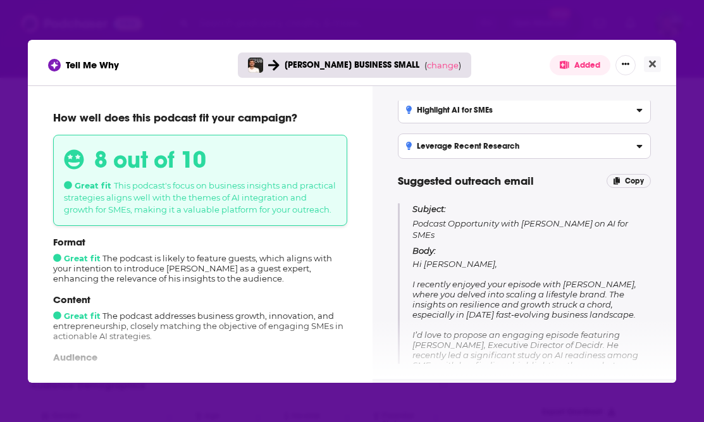
click at [424, 232] on p "Subject: Podcast Opportunity with [PERSON_NAME] on AI for SMEs" at bounding box center [531, 221] width 239 height 37
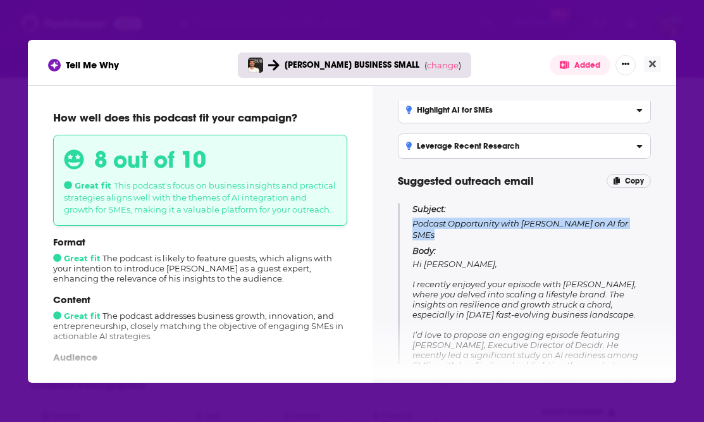
click at [424, 232] on p "Subject: Podcast Opportunity with [PERSON_NAME] on AI for SMEs" at bounding box center [531, 221] width 239 height 37
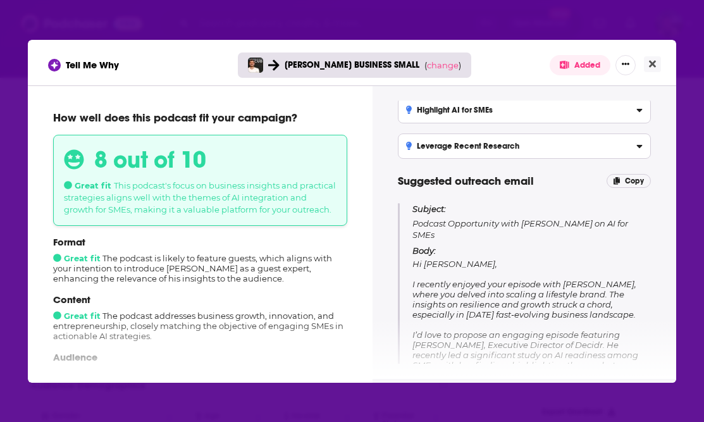
click at [499, 273] on p "Body: Hi [PERSON_NAME], I recently enjoyed your episode with [PERSON_NAME], whe…" at bounding box center [531, 378] width 239 height 266
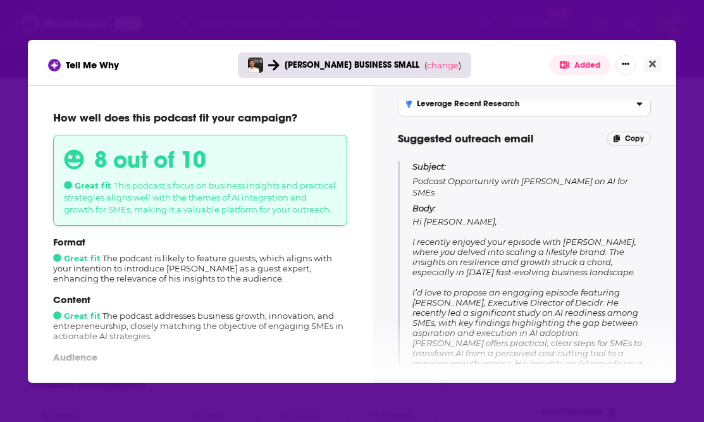
click at [500, 249] on span "Hi [PERSON_NAME], I recently enjoyed your episode with [PERSON_NAME], where you…" at bounding box center [527, 342] width 230 height 253
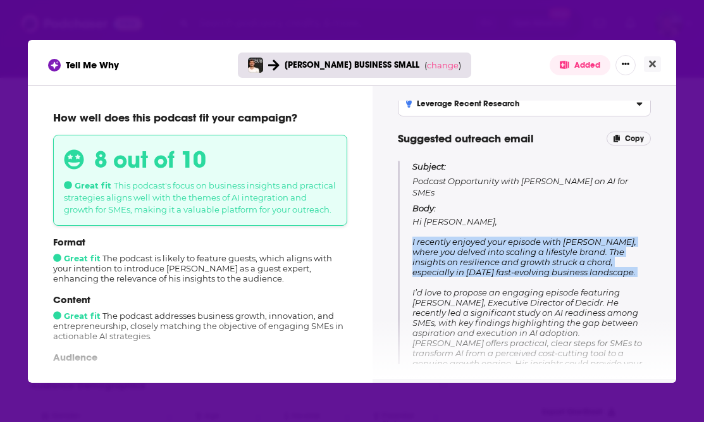
click at [500, 249] on span "Hi [PERSON_NAME], I recently enjoyed your episode with [PERSON_NAME], where you…" at bounding box center [527, 342] width 230 height 253
click at [519, 259] on span "Hi [PERSON_NAME], I recently enjoyed your episode with [PERSON_NAME], where you…" at bounding box center [527, 342] width 230 height 253
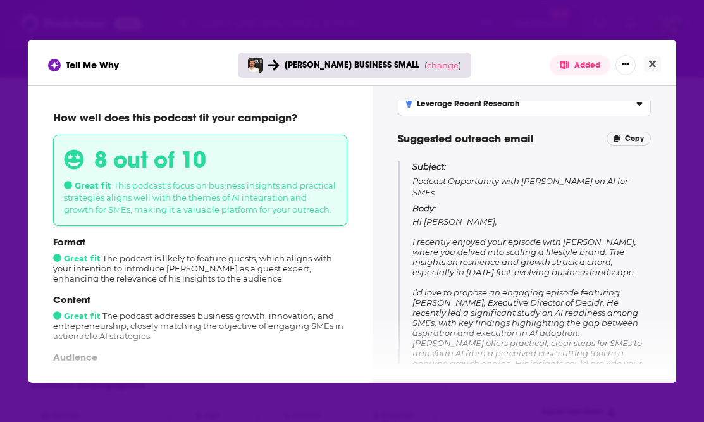
click at [572, 263] on span "Hi [PERSON_NAME], I recently enjoyed your episode with [PERSON_NAME], where you…" at bounding box center [527, 342] width 230 height 253
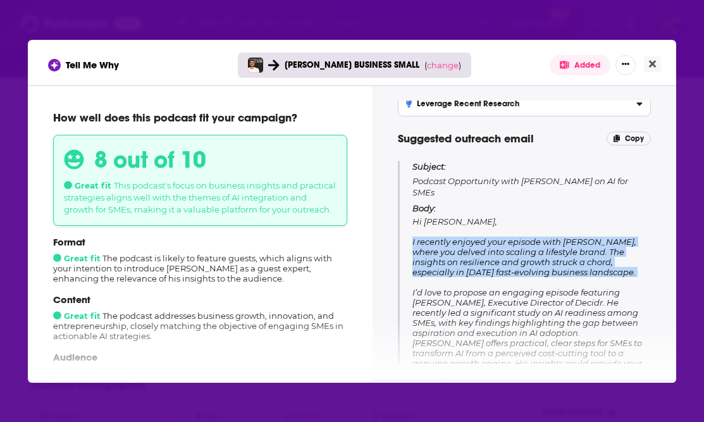
click at [572, 263] on span "Hi [PERSON_NAME], I recently enjoyed your episode with [PERSON_NAME], where you…" at bounding box center [527, 342] width 230 height 253
click at [590, 263] on span "Hi [PERSON_NAME], I recently enjoyed your episode with [PERSON_NAME], where you…" at bounding box center [527, 342] width 230 height 253
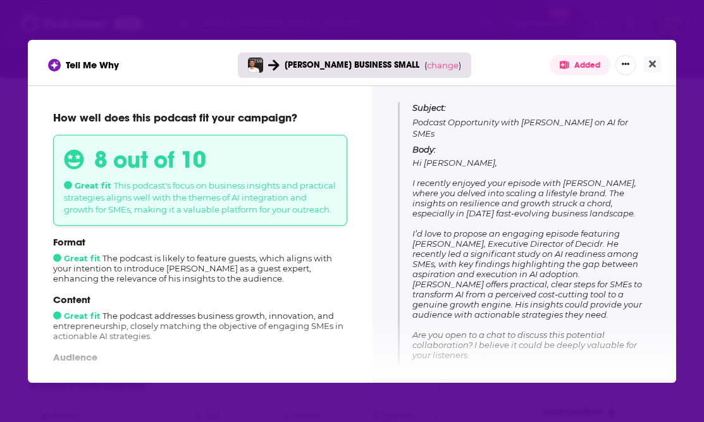
scroll to position [146, 0]
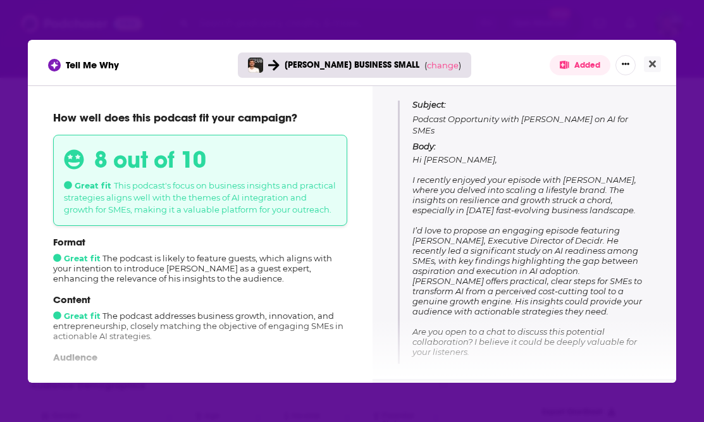
click at [590, 263] on span "Hi [PERSON_NAME], I recently enjoyed your episode with [PERSON_NAME], where you…" at bounding box center [527, 280] width 230 height 253
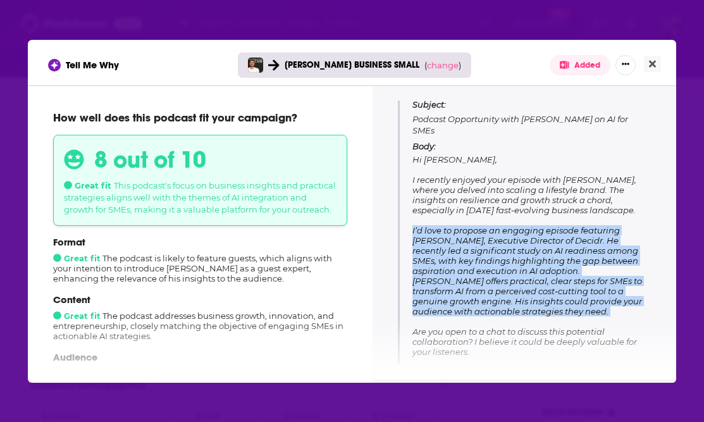
click at [590, 263] on span "Hi [PERSON_NAME], I recently enjoyed your episode with [PERSON_NAME], where you…" at bounding box center [527, 280] width 230 height 253
click at [600, 264] on span "Hi [PERSON_NAME], I recently enjoyed your episode with [PERSON_NAME], where you…" at bounding box center [527, 280] width 230 height 253
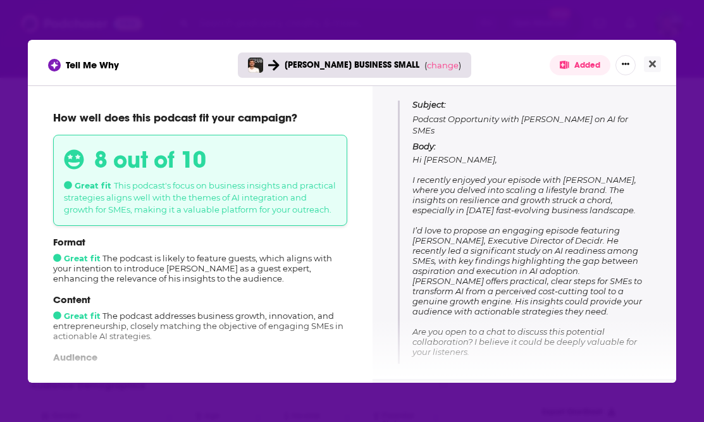
click at [600, 264] on span "Hi [PERSON_NAME], I recently enjoyed your episode with [PERSON_NAME], where you…" at bounding box center [527, 280] width 230 height 253
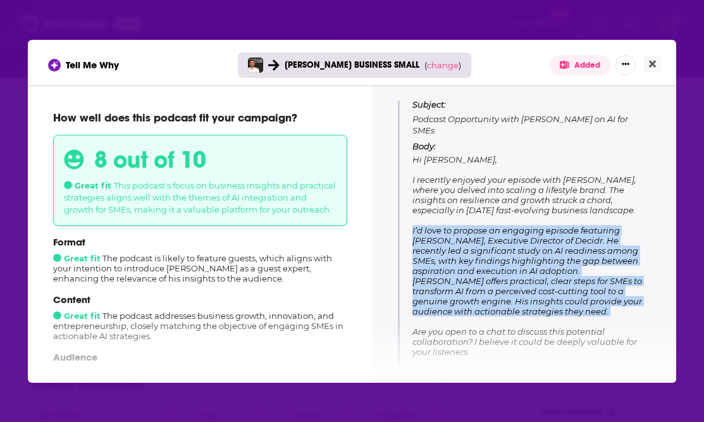
click at [600, 264] on span "Hi [PERSON_NAME], I recently enjoyed your episode with [PERSON_NAME], where you…" at bounding box center [527, 280] width 230 height 253
click at [611, 270] on span "Hi [PERSON_NAME], I recently enjoyed your episode with [PERSON_NAME], where you…" at bounding box center [527, 280] width 230 height 253
drag, startPoint x: 480, startPoint y: 306, endPoint x: 411, endPoint y: 228, distance: 104.4
click at [411, 228] on div "Subject: Podcast Opportunity with [PERSON_NAME] on AI for SMEs Body: Hi [PERSON…" at bounding box center [524, 253] width 253 height 309
click at [444, 284] on span "Hi [PERSON_NAME], I recently enjoyed your episode with [PERSON_NAME], where you…" at bounding box center [527, 280] width 230 height 253
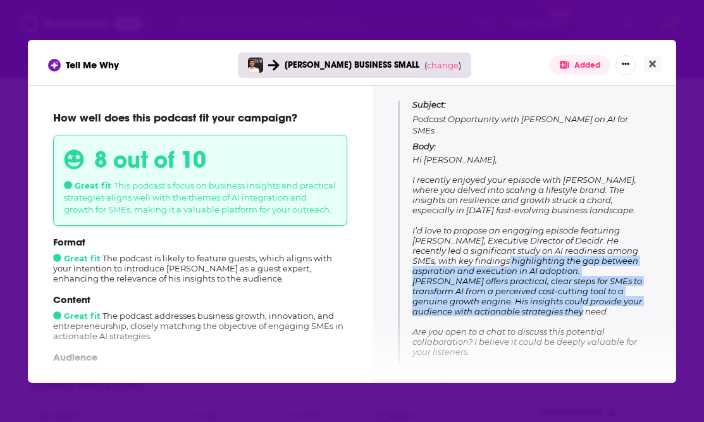
drag, startPoint x: 466, startPoint y: 316, endPoint x: 436, endPoint y: 255, distance: 68.2
click at [436, 255] on p "Body: Hi [PERSON_NAME], I recently enjoyed your episode with [PERSON_NAME], whe…" at bounding box center [531, 274] width 239 height 266
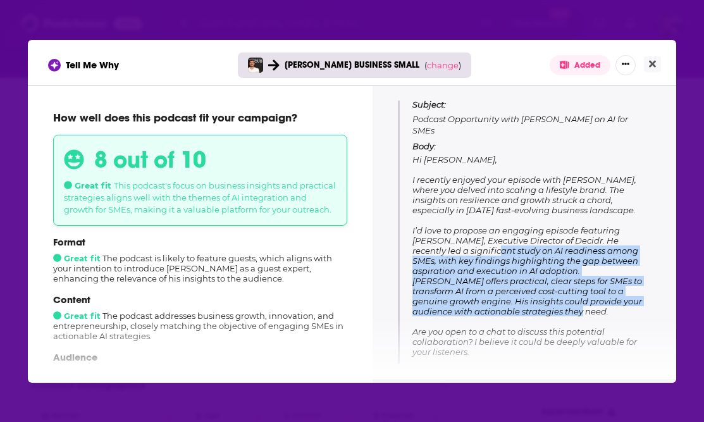
click at [436, 255] on span "Hi [PERSON_NAME], I recently enjoyed your episode with [PERSON_NAME], where you…" at bounding box center [527, 280] width 230 height 253
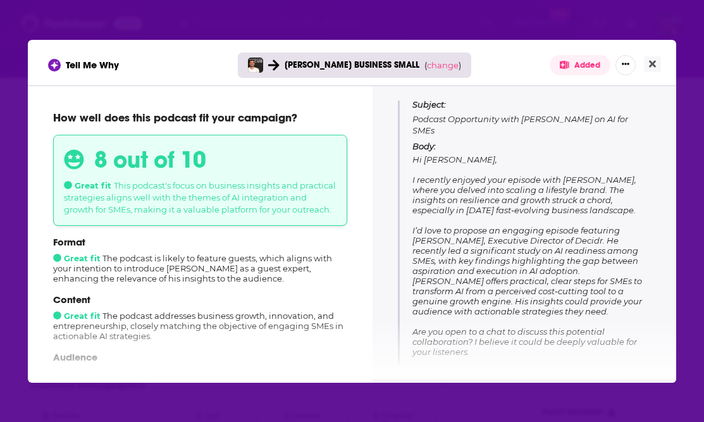
click at [583, 290] on span "Hi [PERSON_NAME], I recently enjoyed your episode with [PERSON_NAME], where you…" at bounding box center [527, 280] width 230 height 253
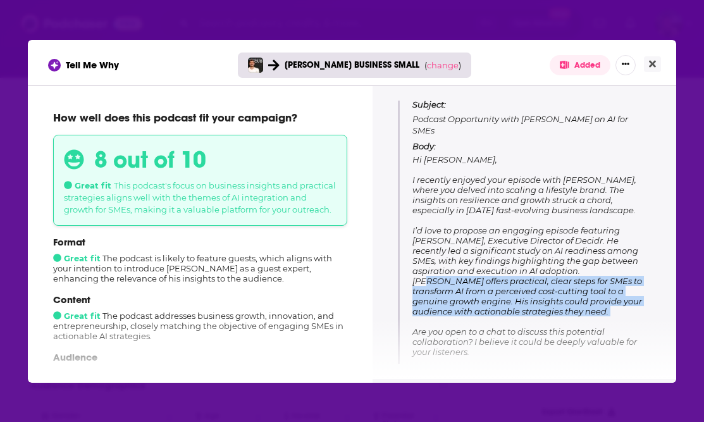
drag, startPoint x: 522, startPoint y: 270, endPoint x: 518, endPoint y: 319, distance: 49.5
click at [518, 319] on p "Body: Hi [PERSON_NAME], I recently enjoyed your episode with [PERSON_NAME], whe…" at bounding box center [531, 274] width 239 height 266
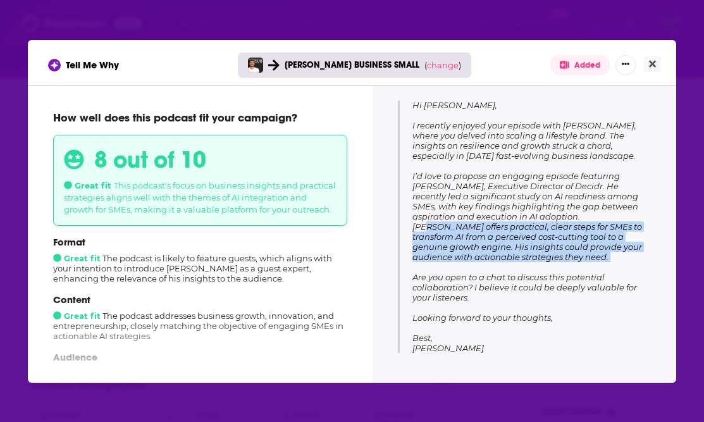
scroll to position [201, 0]
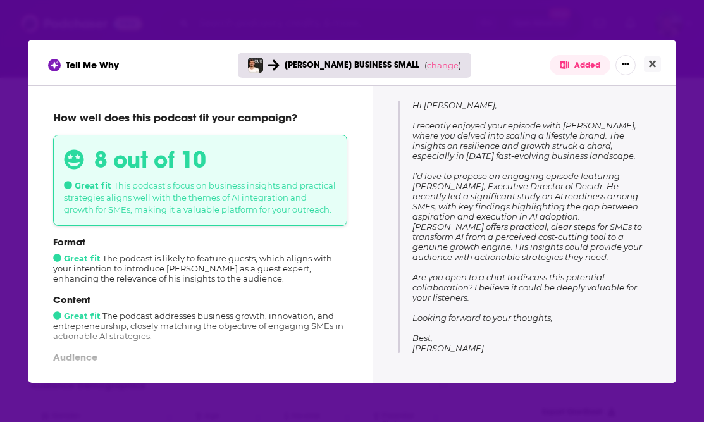
click at [491, 174] on span "Hi [PERSON_NAME], I recently enjoyed your episode with [PERSON_NAME], where you…" at bounding box center [527, 226] width 230 height 253
click at [657, 58] on button "Close" at bounding box center [652, 64] width 17 height 16
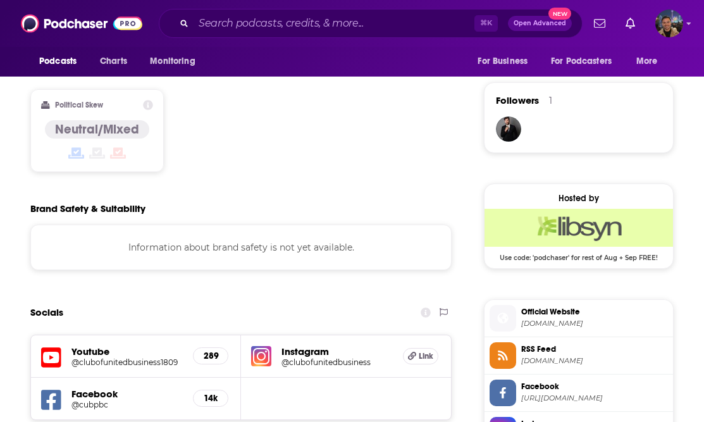
scroll to position [1160, 0]
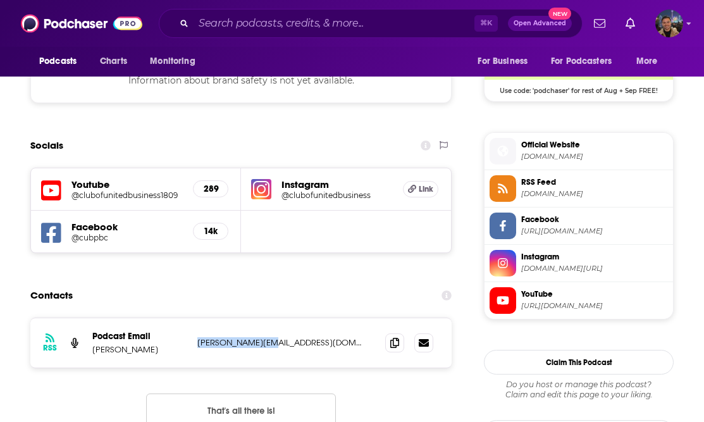
drag, startPoint x: 276, startPoint y: 292, endPoint x: 195, endPoint y: 292, distance: 81.6
click at [195, 318] on div "RSS Podcast Email [PERSON_NAME] [PERSON_NAME][EMAIL_ADDRESS][DOMAIN_NAME] [PERS…" at bounding box center [240, 342] width 421 height 49
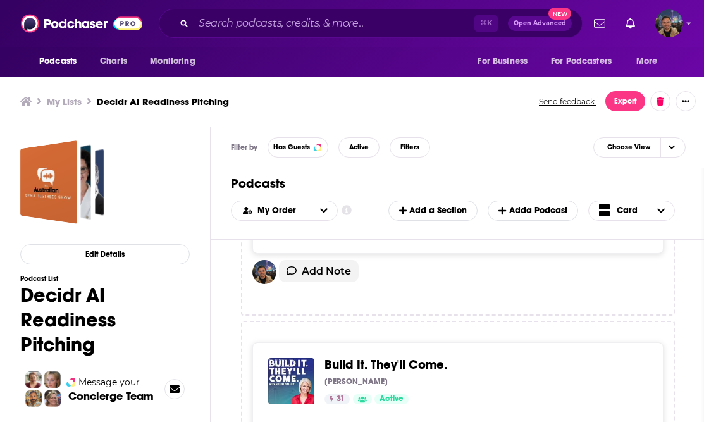
scroll to position [4465, 0]
click at [402, 378] on div "[PERSON_NAME]" at bounding box center [481, 383] width 313 height 10
click at [412, 358] on span "Build It. They'll Come." at bounding box center [386, 366] width 123 height 16
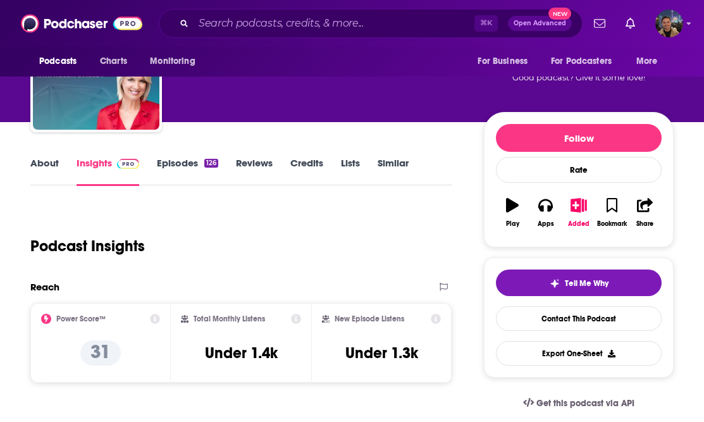
scroll to position [244, 0]
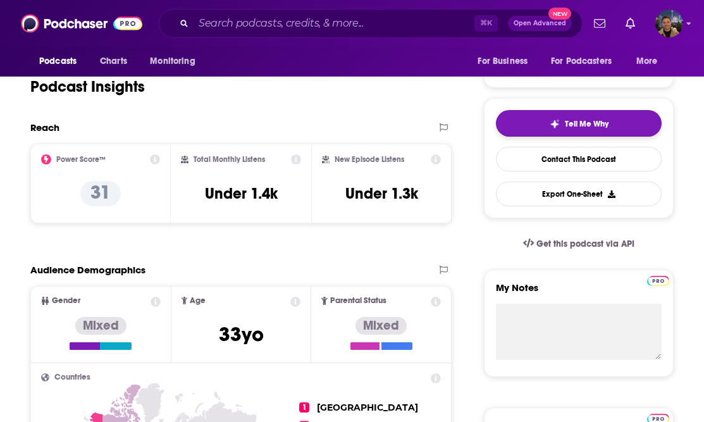
click at [574, 128] on button "Tell Me Why" at bounding box center [579, 123] width 166 height 27
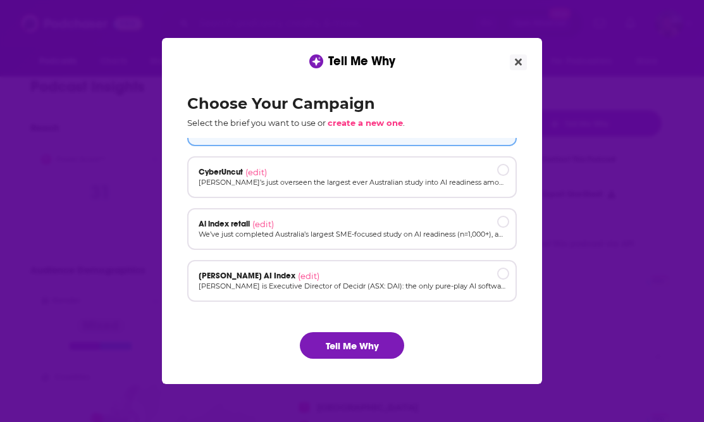
scroll to position [34, 0]
click at [306, 286] on p "[PERSON_NAME] is Executive Director of Decidr (ASX: DAI): the only pure-play AI…" at bounding box center [352, 286] width 307 height 11
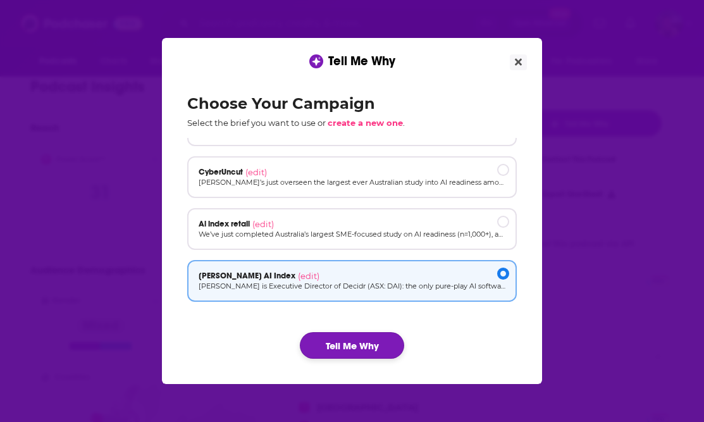
click at [372, 357] on button "Tell Me Why" at bounding box center [352, 345] width 104 height 27
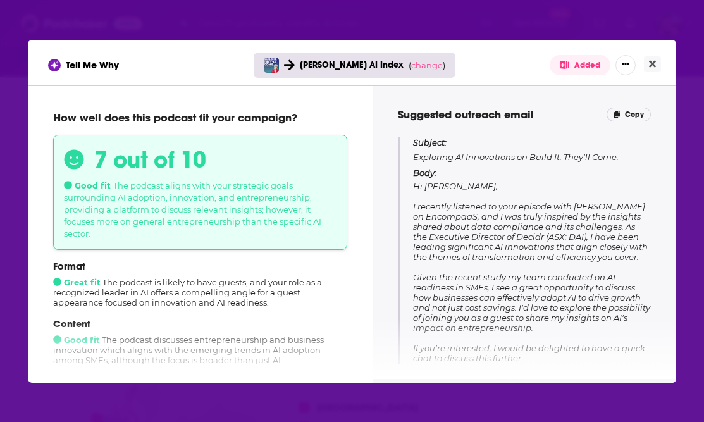
scroll to position [121, 0]
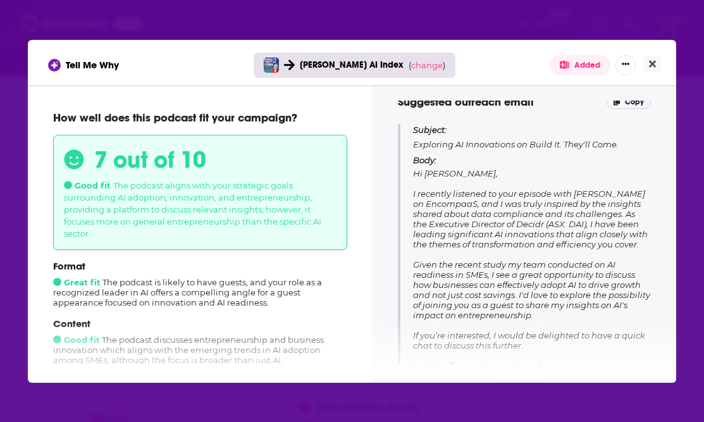
click at [520, 201] on span "Hi [PERSON_NAME], I recently listened to your episode with [PERSON_NAME] on Enc…" at bounding box center [531, 289] width 237 height 243
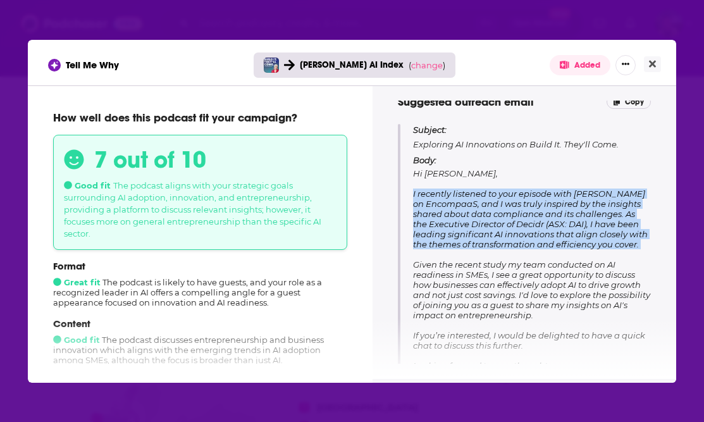
click at [520, 201] on span "Hi [PERSON_NAME], I recently listened to your episode with [PERSON_NAME] on Enc…" at bounding box center [531, 289] width 237 height 243
click at [533, 204] on span "Hi [PERSON_NAME], I recently listened to your episode with [PERSON_NAME] on Enc…" at bounding box center [531, 289] width 237 height 243
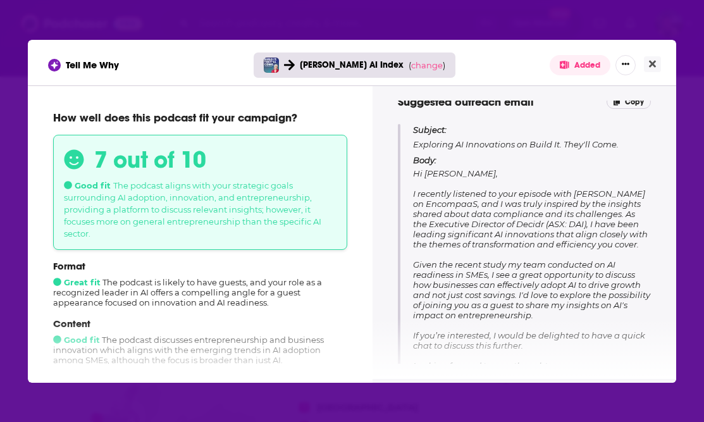
click at [533, 204] on span "Hi [PERSON_NAME], I recently listened to your episode with [PERSON_NAME] on Enc…" at bounding box center [531, 289] width 237 height 243
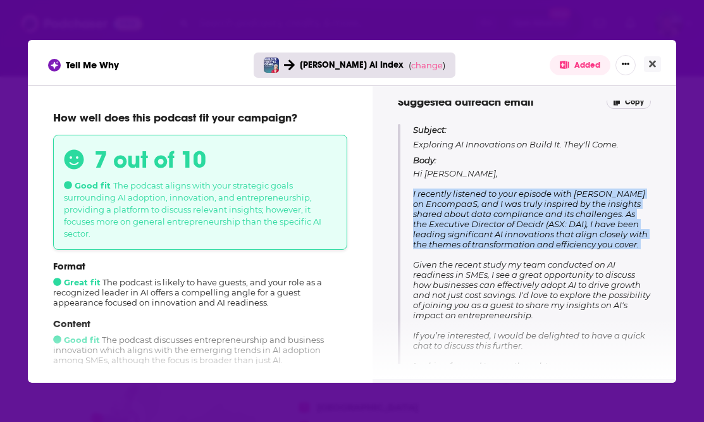
click at [533, 204] on span "Hi [PERSON_NAME], I recently listened to your episode with [PERSON_NAME] on Enc…" at bounding box center [531, 289] width 237 height 243
click at [546, 209] on span "Hi [PERSON_NAME], I recently listened to your episode with [PERSON_NAME] on Enc…" at bounding box center [531, 289] width 237 height 243
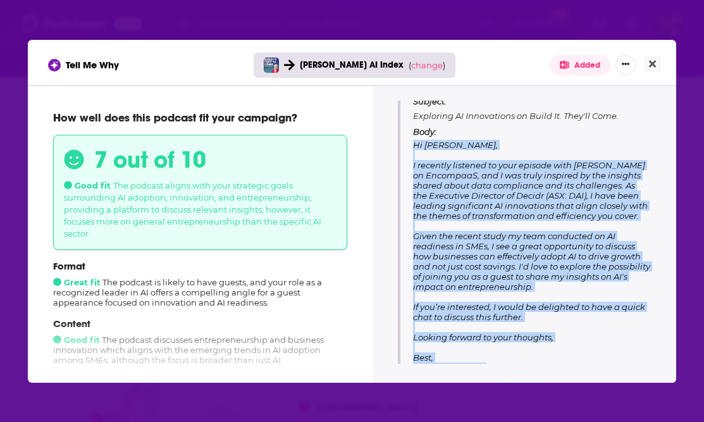
scroll to position [179, 0]
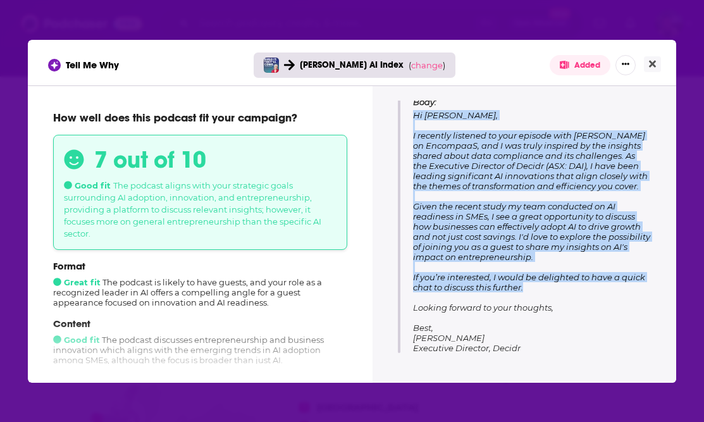
drag, startPoint x: 414, startPoint y: 171, endPoint x: 530, endPoint y: 285, distance: 161.5
click at [530, 285] on p "Body: Hi [PERSON_NAME], I recently listened to your episode with [PERSON_NAME] …" at bounding box center [532, 225] width 238 height 256
click at [538, 235] on span "Hi [PERSON_NAME], I recently listened to your episode with [PERSON_NAME] on Enc…" at bounding box center [531, 231] width 237 height 243
drag, startPoint x: 528, startPoint y: 283, endPoint x: 405, endPoint y: 118, distance: 206.1
click at [405, 118] on div "Subject: Exploring AI Innovations on Build It. They'll Come. Body: Hi [PERSON_N…" at bounding box center [524, 209] width 253 height 287
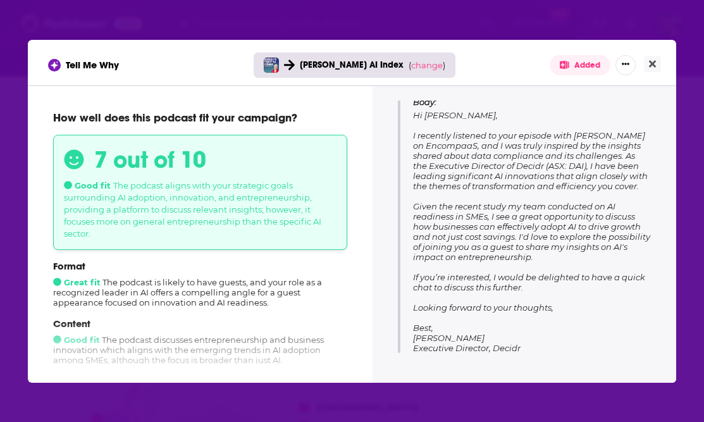
click at [595, 223] on span "Hi [PERSON_NAME], I recently listened to your episode with [PERSON_NAME] on Enc…" at bounding box center [531, 231] width 237 height 243
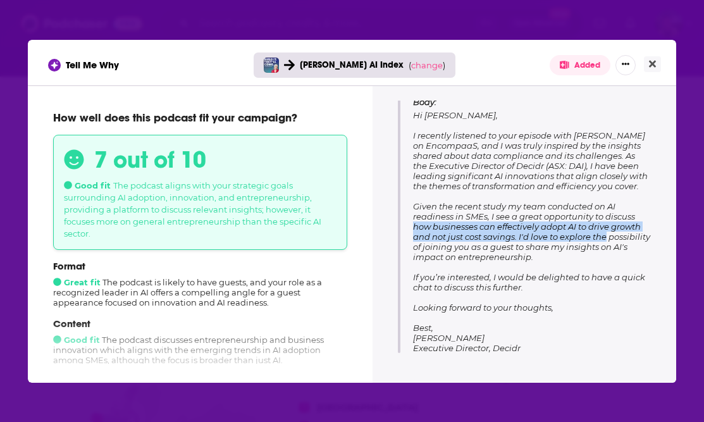
drag, startPoint x: 610, startPoint y: 235, endPoint x: 413, endPoint y: 224, distance: 197.1
click at [413, 224] on p "Body: Hi [PERSON_NAME], I recently listened to your episode with [PERSON_NAME] …" at bounding box center [532, 225] width 238 height 256
click at [654, 56] on button "Close" at bounding box center [652, 64] width 17 height 16
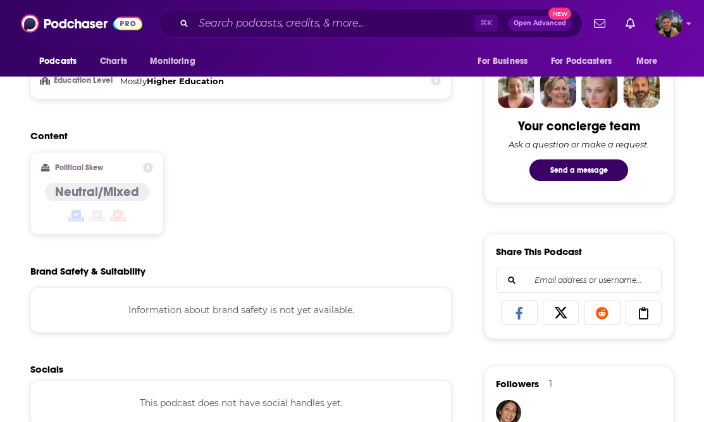
scroll to position [940, 0]
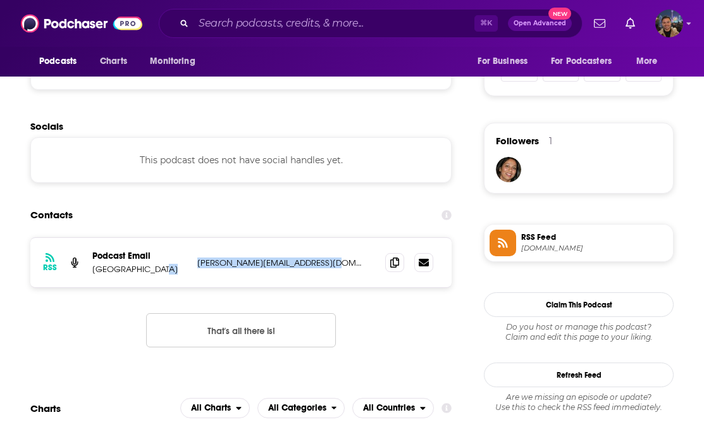
drag, startPoint x: 345, startPoint y: 264, endPoint x: 192, endPoint y: 266, distance: 152.5
click at [192, 266] on div "RSS Podcast Email Inaburra School [PERSON_NAME][EMAIL_ADDRESS][DOMAIN_NAME] [PE…" at bounding box center [240, 262] width 421 height 49
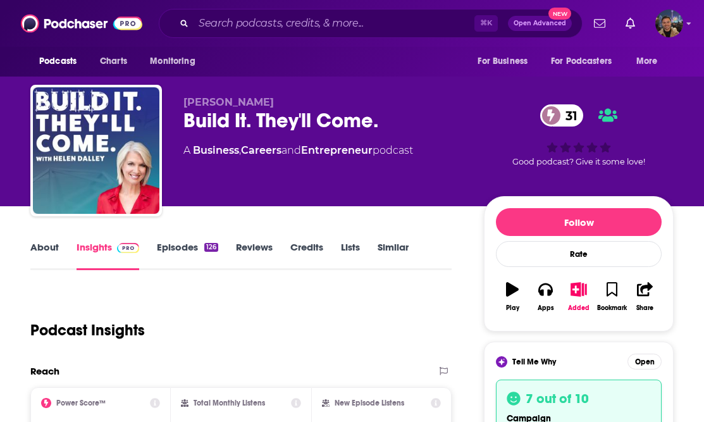
scroll to position [0, 0]
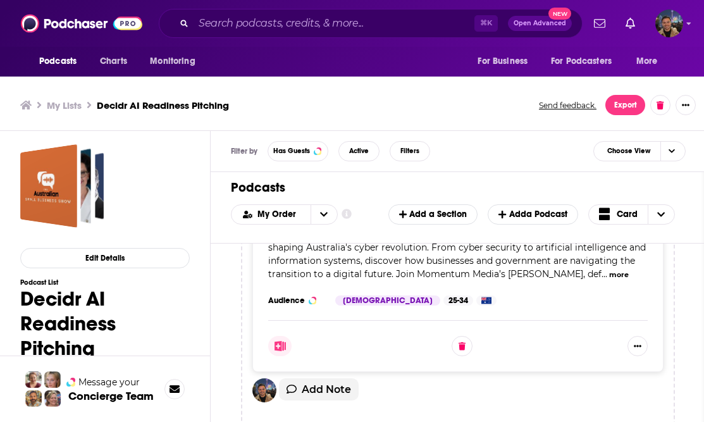
scroll to position [1278, 0]
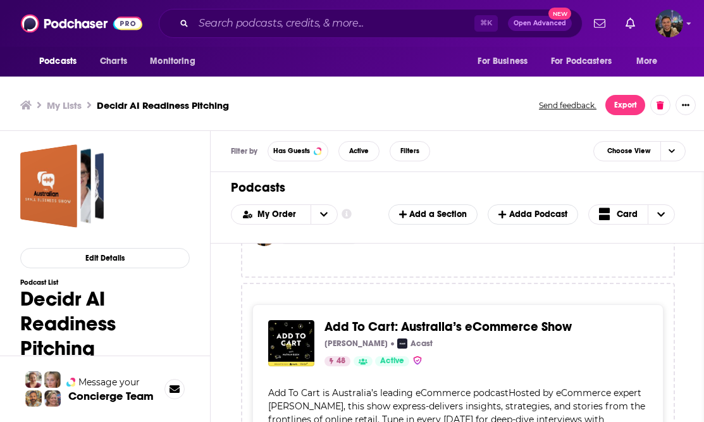
click at [693, 279] on div "The Australian Small Business Show [PERSON_NAME] 38 Active Categories Business …" at bounding box center [458, 349] width 495 height 211
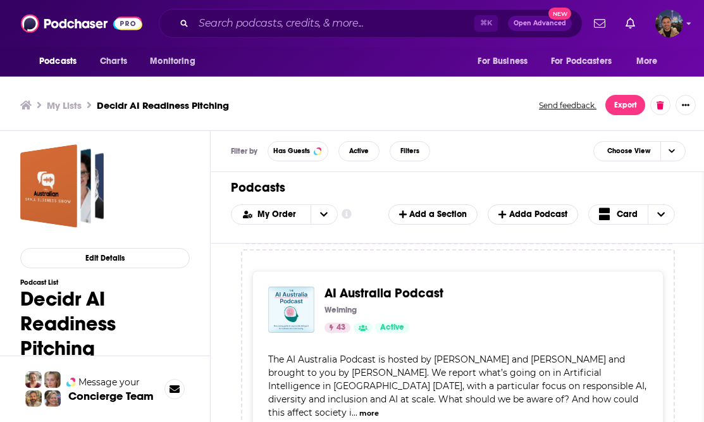
scroll to position [1947, 0]
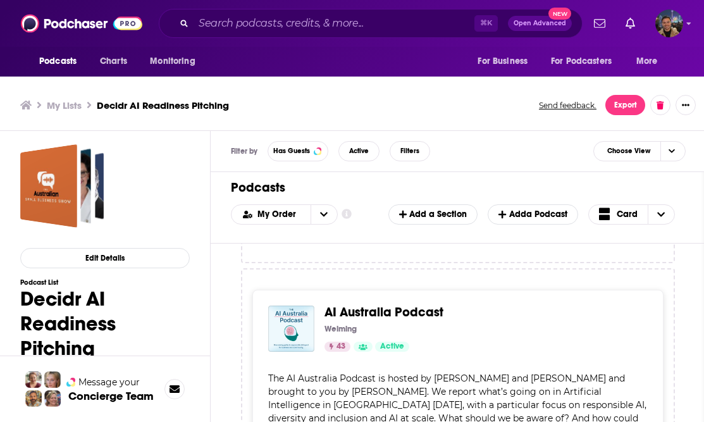
click at [412, 304] on span "AI Australia Podcast" at bounding box center [384, 312] width 119 height 16
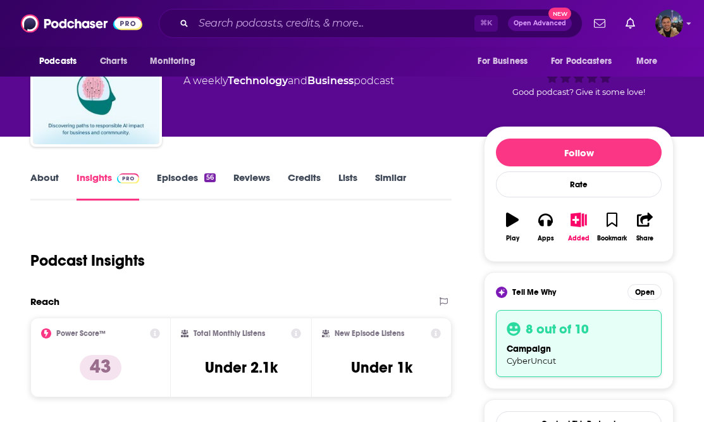
scroll to position [88, 0]
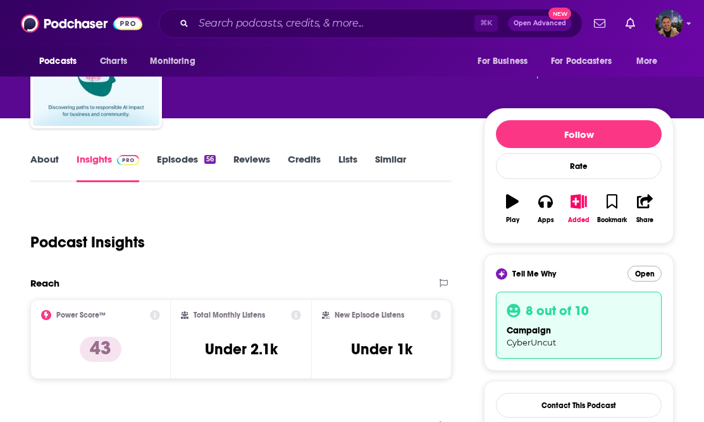
click at [643, 273] on button "Open" at bounding box center [645, 274] width 34 height 16
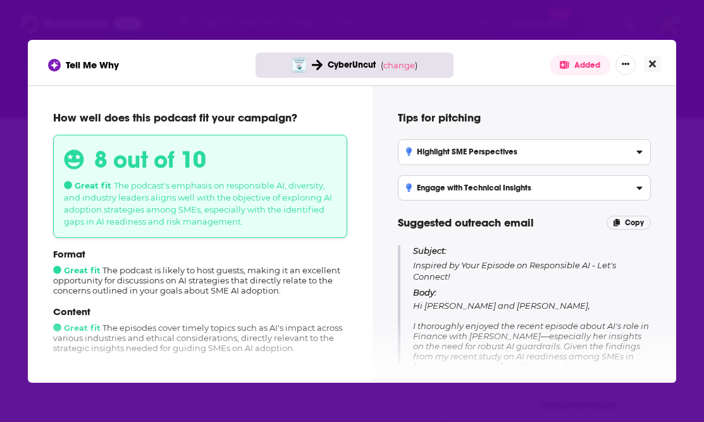
scroll to position [21, 0]
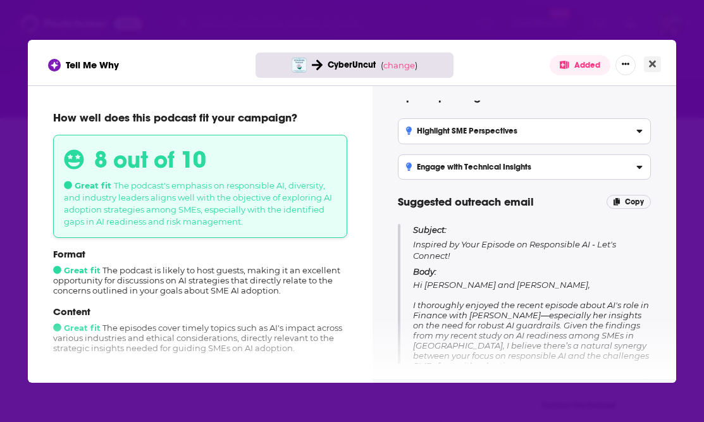
click at [654, 63] on icon "Close" at bounding box center [652, 63] width 7 height 7
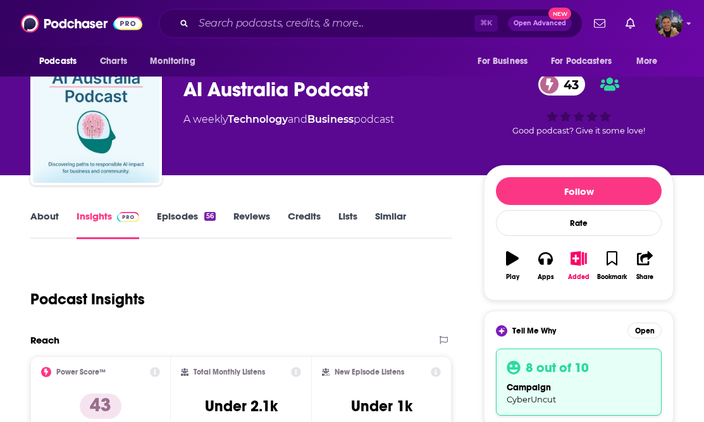
scroll to position [23, 0]
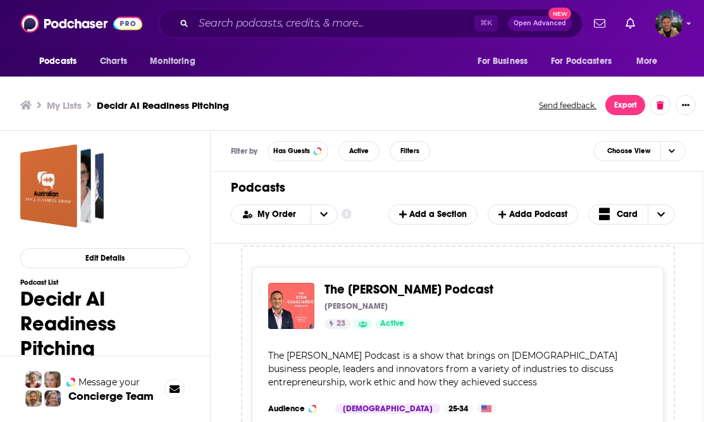
scroll to position [4209, 0]
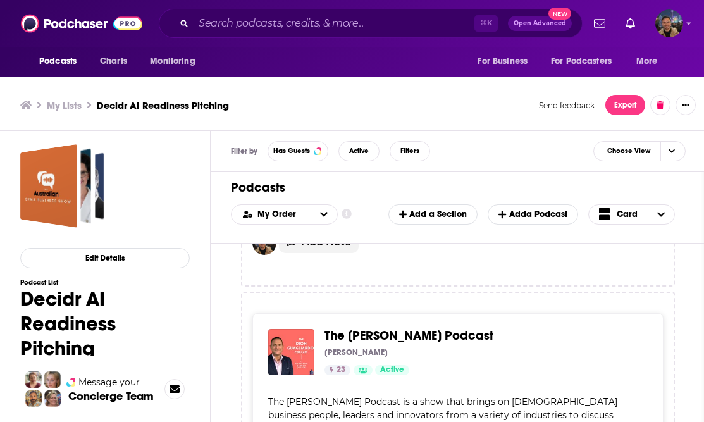
click at [426, 329] on div "The [PERSON_NAME] Podcast [PERSON_NAME] 23 Active Categories Business Entrepren…" at bounding box center [481, 352] width 313 height 46
click at [416, 328] on span "The [PERSON_NAME] Podcast" at bounding box center [409, 336] width 169 height 16
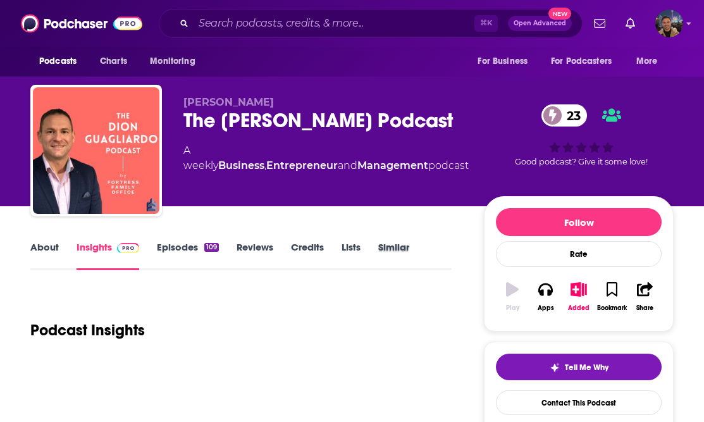
click at [421, 254] on div "Similar" at bounding box center [402, 255] width 49 height 29
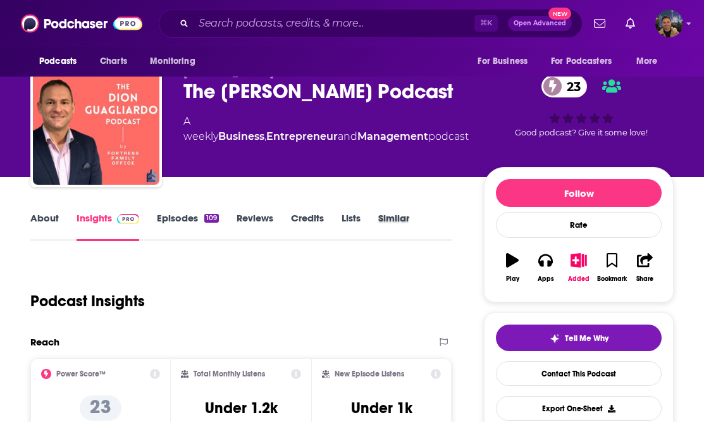
scroll to position [30, 0]
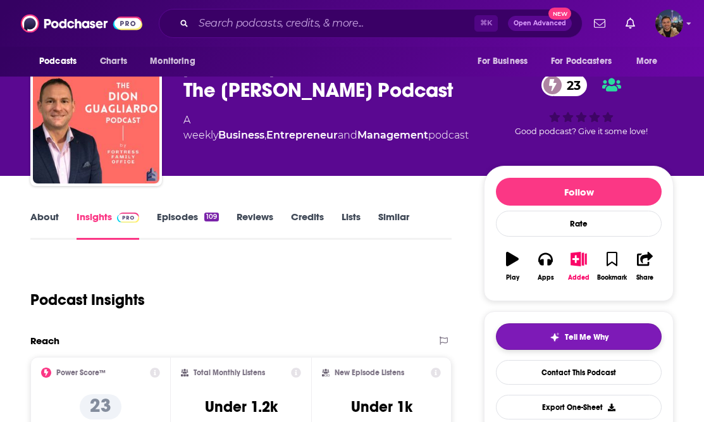
click at [550, 330] on button "Tell Me Why" at bounding box center [579, 336] width 166 height 27
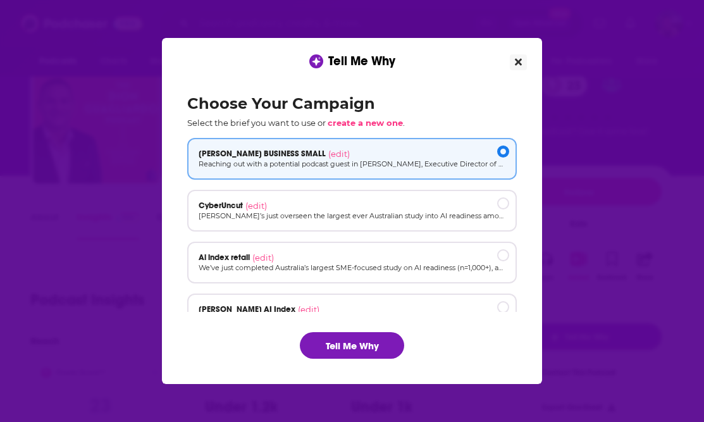
scroll to position [0, 0]
click at [367, 338] on button "Tell Me Why" at bounding box center [352, 345] width 104 height 27
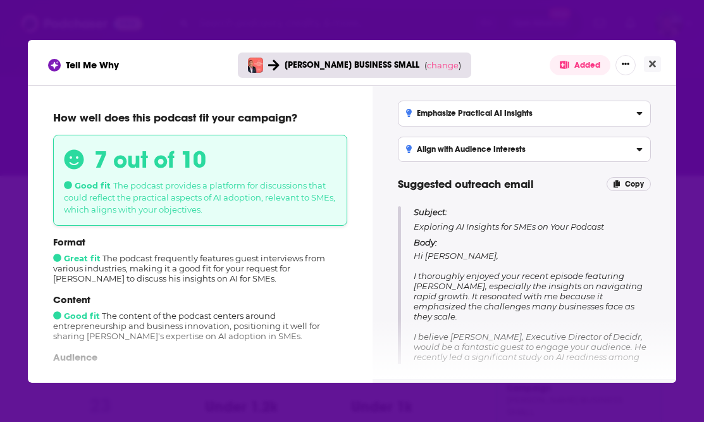
scroll to position [57, 0]
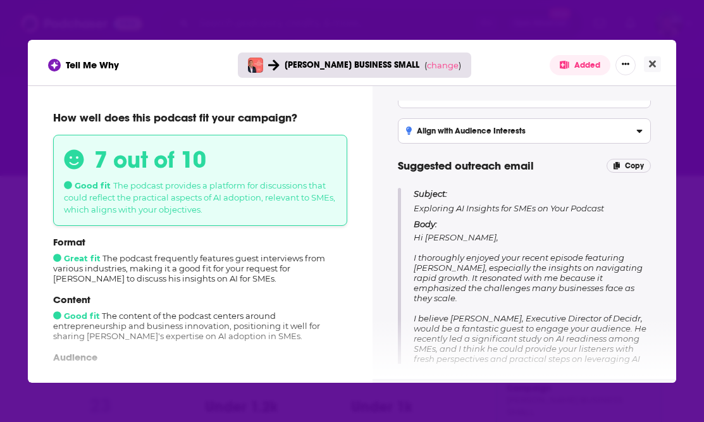
click at [505, 268] on span "Hi [PERSON_NAME], I thoroughly enjoyed your recent episode featuring [PERSON_NA…" at bounding box center [530, 348] width 233 height 233
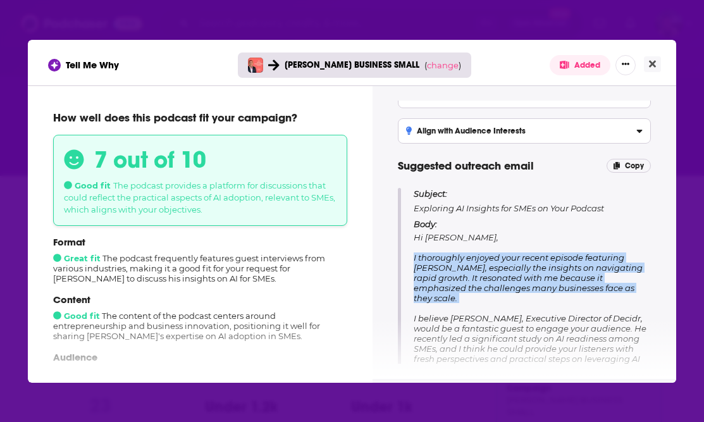
click at [505, 268] on span "Hi [PERSON_NAME], I thoroughly enjoyed your recent episode featuring [PERSON_NA…" at bounding box center [530, 348] width 233 height 233
click at [507, 277] on span "Hi [PERSON_NAME], I thoroughly enjoyed your recent episode featuring [PERSON_NA…" at bounding box center [530, 348] width 233 height 233
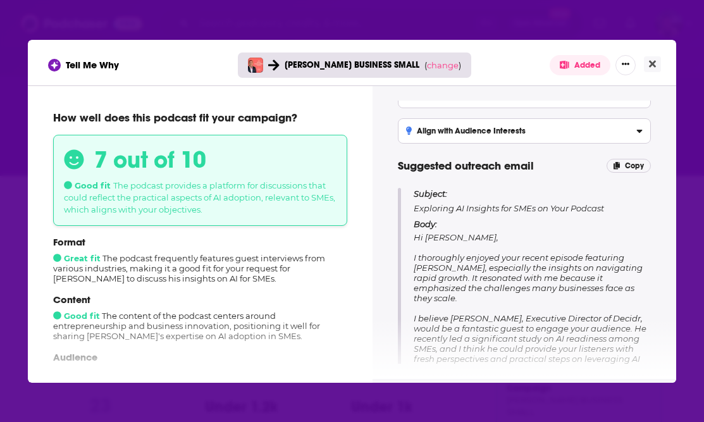
scroll to position [66, 0]
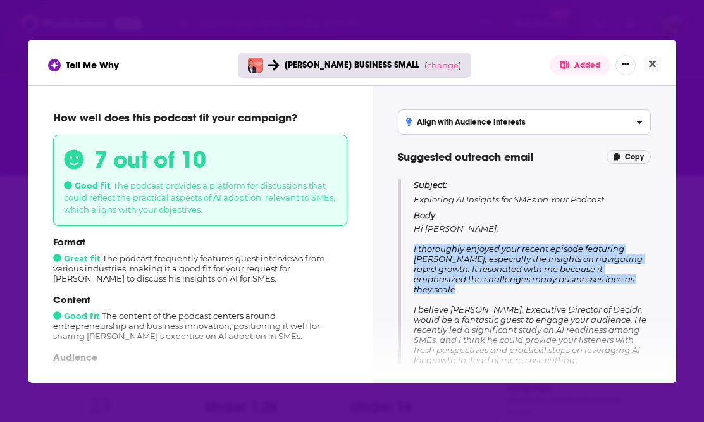
drag, startPoint x: 617, startPoint y: 276, endPoint x: 412, endPoint y: 245, distance: 207.3
click at [412, 245] on div "Subject: Exploring AI Insights for SMEs on Your Podcast Body: Hi [PERSON_NAME],…" at bounding box center [524, 317] width 253 height 277
click at [659, 62] on button "Close" at bounding box center [652, 64] width 17 height 16
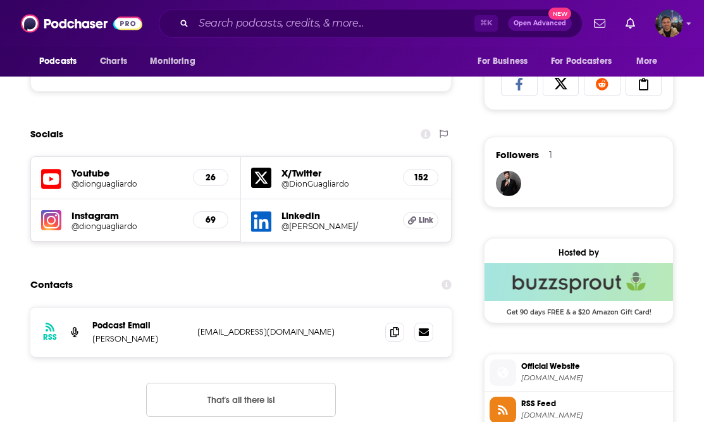
scroll to position [967, 0]
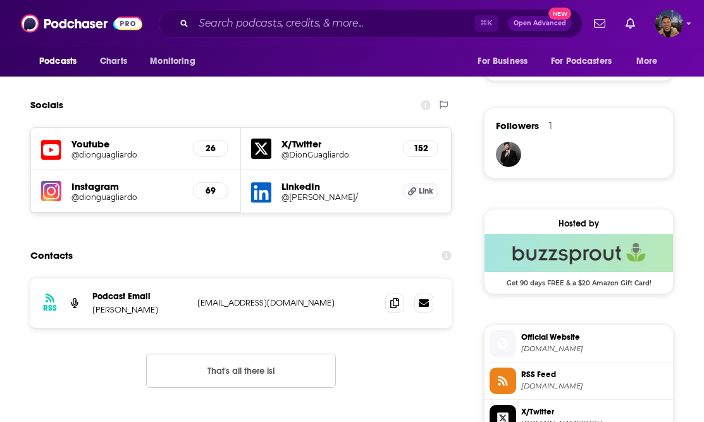
drag, startPoint x: 334, startPoint y: 304, endPoint x: 197, endPoint y: 299, distance: 136.7
click at [197, 299] on p "[EMAIL_ADDRESS][DOMAIN_NAME]" at bounding box center [281, 302] width 168 height 11
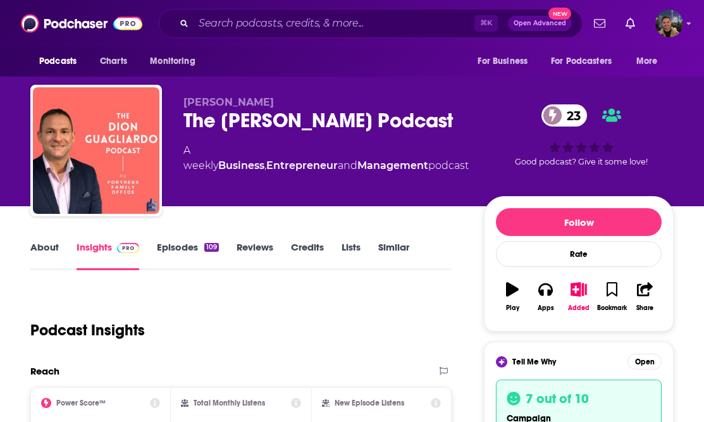
scroll to position [0, 0]
drag, startPoint x: 285, startPoint y: 151, endPoint x: 186, endPoint y: 111, distance: 106.4
click at [185, 111] on div "The [PERSON_NAME] Podcast 23" at bounding box center [325, 120] width 285 height 25
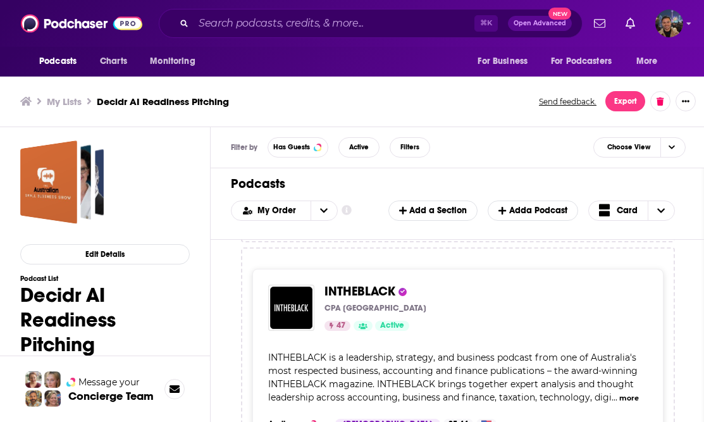
scroll to position [1650, 0]
click at [376, 283] on span "INTHEBLACK" at bounding box center [360, 291] width 71 height 16
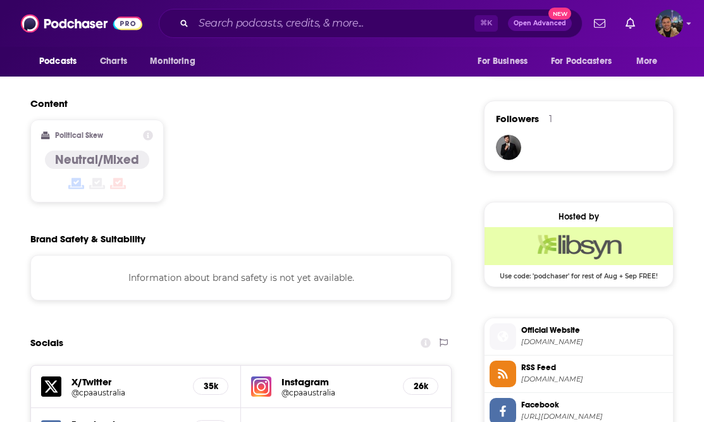
scroll to position [1113, 0]
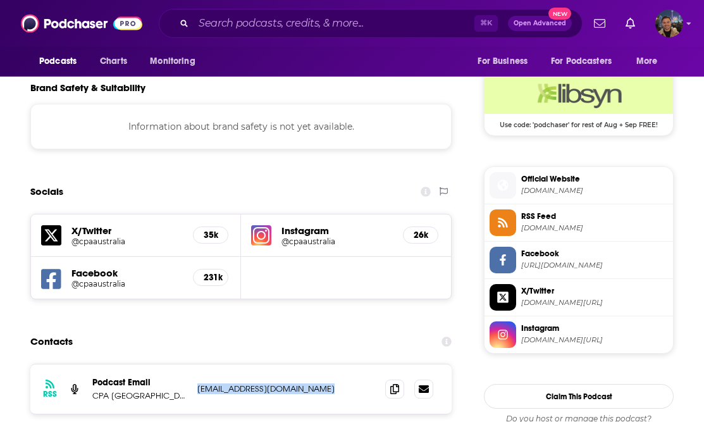
drag, startPoint x: 338, startPoint y: 325, endPoint x: 195, endPoint y: 320, distance: 143.0
click at [195, 364] on div "RSS Podcast Email CPA [GEOGRAPHIC_DATA] [EMAIL_ADDRESS][DOMAIN_NAME] [EMAIL_ADD…" at bounding box center [240, 388] width 421 height 49
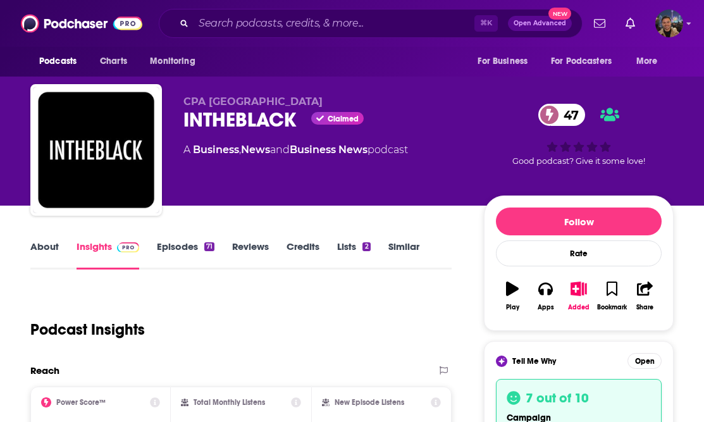
scroll to position [65, 0]
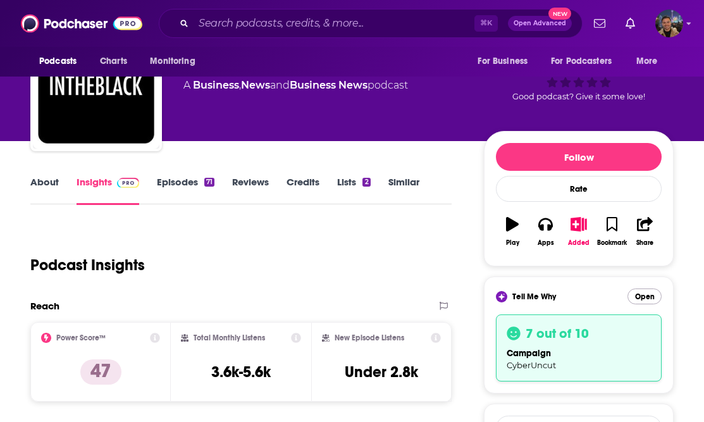
click at [646, 301] on button "Open" at bounding box center [645, 296] width 34 height 16
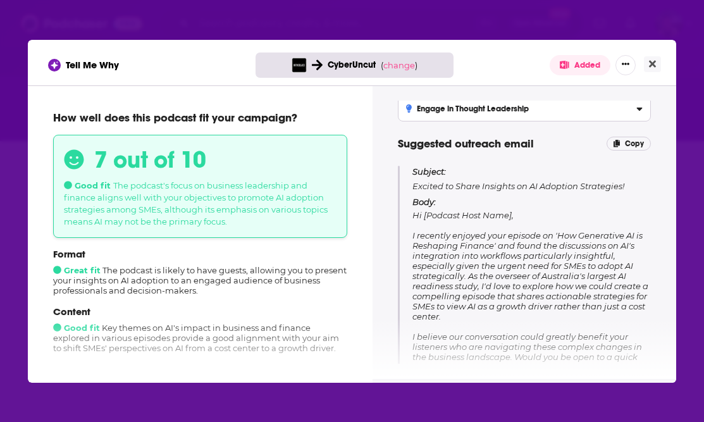
scroll to position [82, 0]
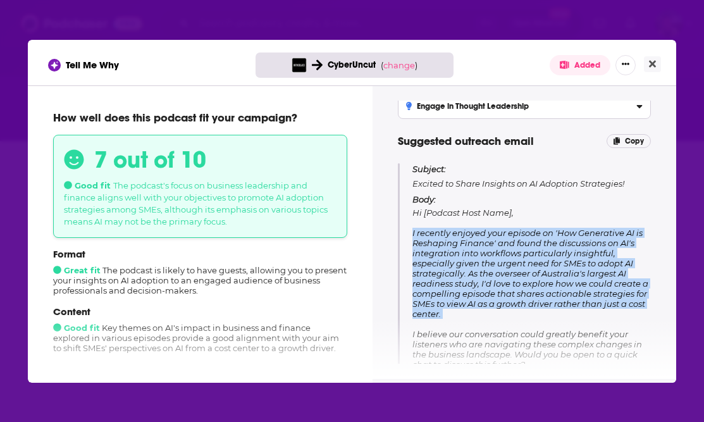
drag, startPoint x: 456, startPoint y: 323, endPoint x: 411, endPoint y: 232, distance: 101.3
click at [411, 232] on div "Subject: Excited to Share Insights on AI Adoption Strategies! Body: Hi [Podcast…" at bounding box center [524, 296] width 253 height 267
click at [460, 299] on span "Hi [Podcast Host Name], I recently enjoyed your episode on 'How Generative AI i…" at bounding box center [530, 319] width 236 height 223
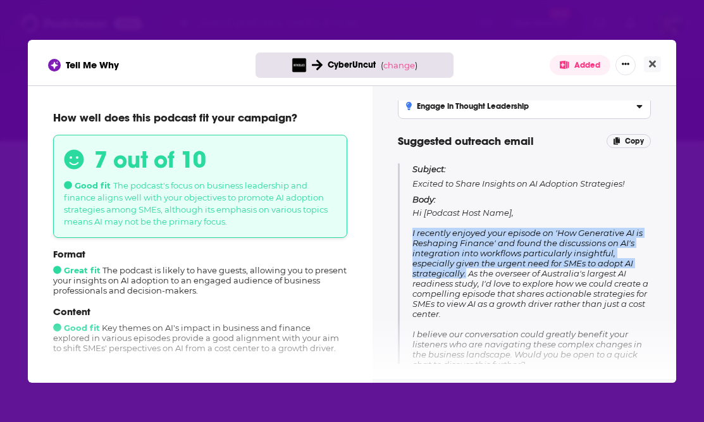
drag, startPoint x: 465, startPoint y: 273, endPoint x: 412, endPoint y: 232, distance: 66.8
click at [412, 232] on div "Subject: Excited to Share Insights on AI Adoption Strategies! Body: Hi [Podcast…" at bounding box center [524, 296] width 253 height 267
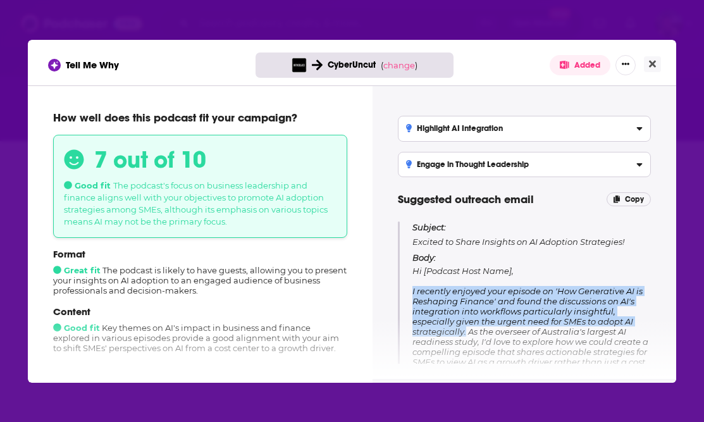
scroll to position [13, 0]
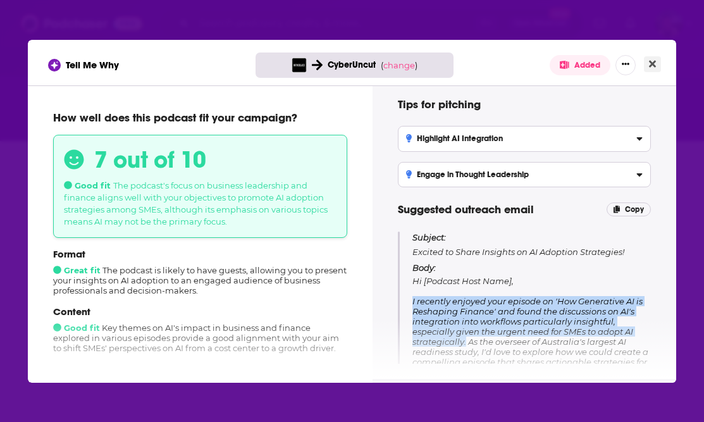
click at [648, 63] on button "Close" at bounding box center [652, 64] width 17 height 16
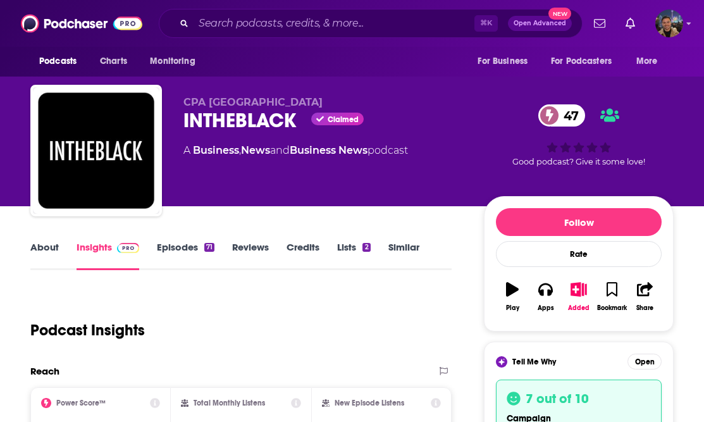
scroll to position [0, 0]
click at [58, 254] on link "About" at bounding box center [44, 255] width 28 height 29
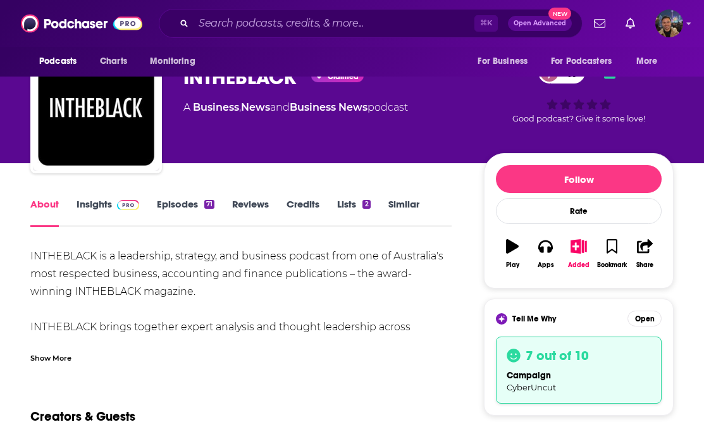
scroll to position [46, 0]
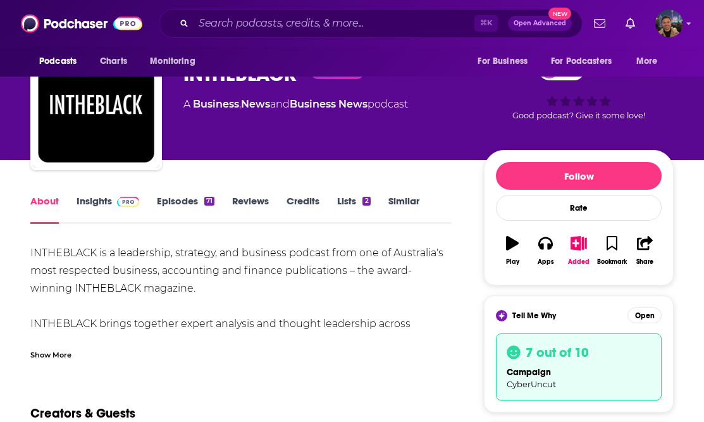
click at [70, 346] on div "Show More" at bounding box center [240, 350] width 421 height 22
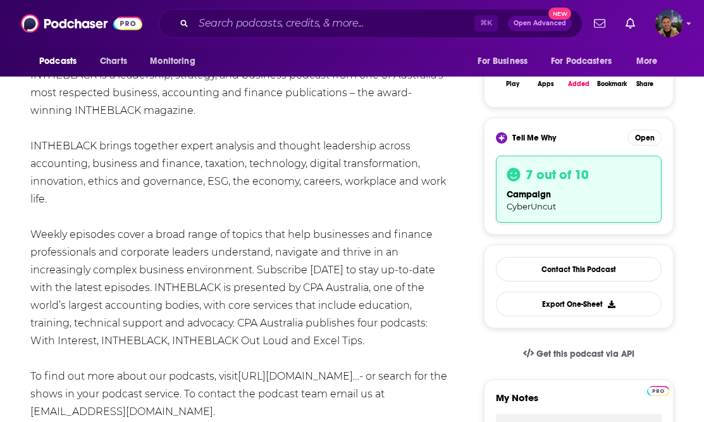
scroll to position [199, 0]
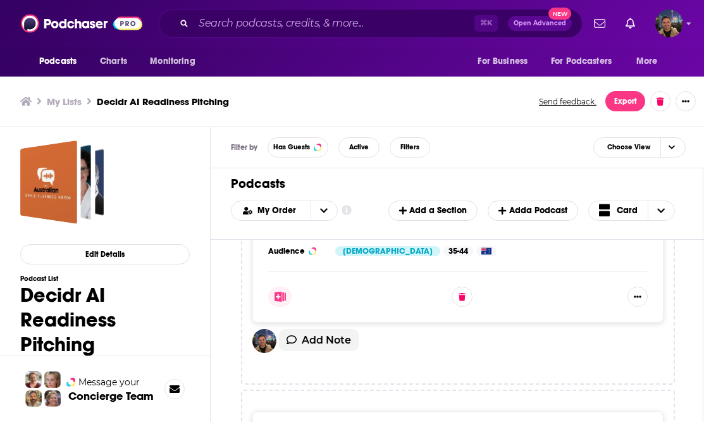
scroll to position [3834, 0]
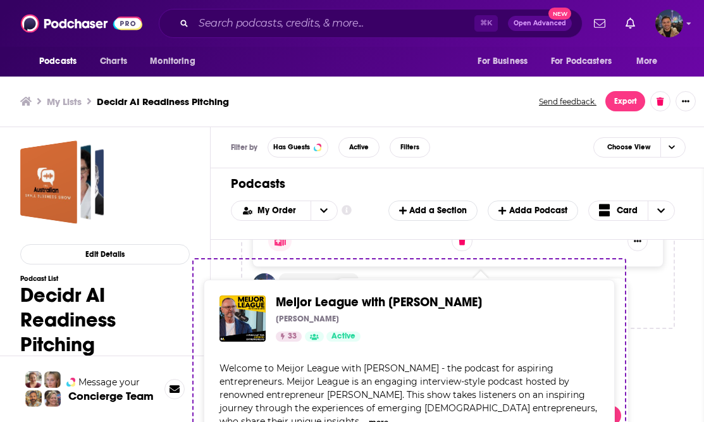
drag, startPoint x: 500, startPoint y: 302, endPoint x: 447, endPoint y: 307, distance: 52.7
click at [447, 307] on div "Podcasts Charts Monitoring ⌘ K Open Advanced New For Business For Podcasters Mo…" at bounding box center [352, 209] width 704 height 426
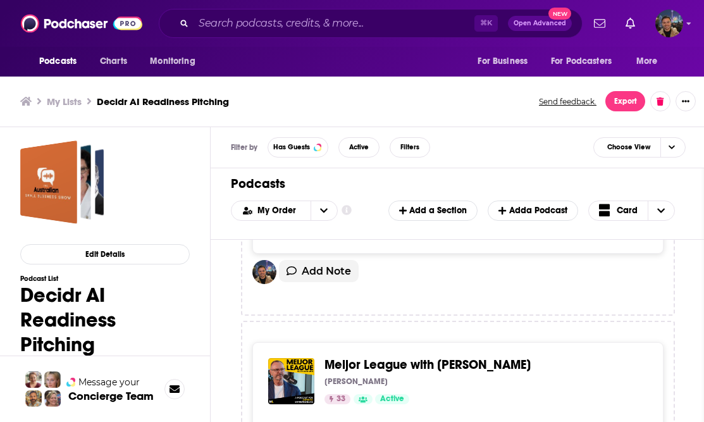
scroll to position [3856, 0]
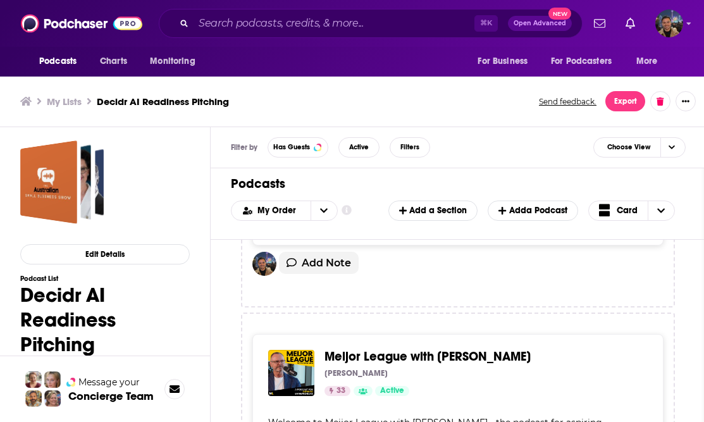
click at [440, 349] on span "Meijor League with [PERSON_NAME]" at bounding box center [428, 357] width 206 height 16
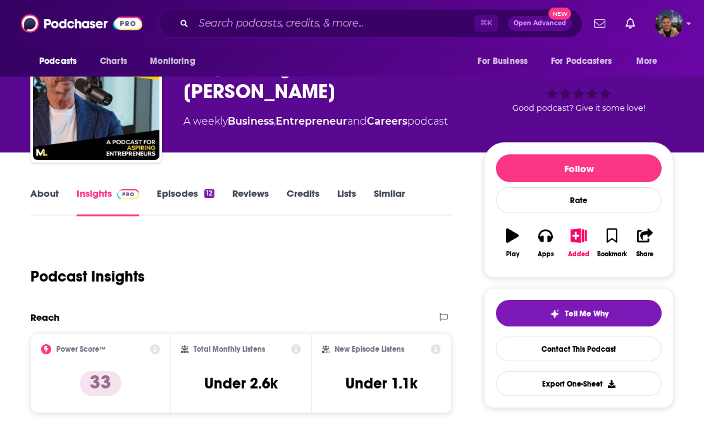
scroll to position [79, 0]
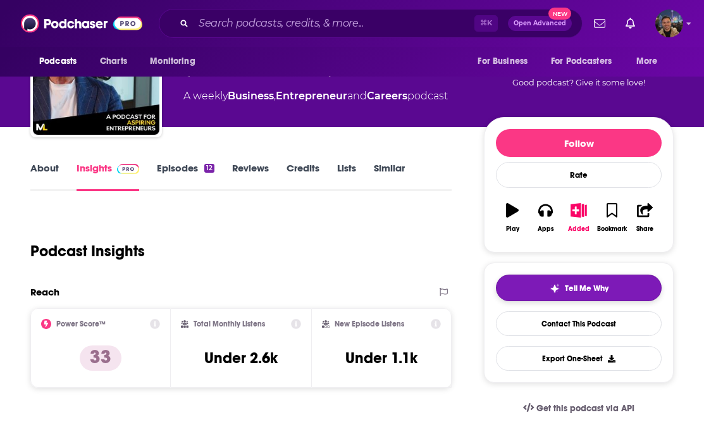
click at [581, 287] on span "Tell Me Why" at bounding box center [587, 288] width 44 height 10
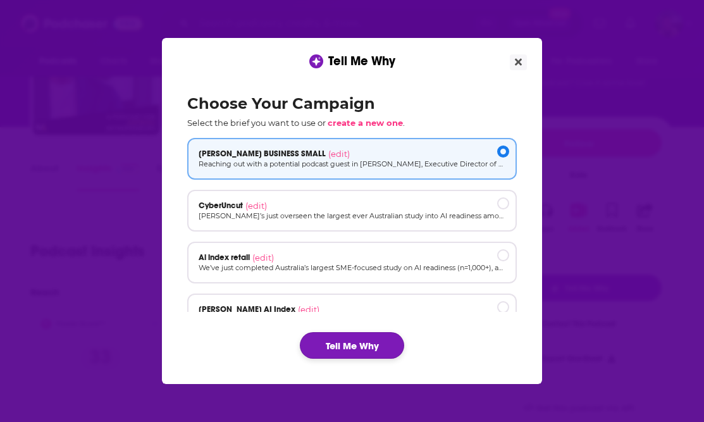
click at [377, 348] on button "Tell Me Why" at bounding box center [352, 345] width 104 height 27
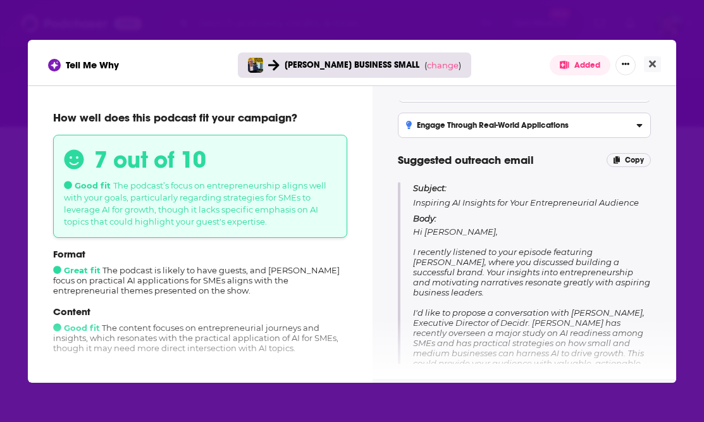
scroll to position [124, 0]
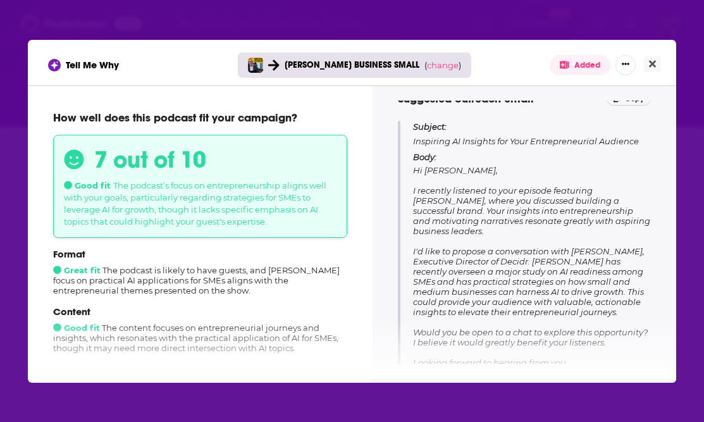
click at [509, 271] on span "Hi [PERSON_NAME], I recently listened to your episode featuring [PERSON_NAME], …" at bounding box center [531, 281] width 237 height 233
click at [557, 196] on span "Hi [PERSON_NAME], I recently listened to your episode featuring [PERSON_NAME], …" at bounding box center [531, 281] width 237 height 233
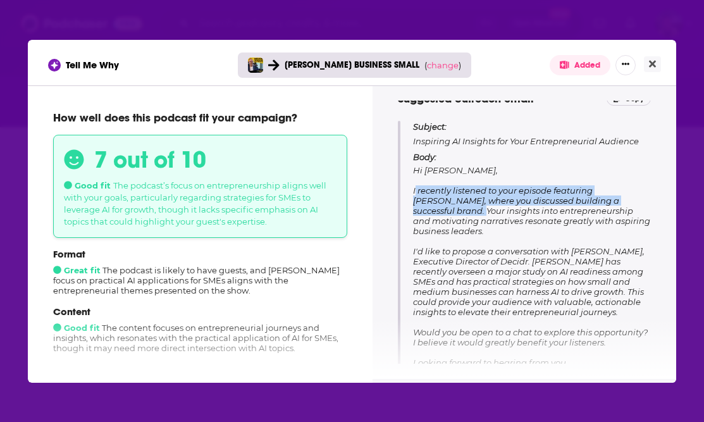
drag, startPoint x: 619, startPoint y: 203, endPoint x: 412, endPoint y: 192, distance: 207.2
click at [413, 192] on span "Hi [PERSON_NAME], I recently listened to your episode featuring [PERSON_NAME], …" at bounding box center [531, 281] width 237 height 233
click at [652, 61] on icon "Close" at bounding box center [652, 64] width 7 height 10
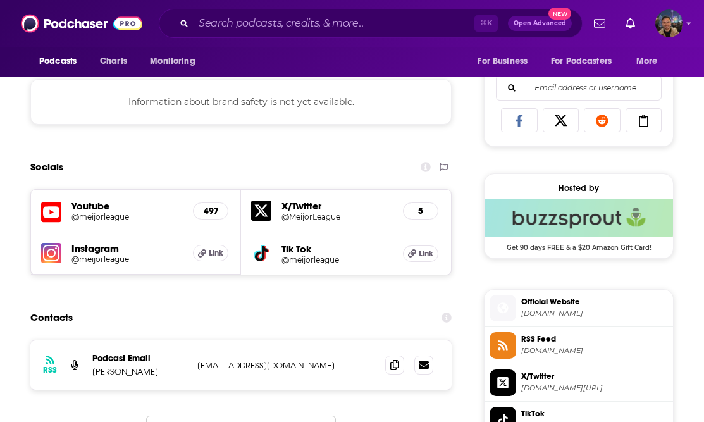
scroll to position [1001, 0]
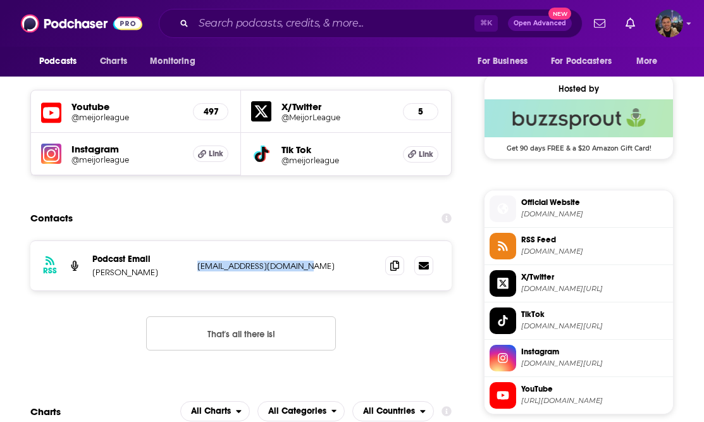
drag, startPoint x: 325, startPoint y: 267, endPoint x: 195, endPoint y: 259, distance: 129.9
click at [195, 259] on div "RSS Podcast Email [PERSON_NAME] [EMAIL_ADDRESS][DOMAIN_NAME] [EMAIL_ADDRESS][DO…" at bounding box center [240, 265] width 421 height 49
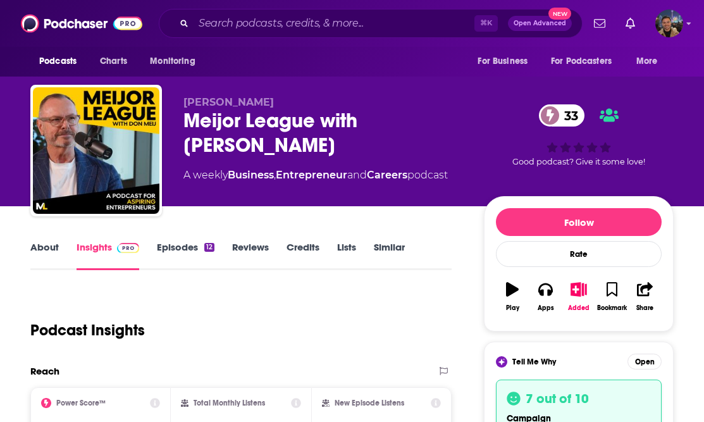
scroll to position [0, 0]
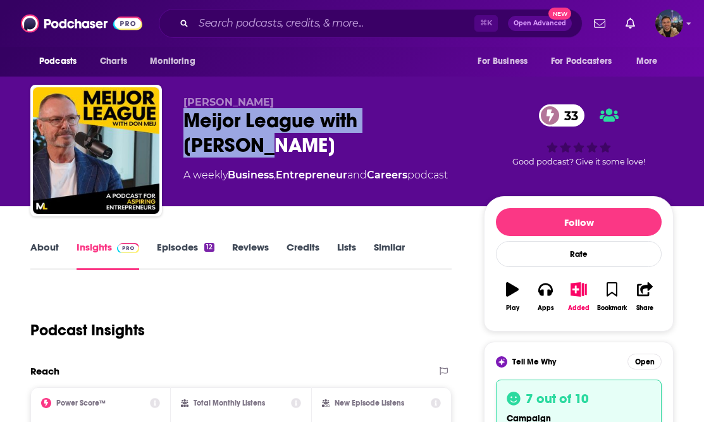
drag, startPoint x: 456, startPoint y: 120, endPoint x: 177, endPoint y: 125, distance: 279.0
click at [177, 125] on div "[PERSON_NAME] Meijor League with [PERSON_NAME] 33 A weekly Business , Entrepren…" at bounding box center [351, 153] width 643 height 137
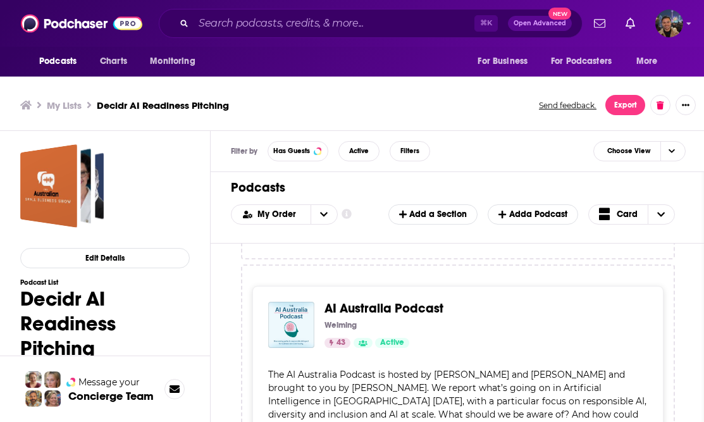
scroll to position [1951, 0]
click at [376, 320] on div "Weiming" at bounding box center [481, 325] width 313 height 10
click at [377, 301] on span "AI Australia Podcast" at bounding box center [384, 309] width 119 height 16
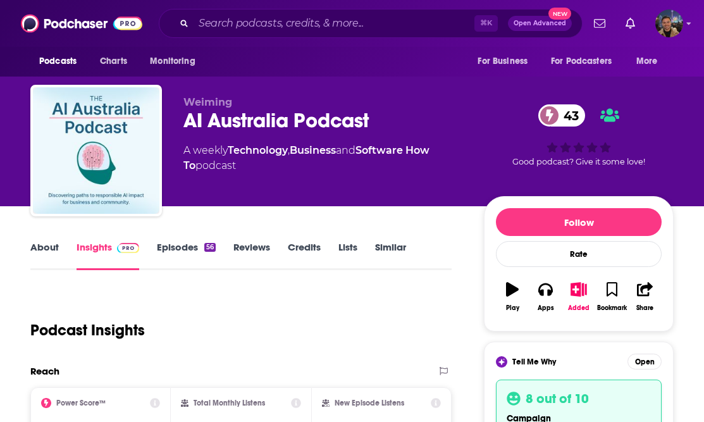
click at [55, 248] on link "About" at bounding box center [44, 255] width 28 height 29
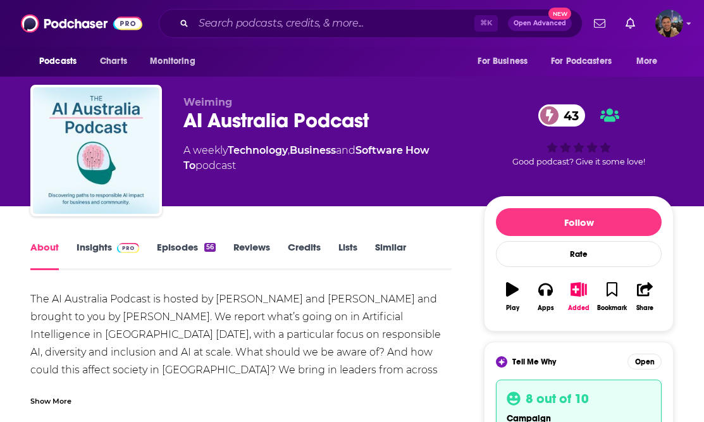
click at [407, 0] on div "Podcasts Charts Monitoring ⌘ K Open Advanced New For Business For Podcasters Mo…" at bounding box center [352, 23] width 704 height 47
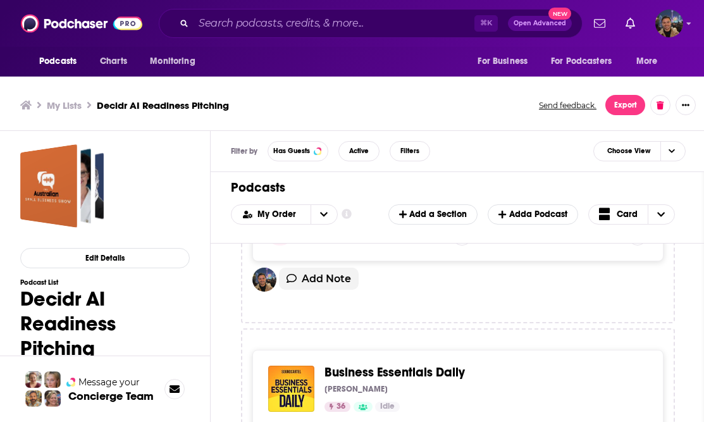
scroll to position [3513, 0]
